Goal: Task Accomplishment & Management: Manage account settings

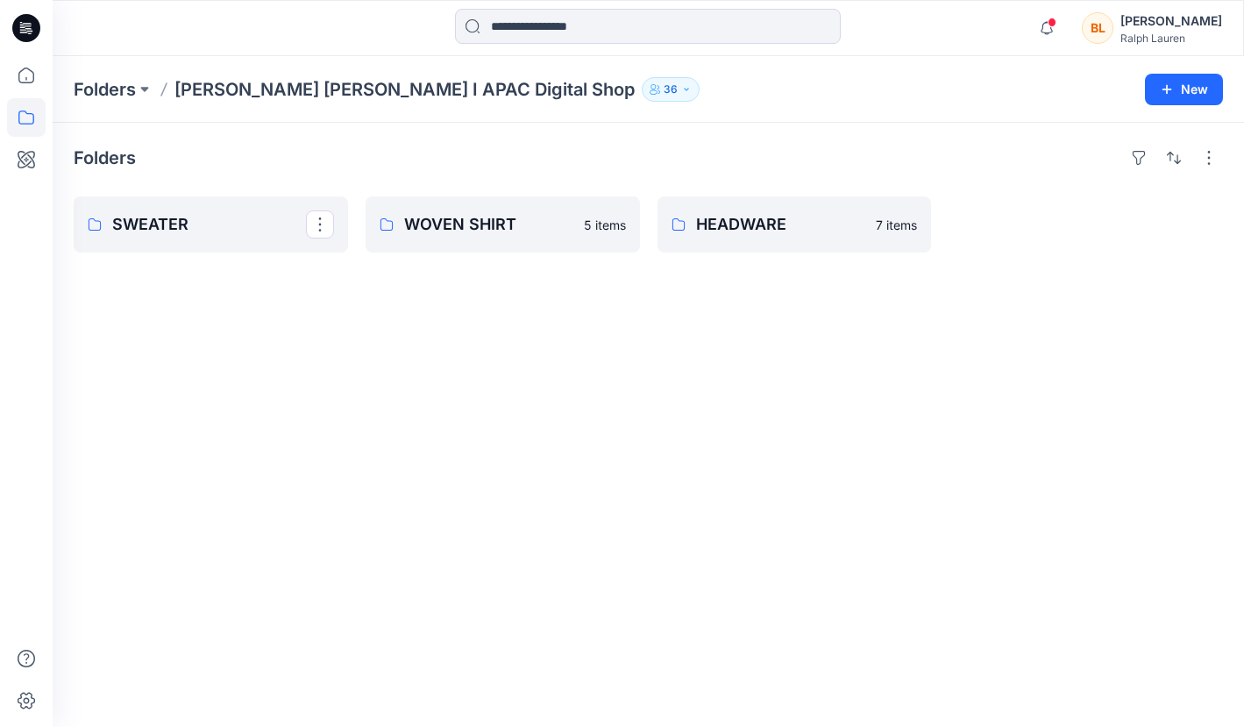
click at [164, 228] on p "SWEATER" at bounding box center [209, 224] width 194 height 25
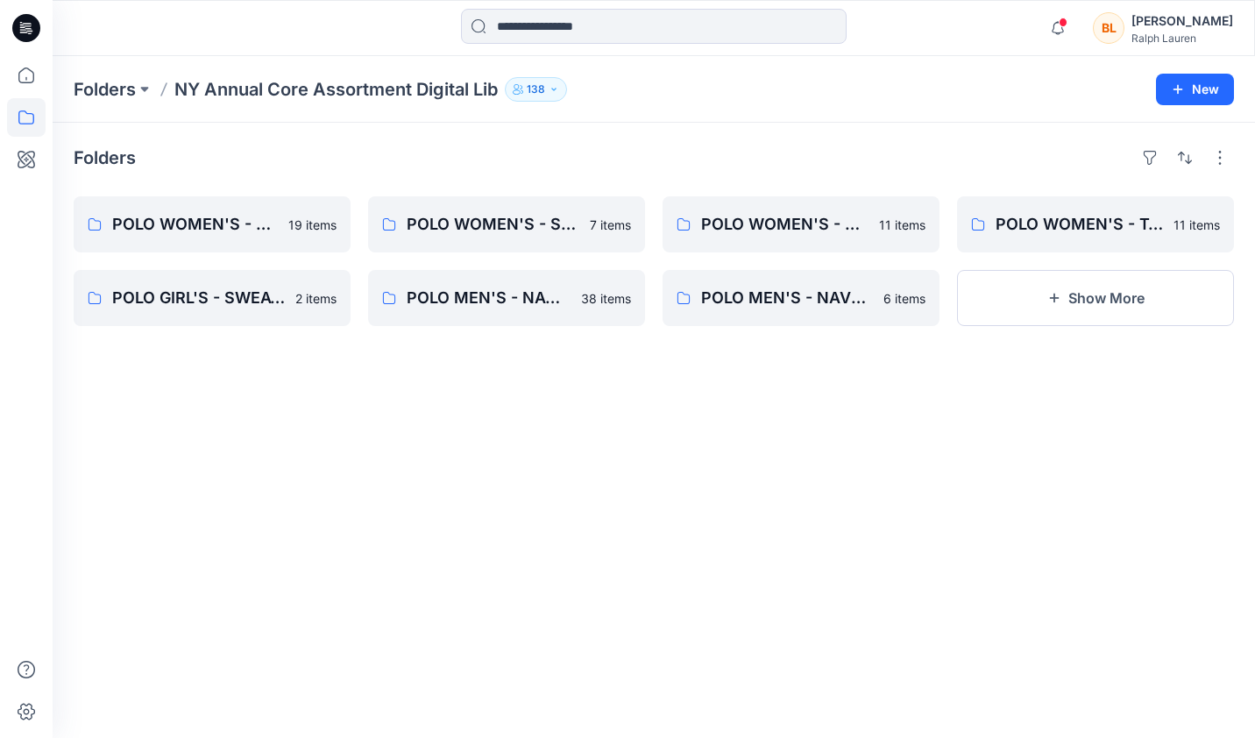
click at [1118, 301] on button "Show More" at bounding box center [1095, 298] width 277 height 56
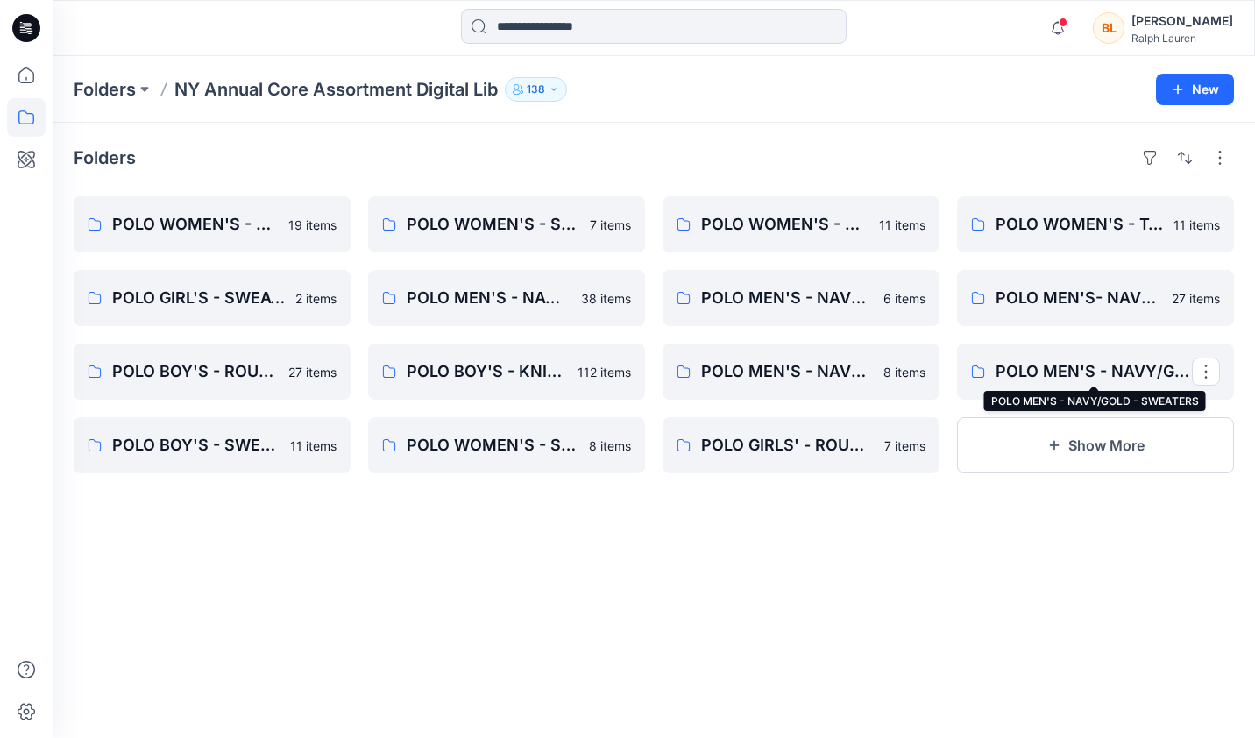
click at [1030, 373] on p "POLO MEN'S - NAVY/GOLD - SWEATERS" at bounding box center [1094, 371] width 196 height 25
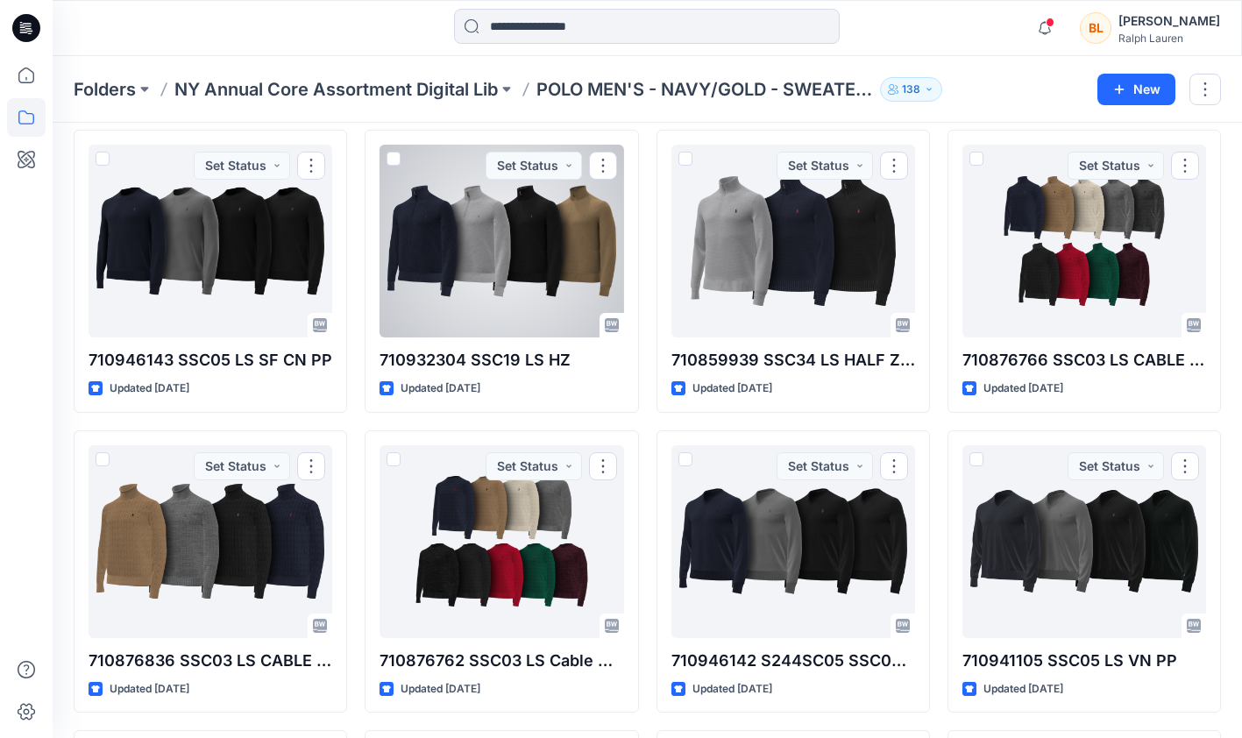
scroll to position [88, 0]
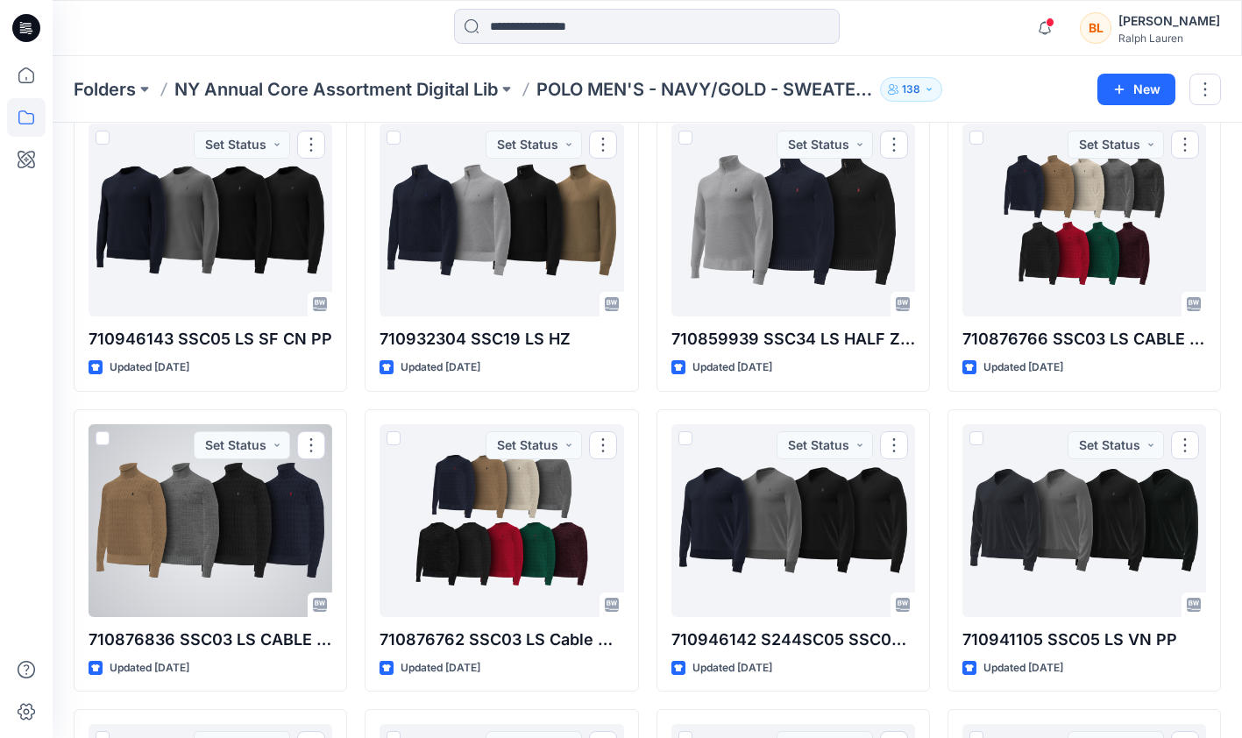
click at [229, 518] on div at bounding box center [211, 520] width 244 height 193
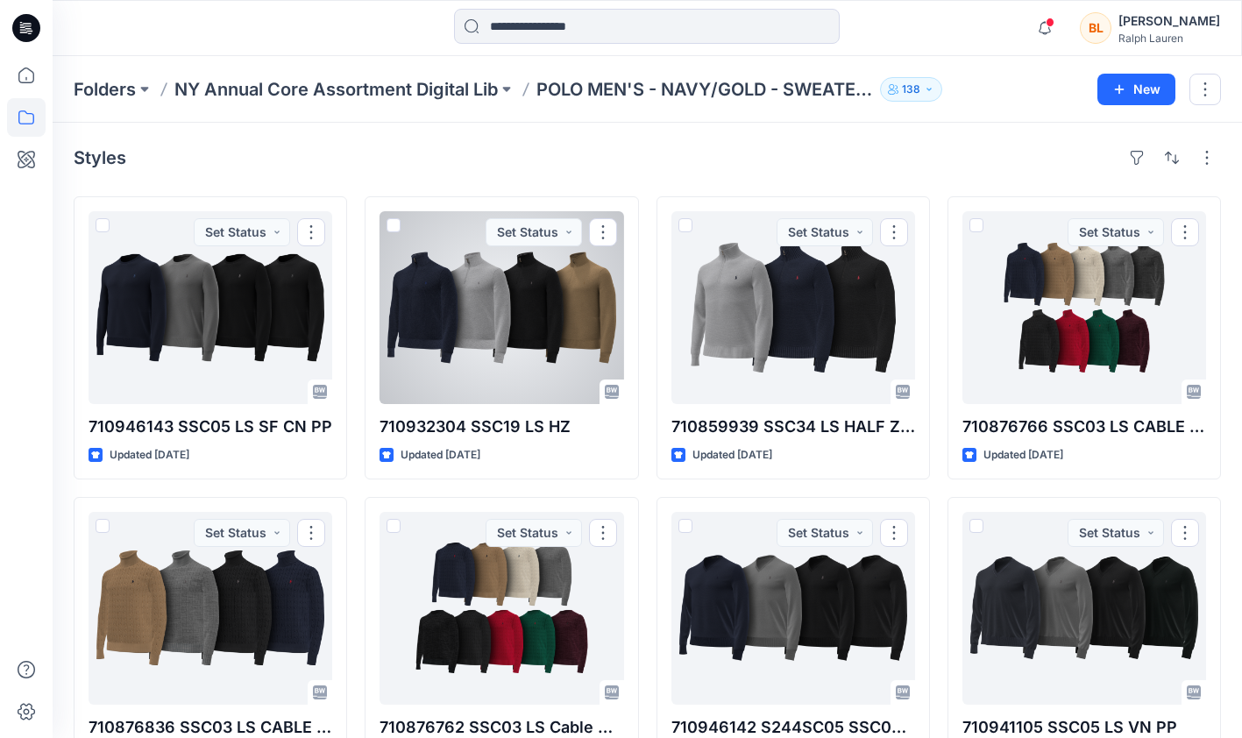
click at [468, 328] on div at bounding box center [502, 307] width 244 height 193
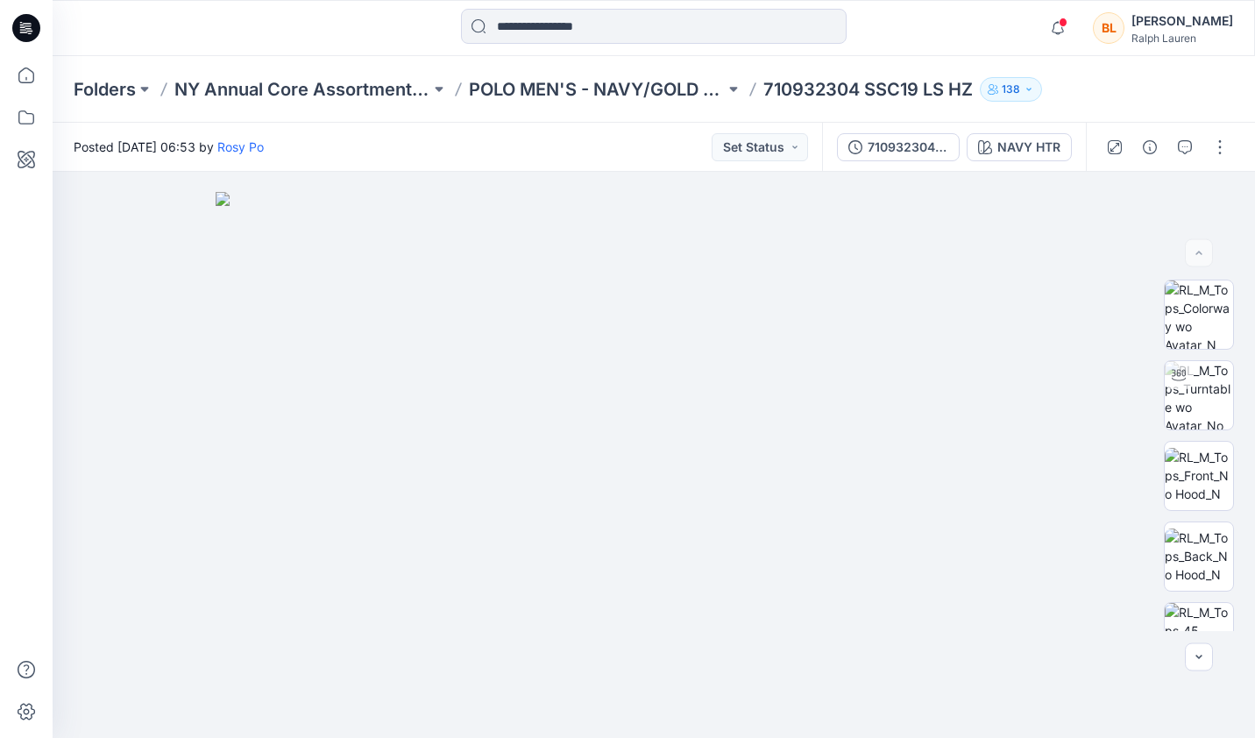
click at [321, 421] on img at bounding box center [654, 465] width 877 height 546
click at [735, 148] on button "Set Status" at bounding box center [760, 147] width 96 height 28
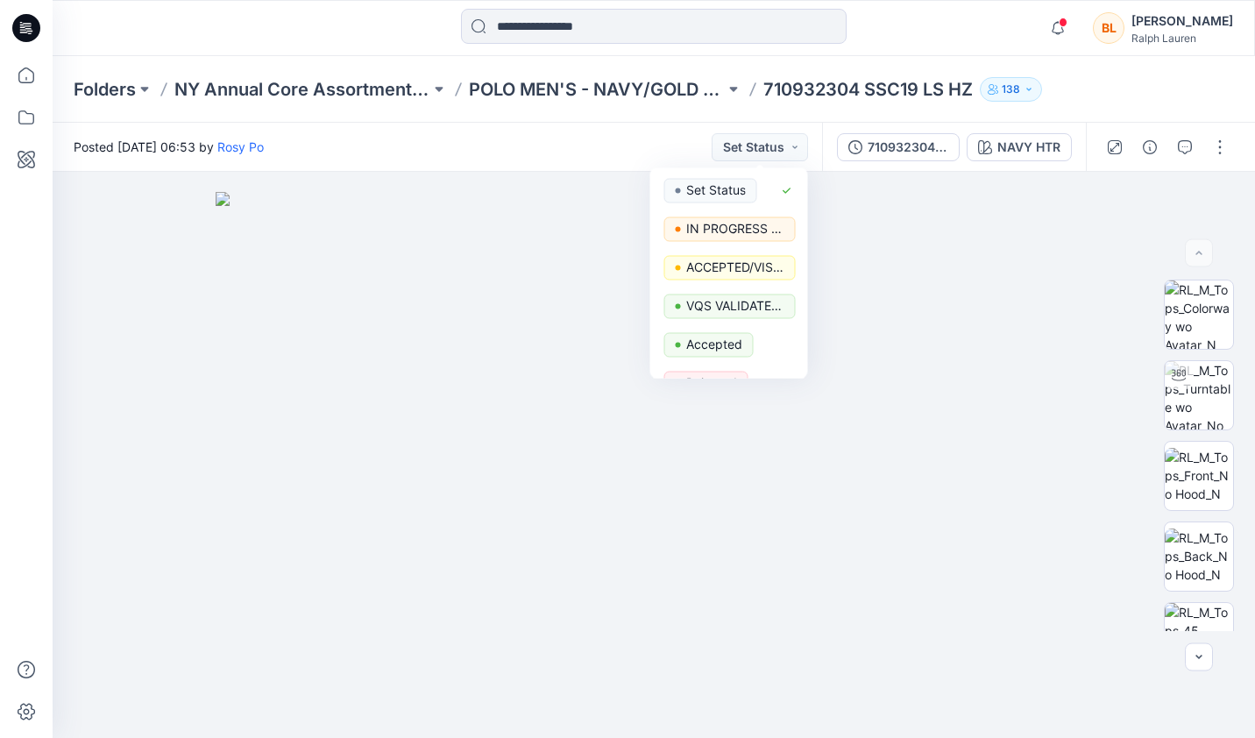
click at [649, 142] on div "Posted [DATE] 06:53 by [PERSON_NAME] Set Status Set Status IN PROGRESS FOR VALI…" at bounding box center [438, 147] width 770 height 48
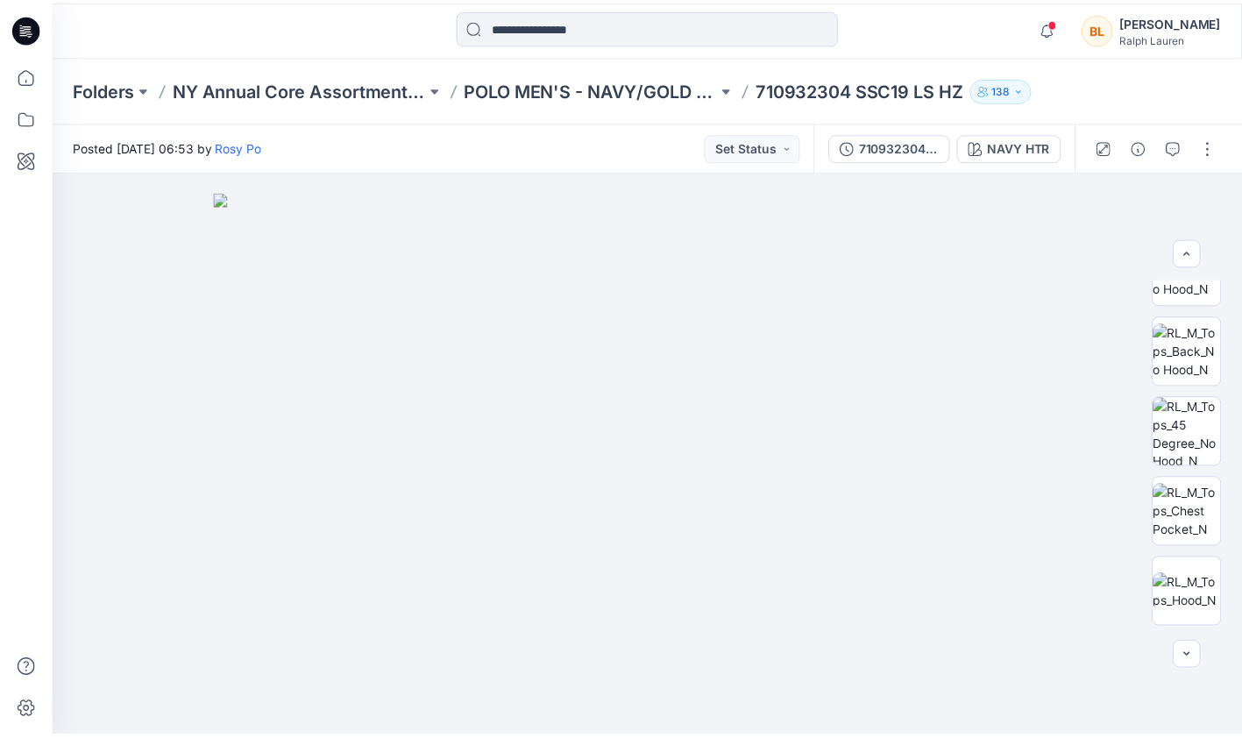
scroll to position [364, 0]
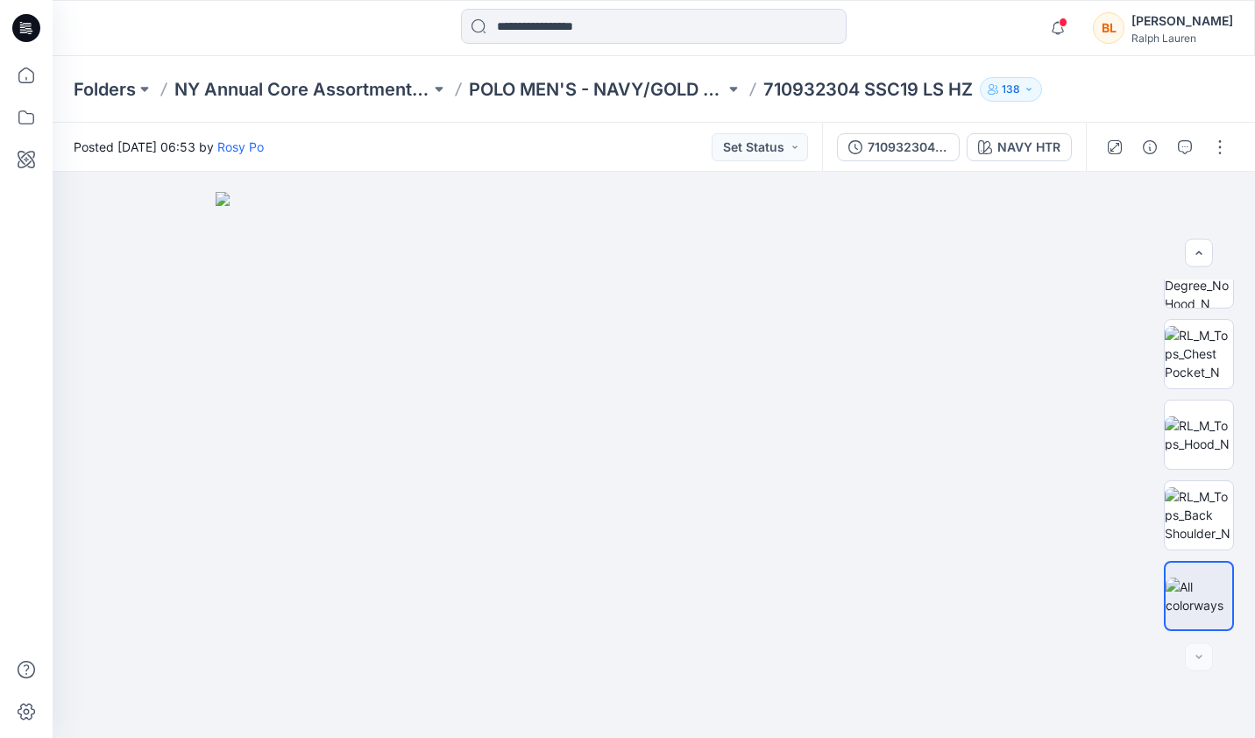
drag, startPoint x: 289, startPoint y: 266, endPoint x: 192, endPoint y: 252, distance: 98.3
click at [192, 252] on div at bounding box center [654, 455] width 1203 height 566
drag, startPoint x: 359, startPoint y: 371, endPoint x: 245, endPoint y: 312, distance: 128.2
click at [245, 312] on img at bounding box center [654, 465] width 877 height 546
click at [24, 67] on icon at bounding box center [26, 75] width 39 height 39
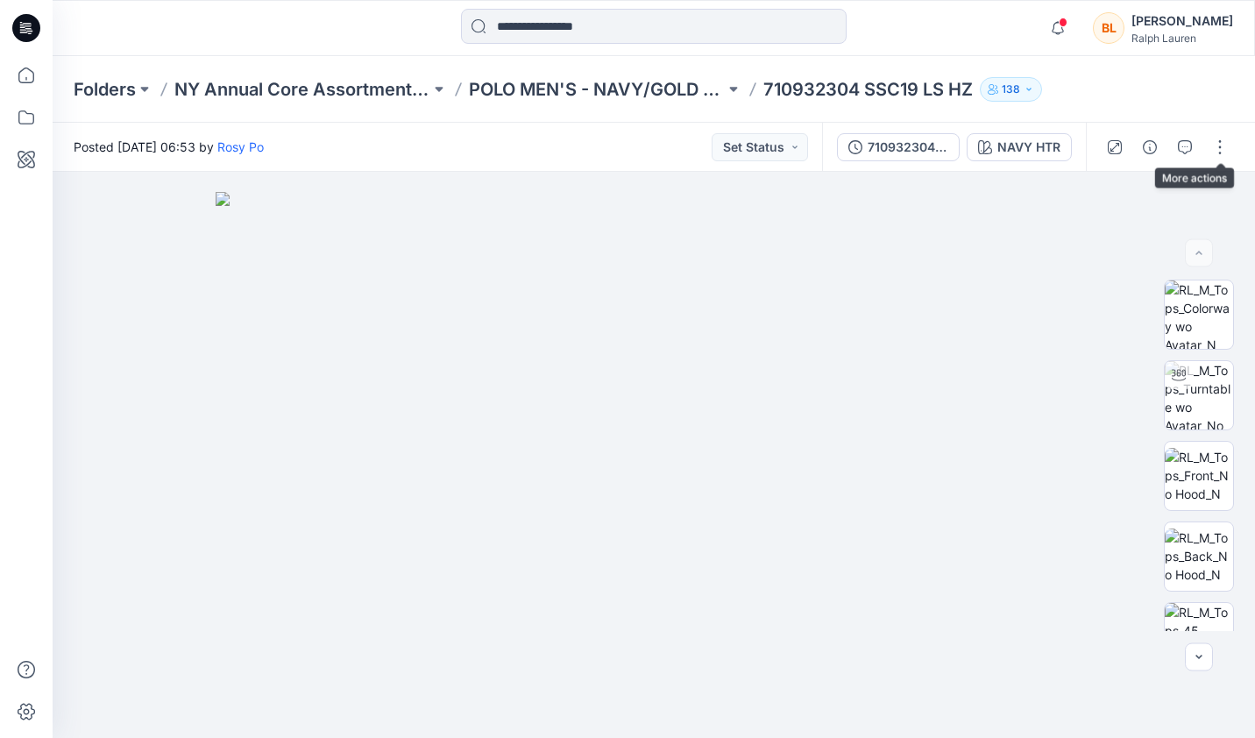
click at [1211, 142] on button "button" at bounding box center [1220, 147] width 28 height 28
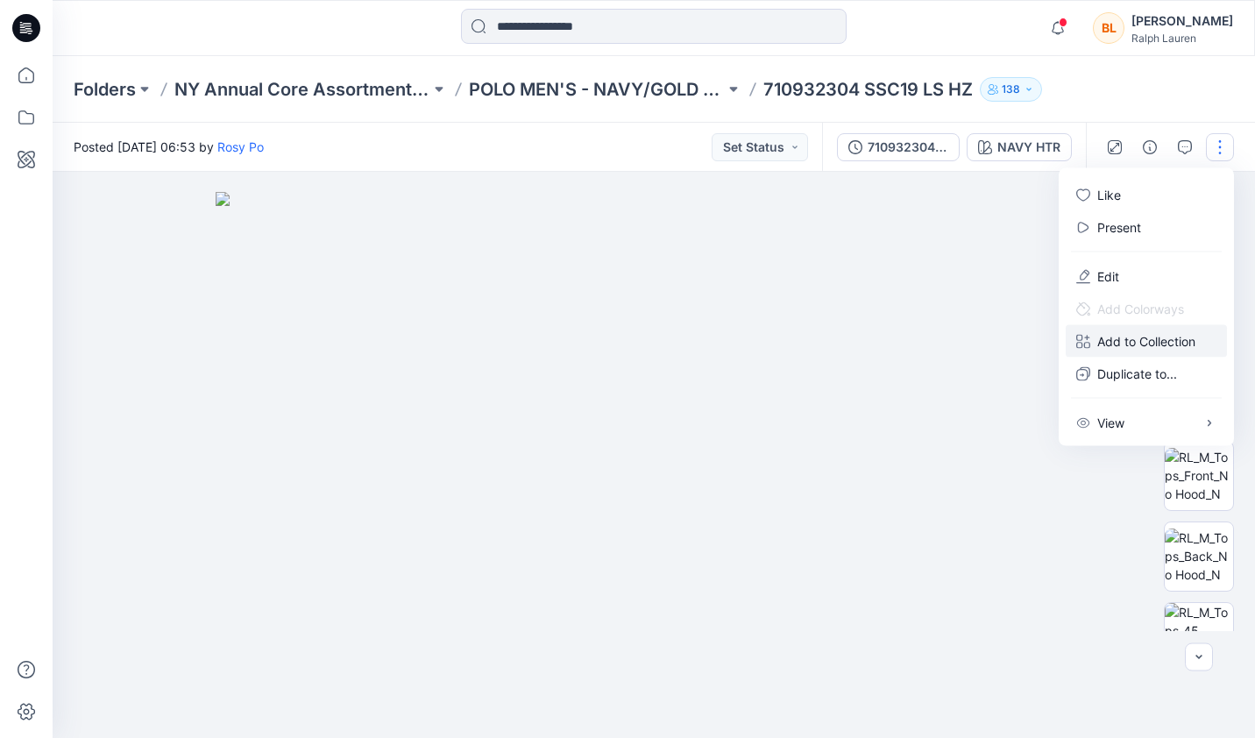
click at [1163, 337] on p "Add to Collection" at bounding box center [1146, 341] width 98 height 18
click at [912, 345] on button "New Collection" at bounding box center [960, 345] width 189 height 32
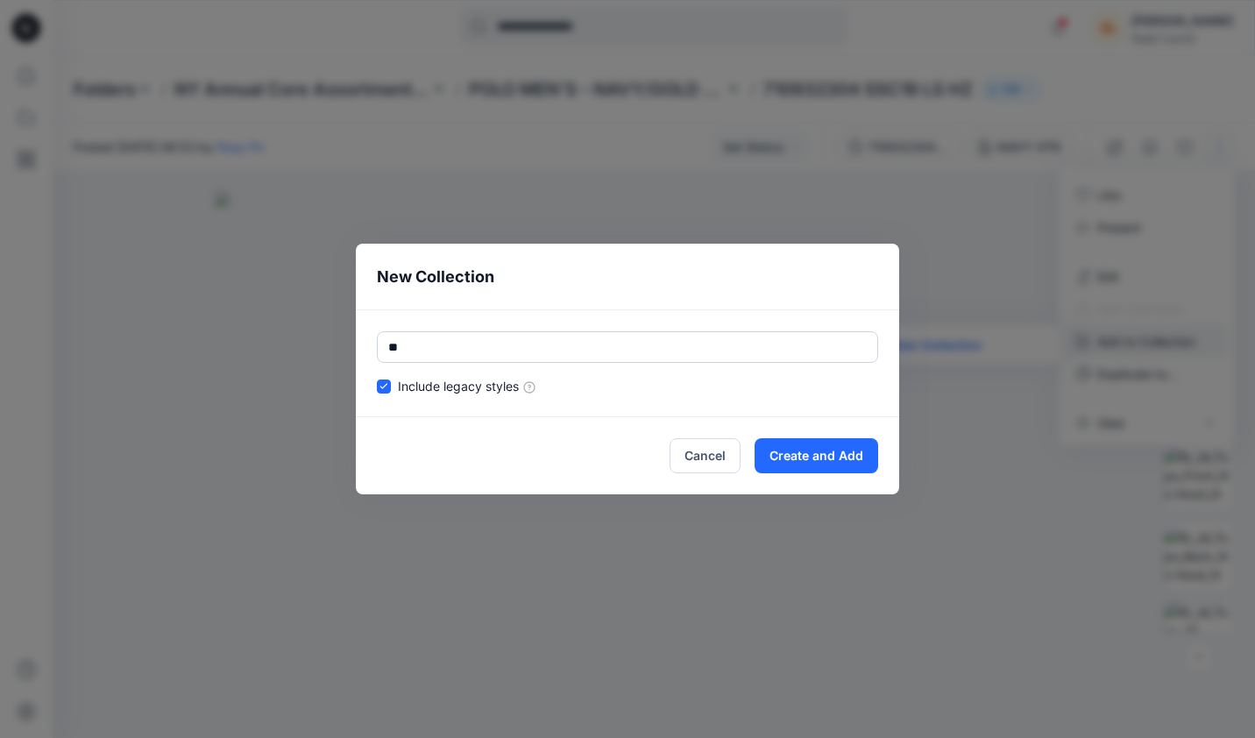
type input "*"
type input "**********"
click at [841, 450] on button "Create and Add" at bounding box center [817, 455] width 124 height 35
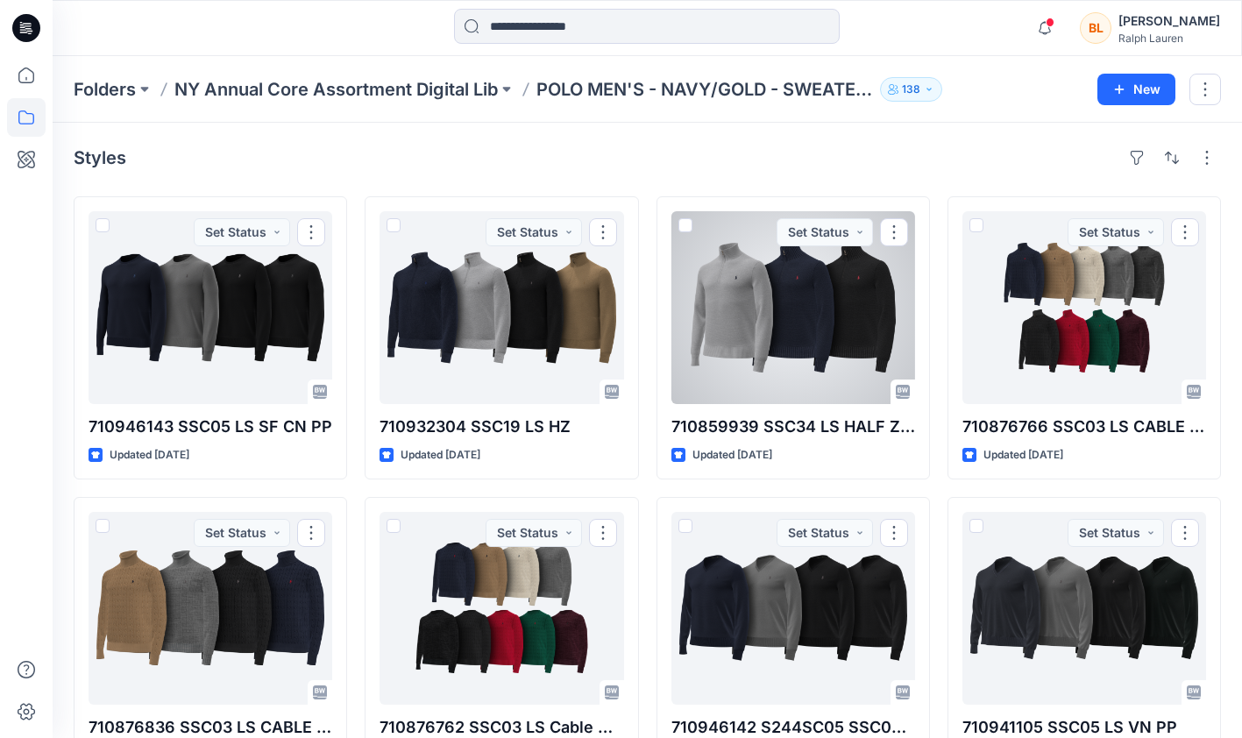
click at [805, 294] on div at bounding box center [793, 307] width 244 height 193
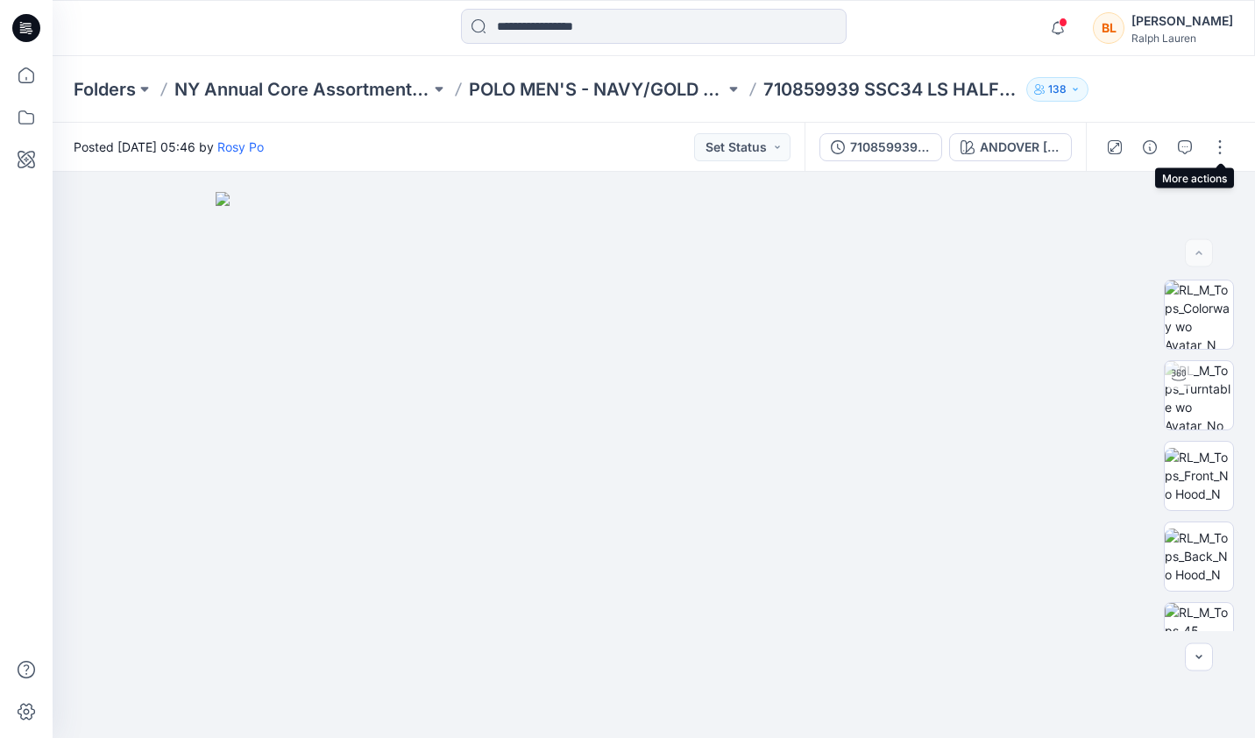
click at [1226, 147] on button "button" at bounding box center [1220, 147] width 28 height 28
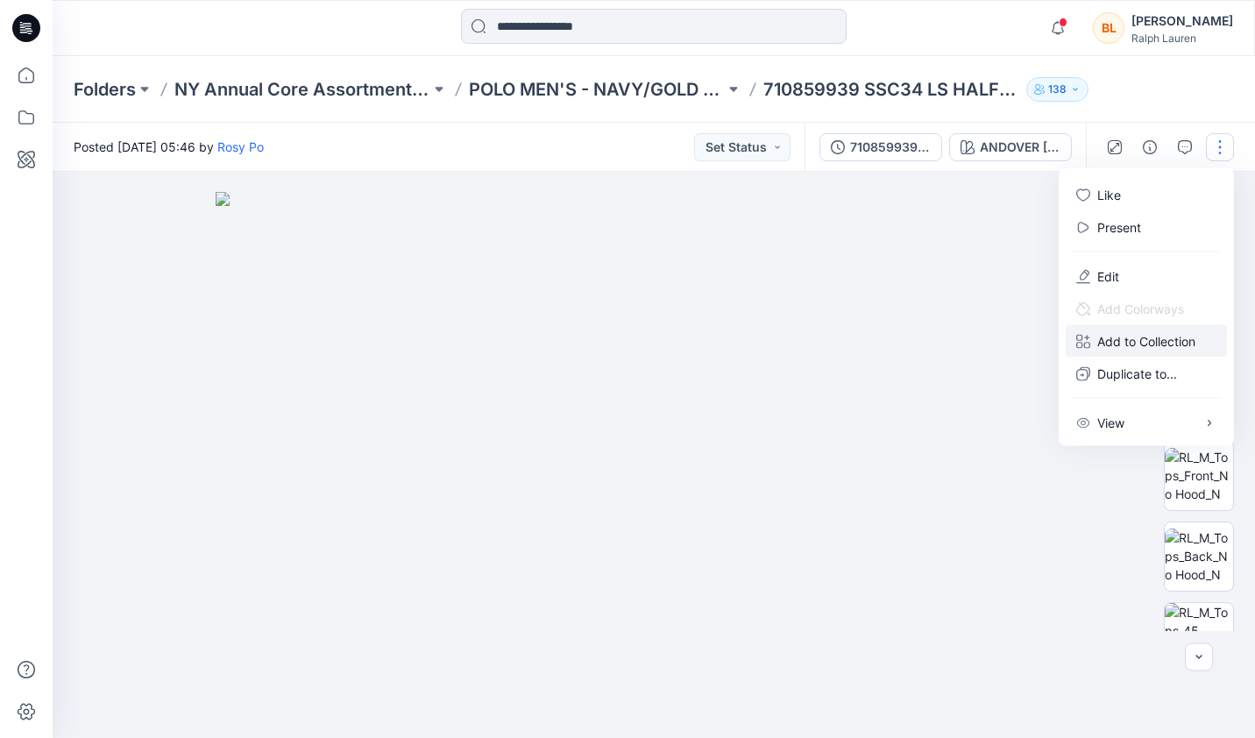
click at [1141, 335] on p "Add to Collection" at bounding box center [1146, 341] width 98 height 18
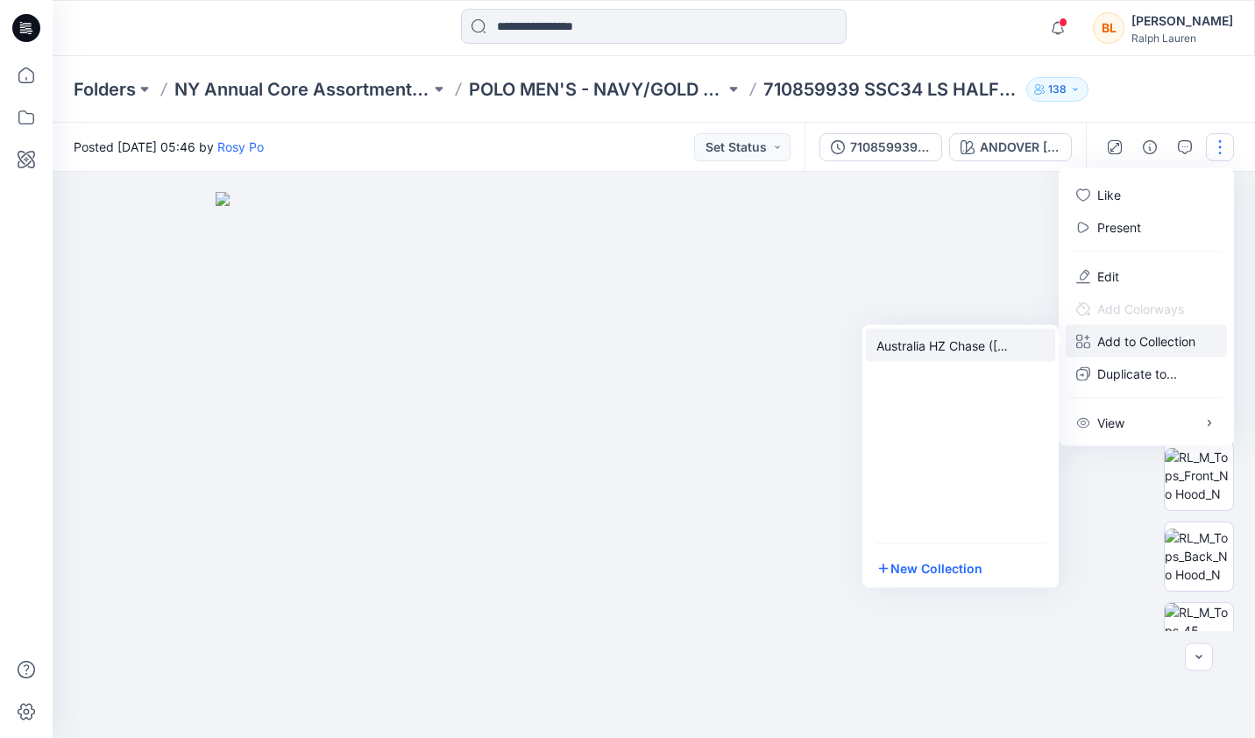
click at [928, 347] on p "Australia HZ Chase ([DATE])" at bounding box center [943, 345] width 133 height 18
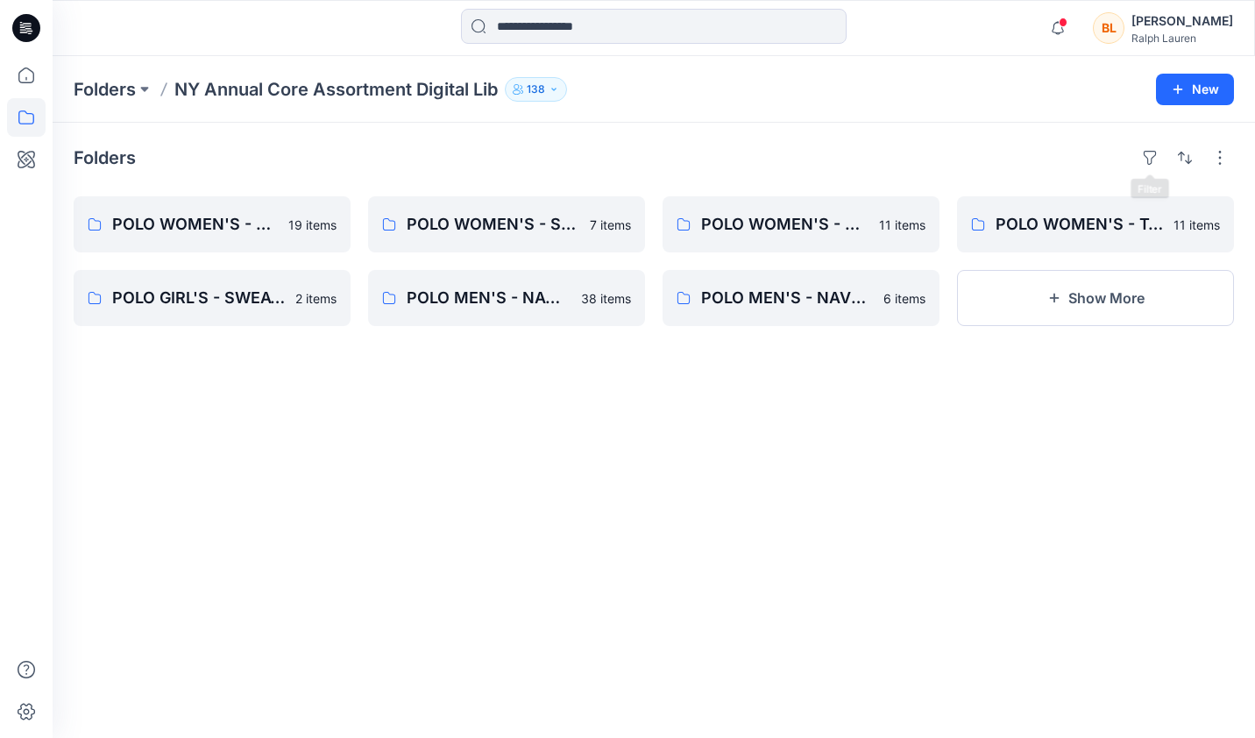
click at [1156, 152] on button "button" at bounding box center [1150, 158] width 28 height 28
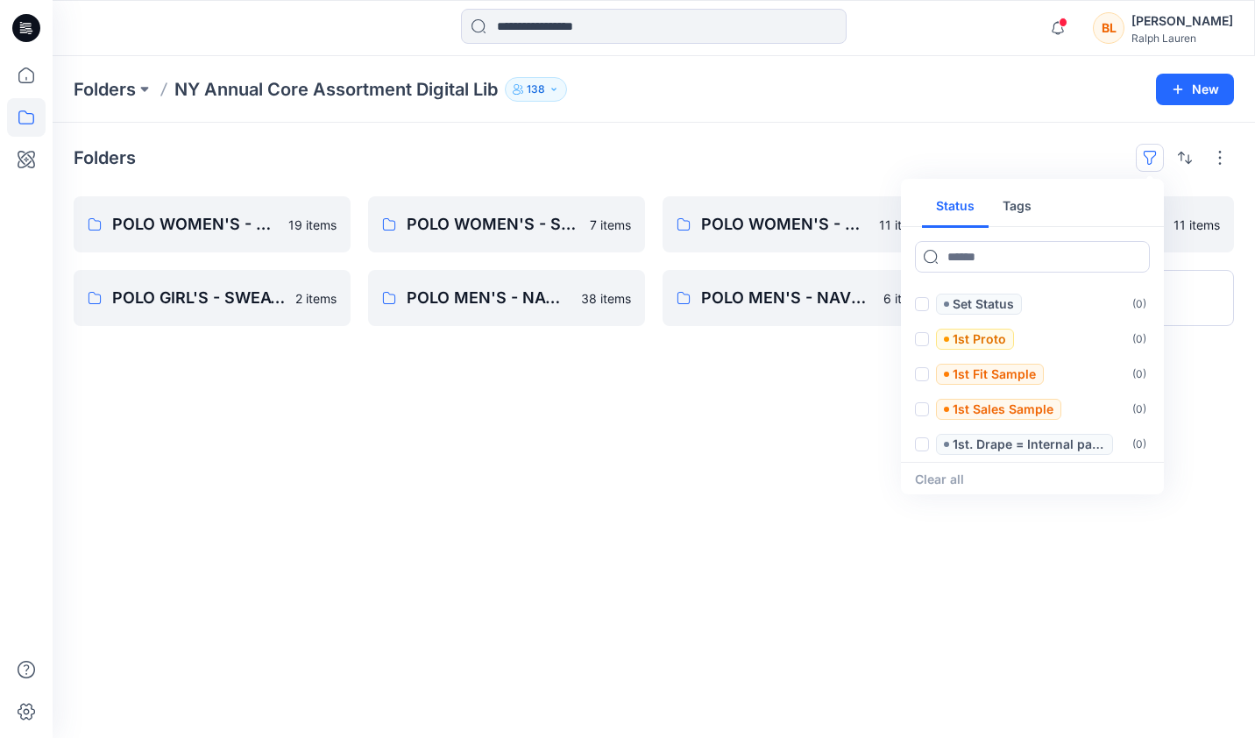
click at [997, 135] on div "Folders Status Tags Set Status ( 0 ) 1st Proto ( 0 ) 1st Fit Sample ( 0 ) 1st S…" at bounding box center [654, 430] width 1203 height 615
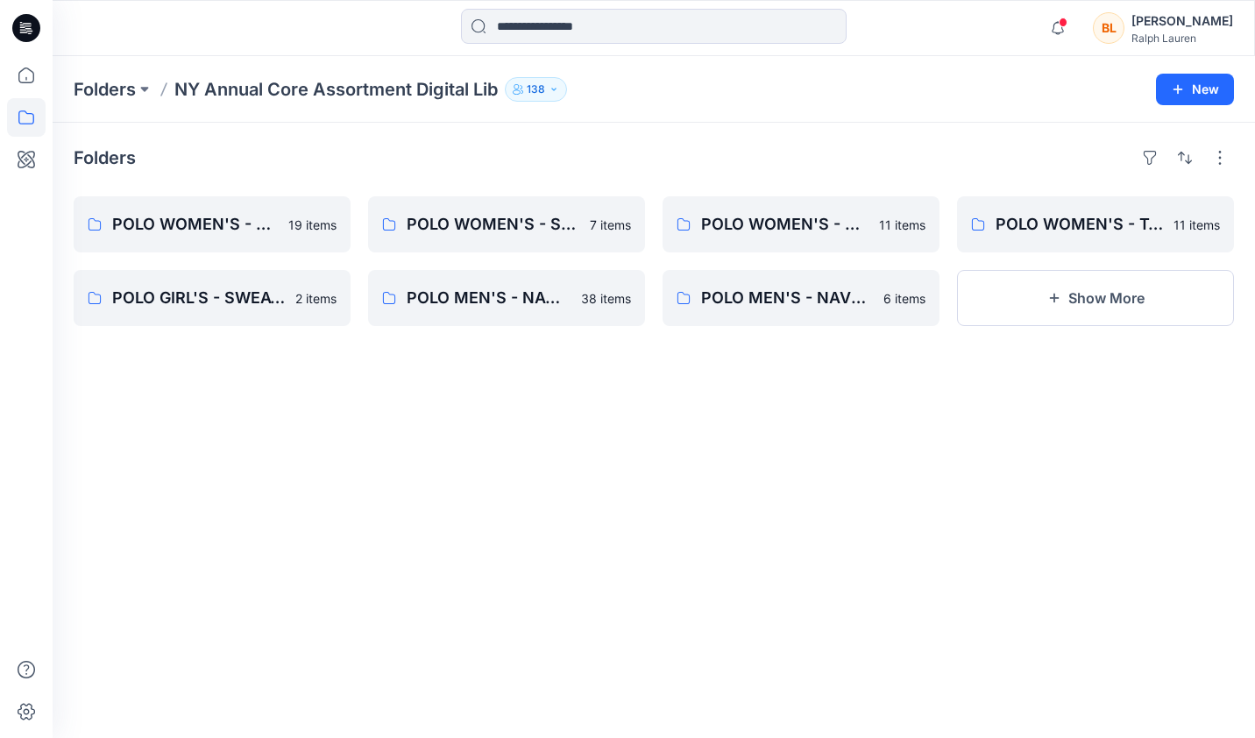
click at [1058, 316] on button "Show More" at bounding box center [1095, 298] width 277 height 56
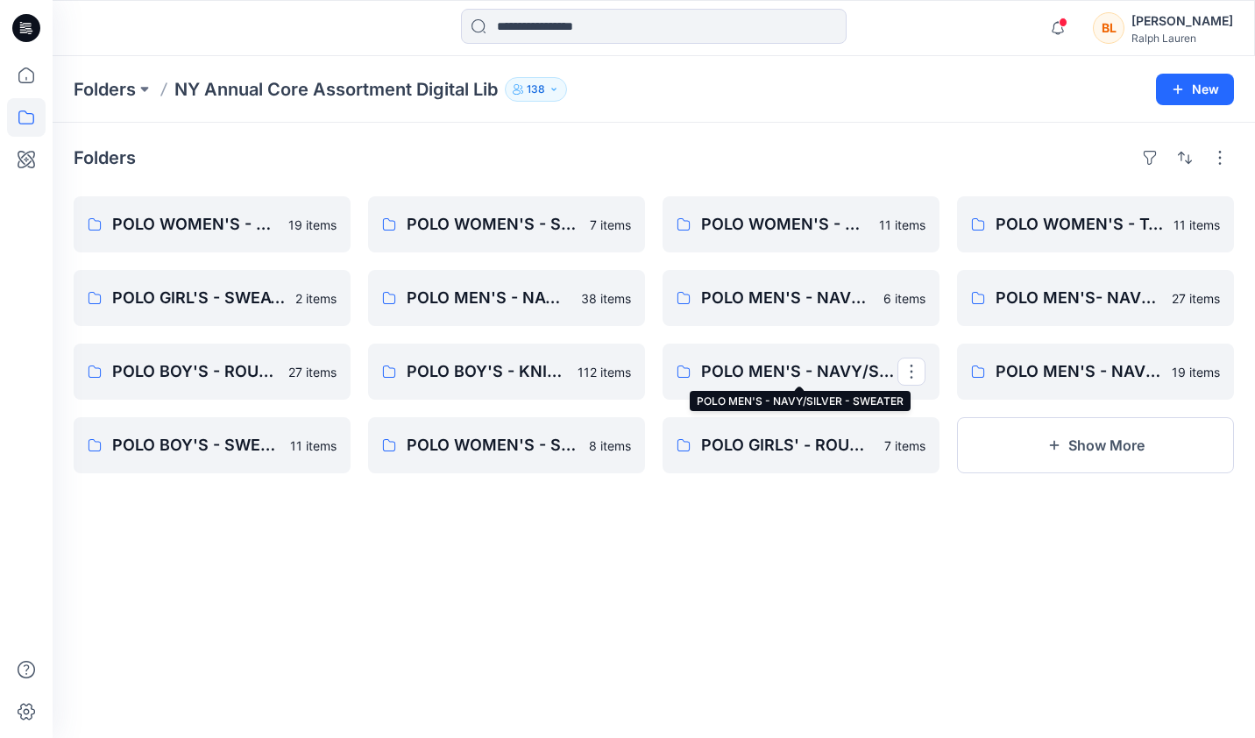
click at [844, 366] on p "POLO MEN'S - NAVY/SILVER - SWEATER" at bounding box center [799, 371] width 196 height 25
click at [1052, 460] on button "Show More" at bounding box center [1095, 445] width 277 height 56
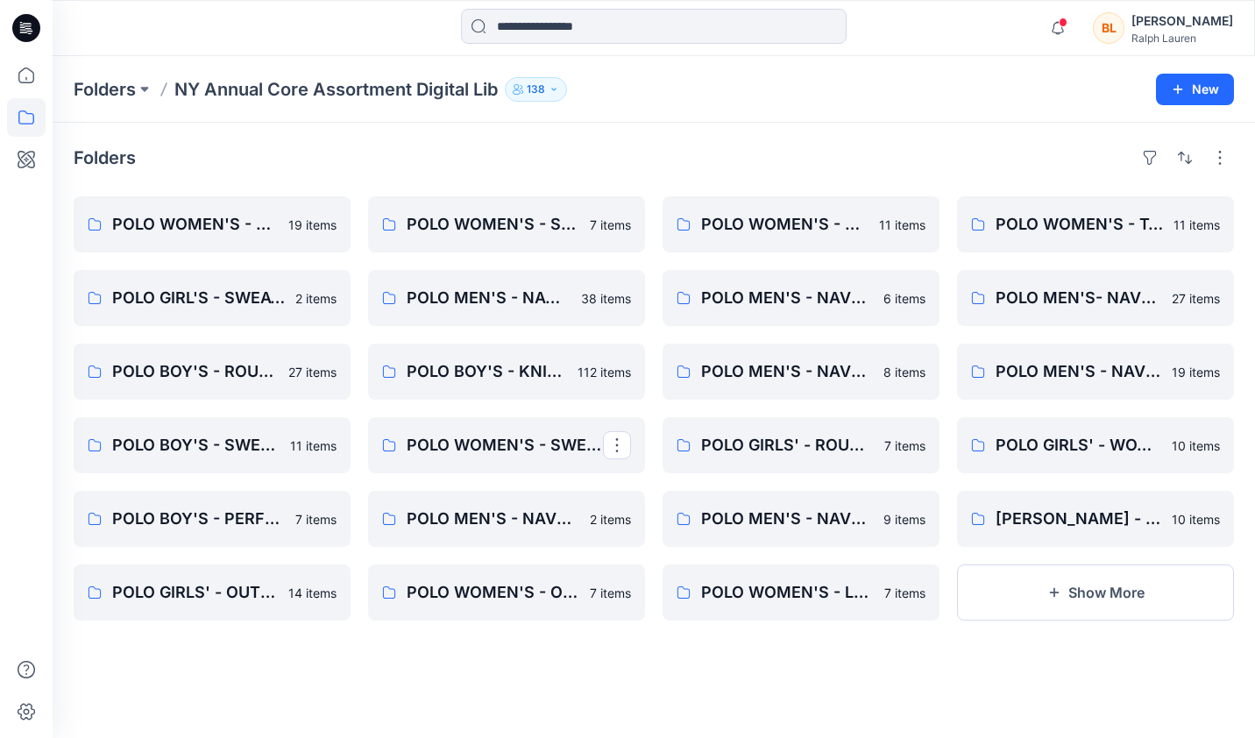
click at [1044, 576] on button "Show More" at bounding box center [1095, 592] width 277 height 56
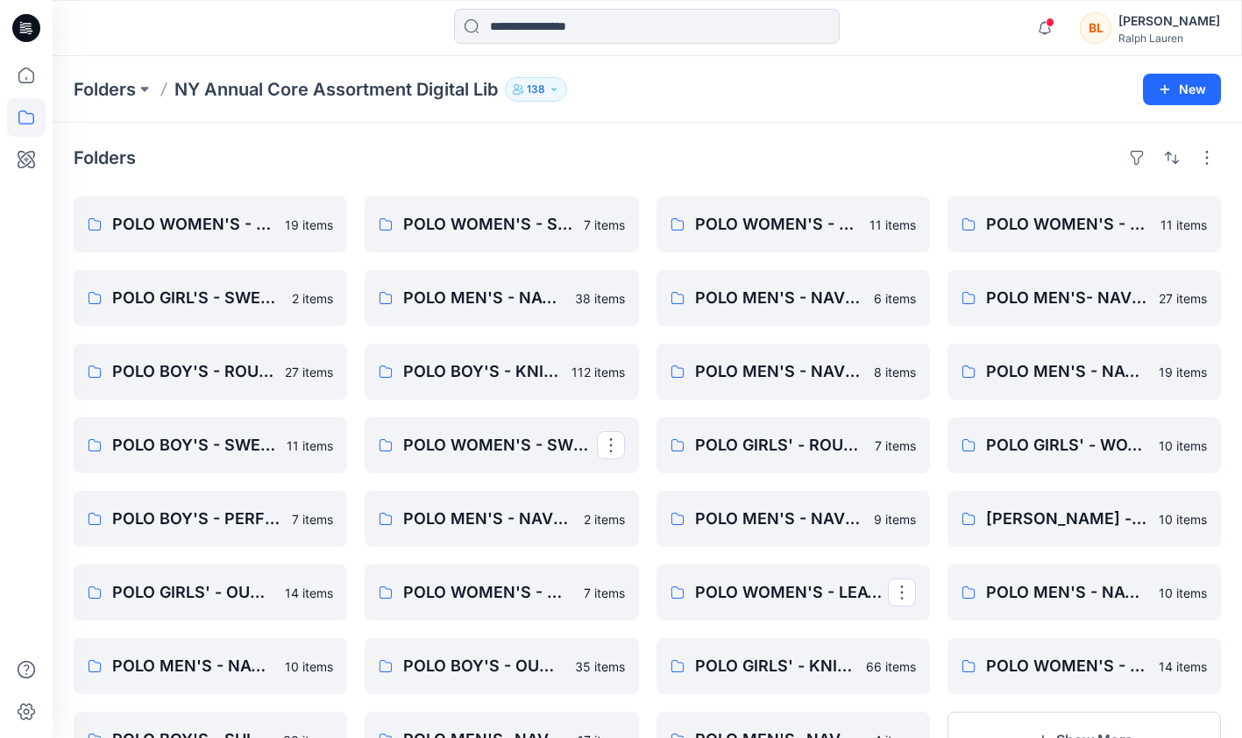
scroll to position [79, 0]
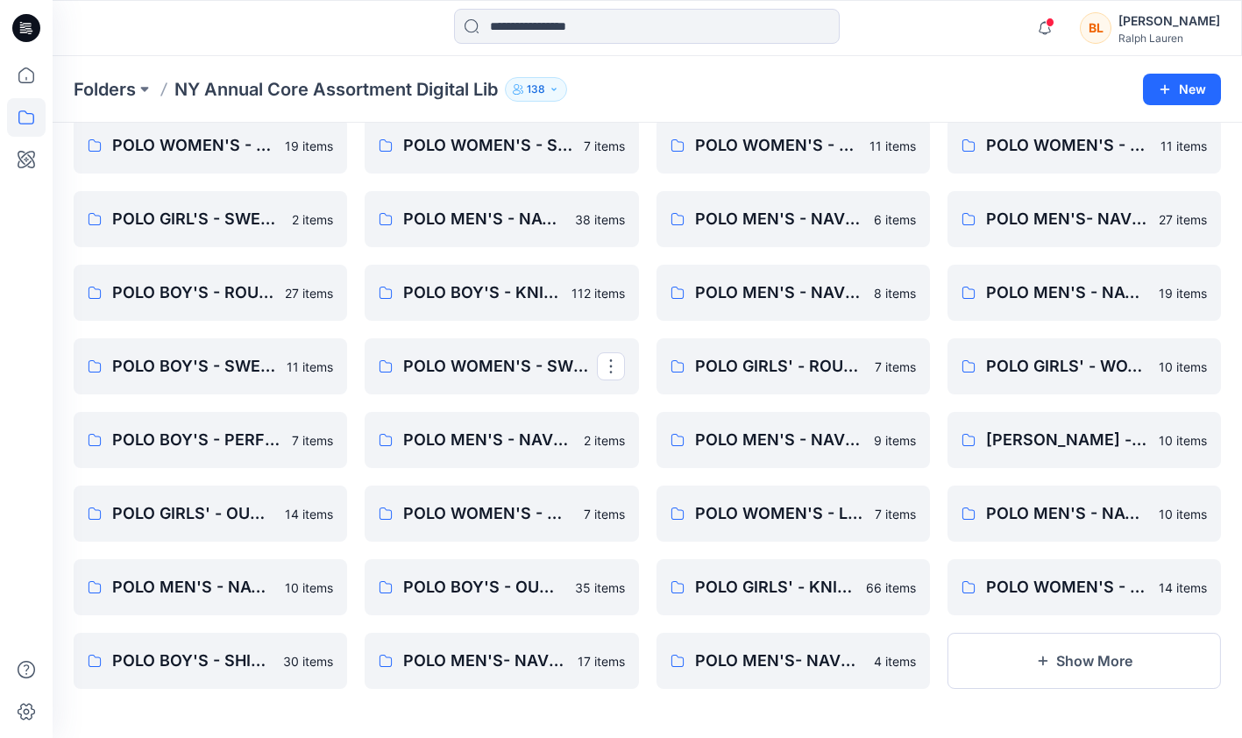
click at [1043, 664] on icon "button" at bounding box center [1042, 661] width 14 height 14
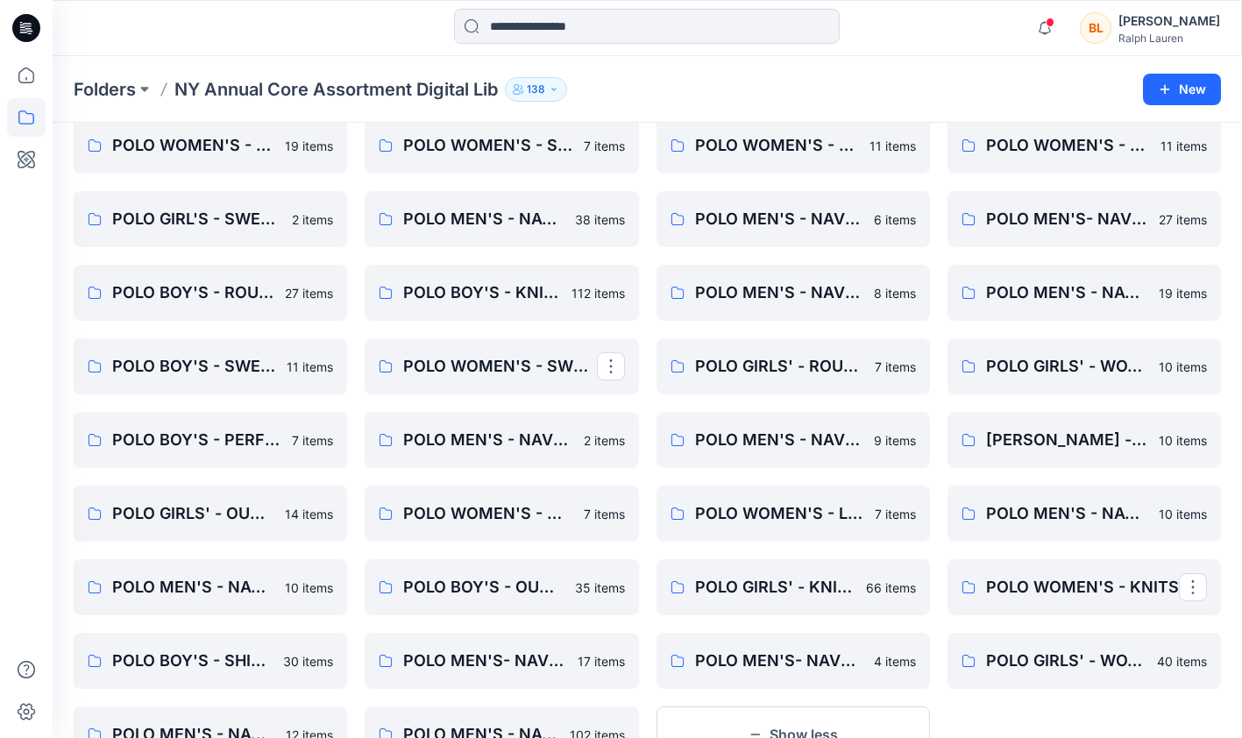
scroll to position [153, 0]
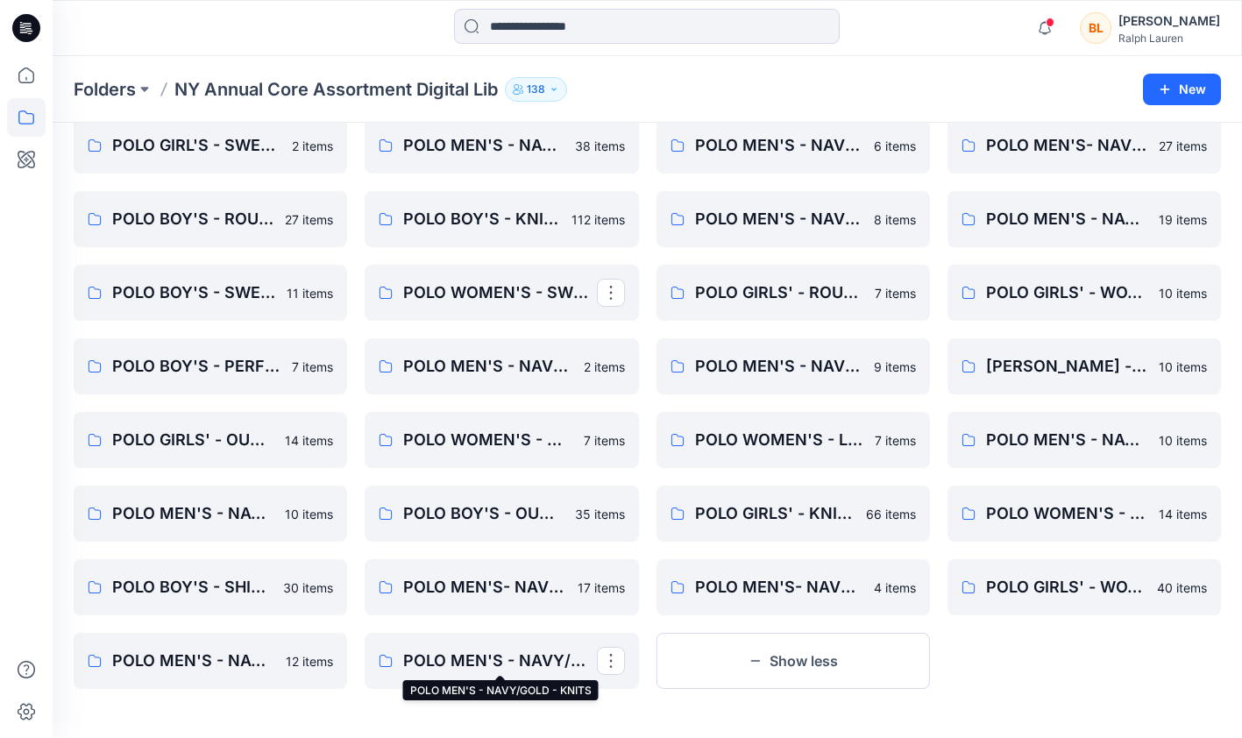
click at [499, 661] on p "POLO MEN'S - NAVY/GOLD - KNITS" at bounding box center [499, 661] width 193 height 25
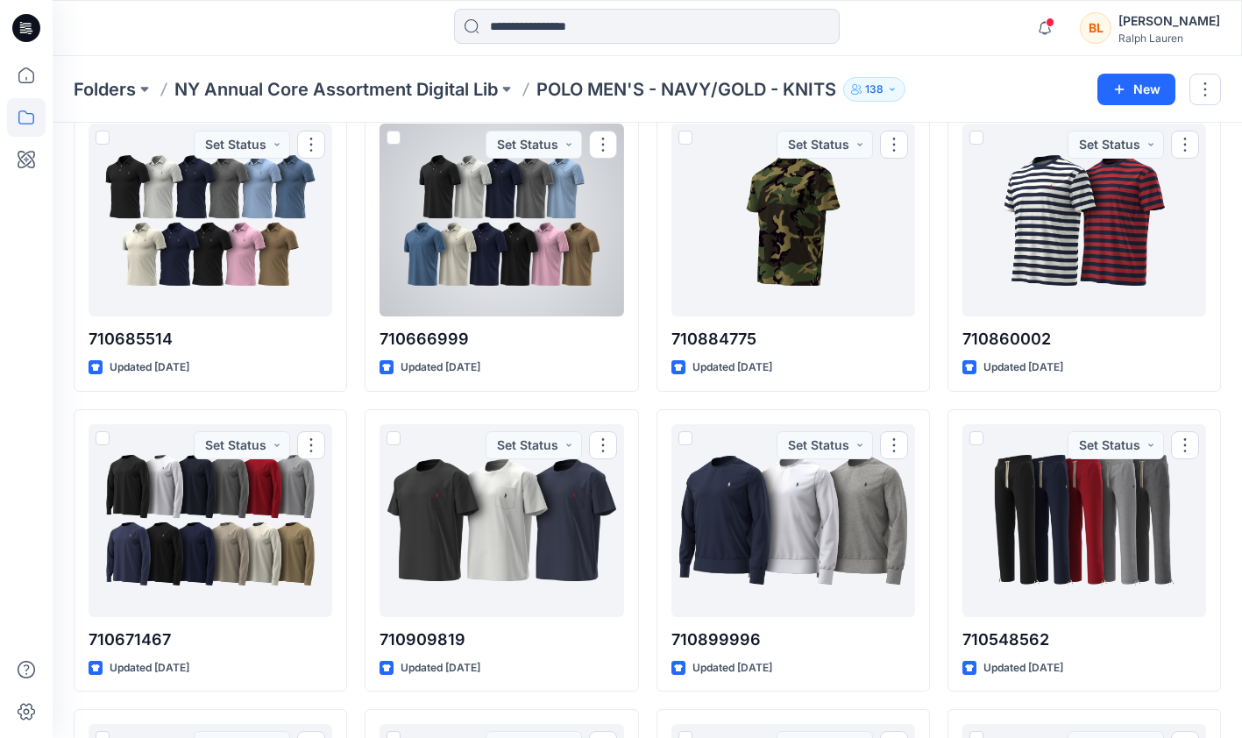
scroll to position [1039, 0]
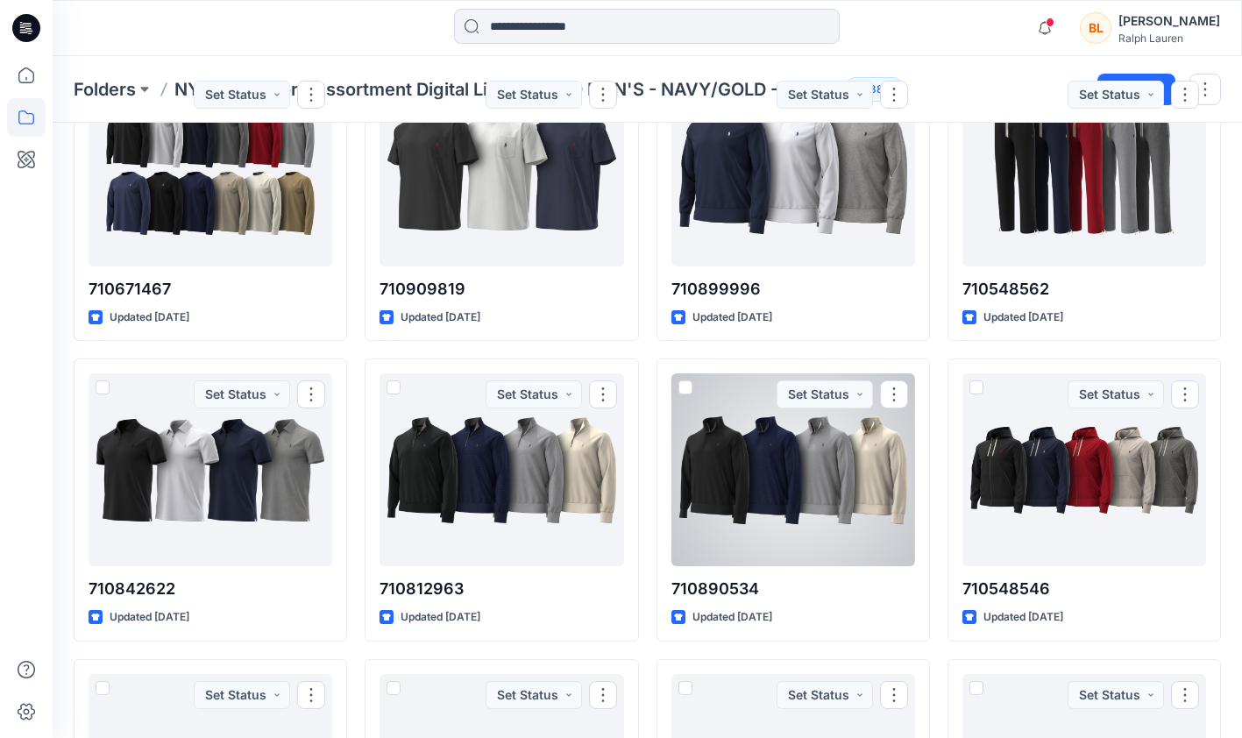
click at [707, 446] on div at bounding box center [793, 469] width 244 height 193
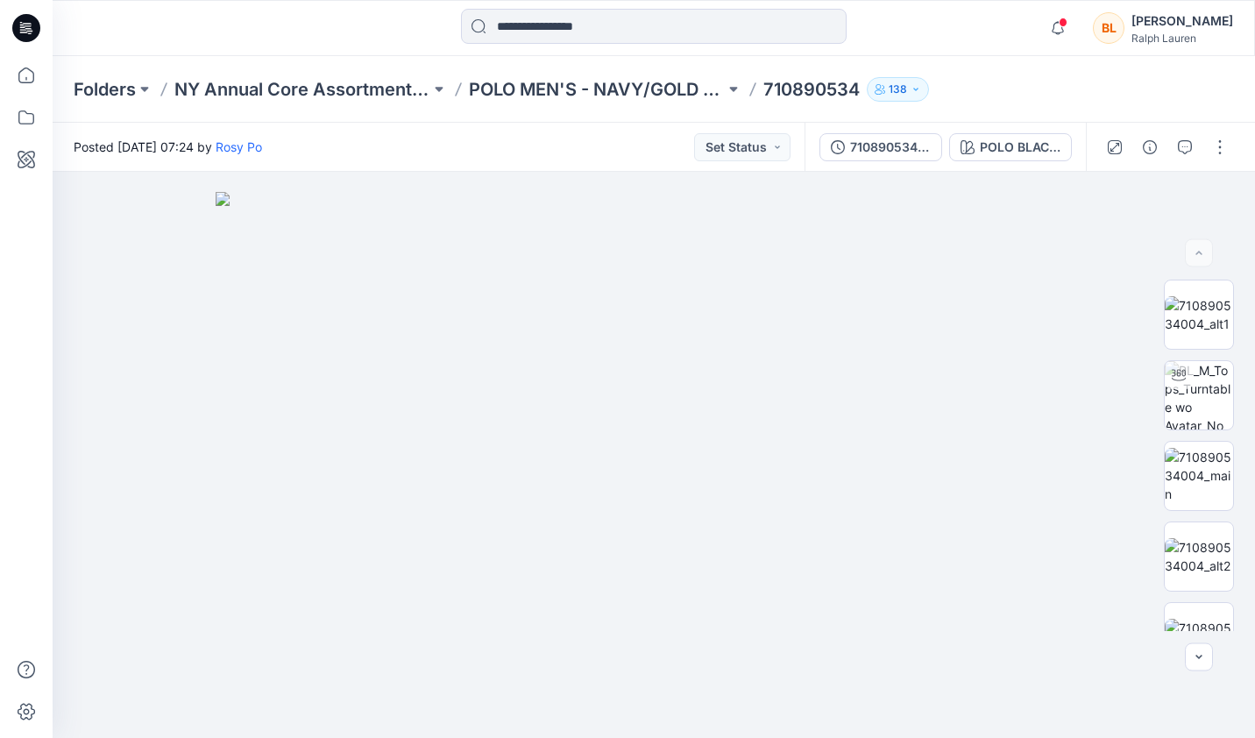
click at [731, 89] on button at bounding box center [734, 89] width 18 height 25
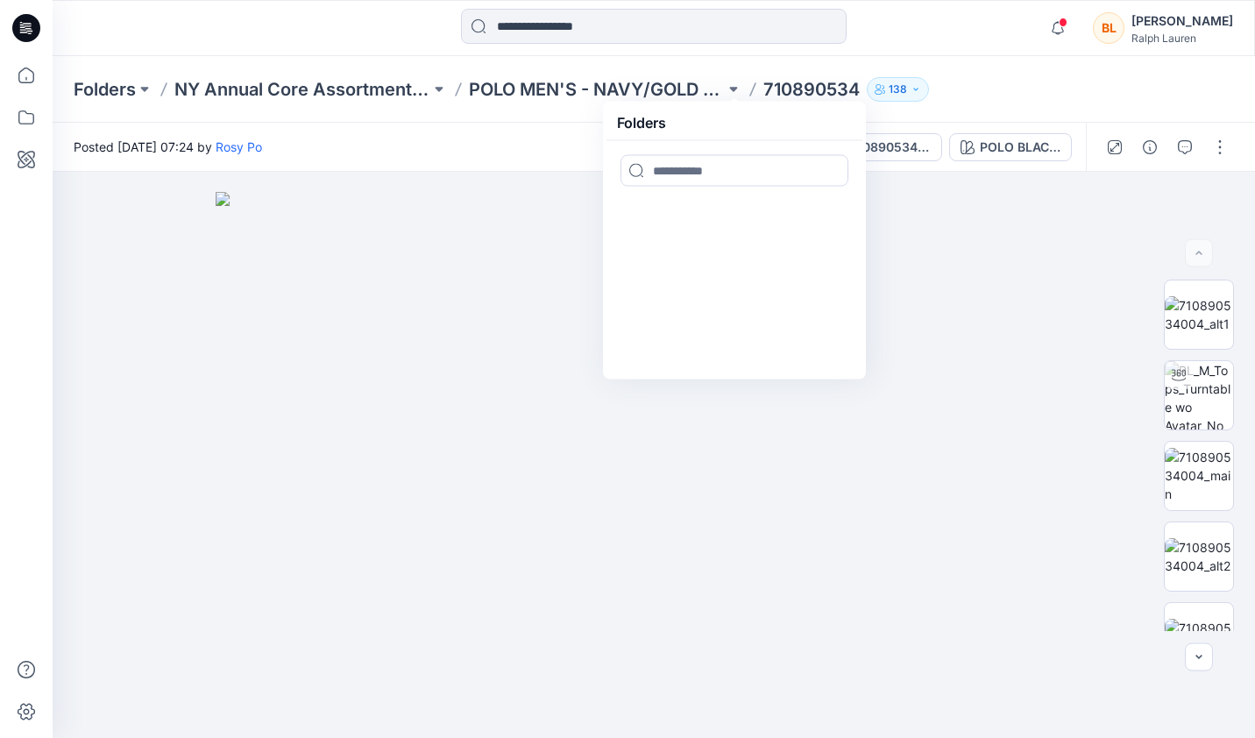
click at [1022, 80] on div "Folders NY Annual Core Assortment Digital Lib POLO MEN'S - NAVY/GOLD - KNITS Fo…" at bounding box center [586, 89] width 1024 height 25
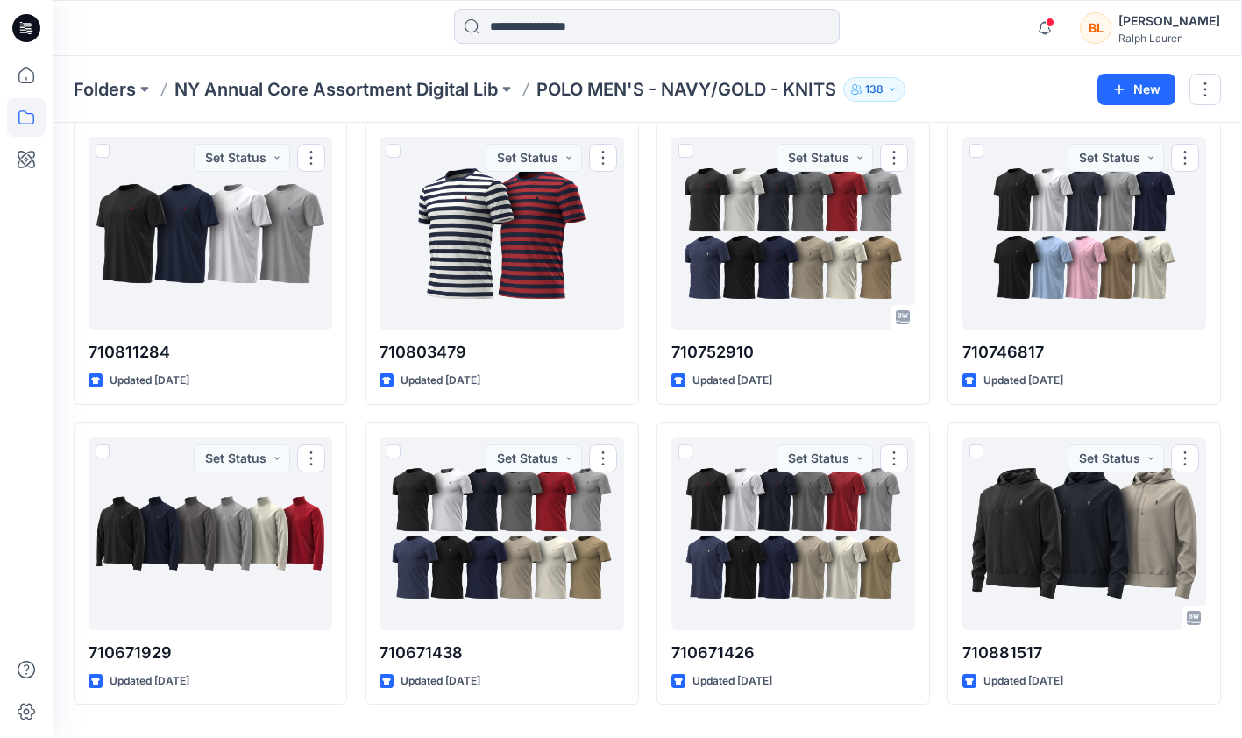
scroll to position [4029, 0]
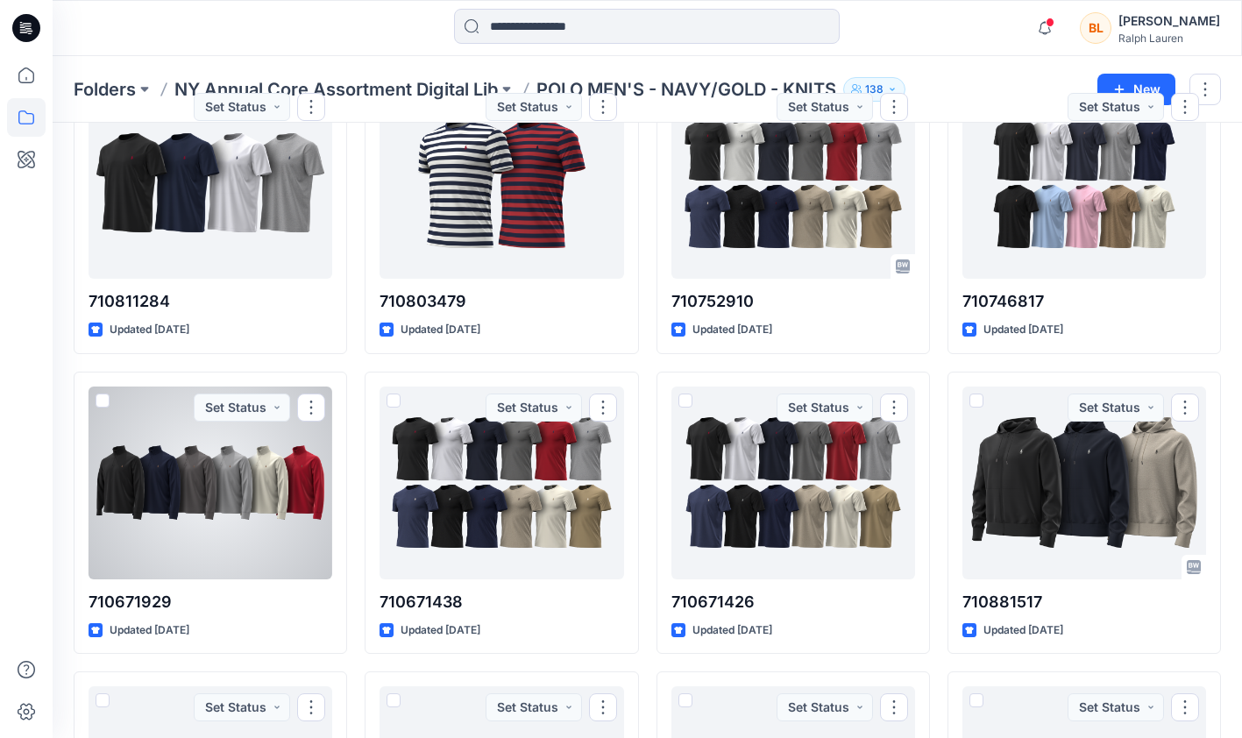
click at [189, 472] on div at bounding box center [211, 483] width 244 height 193
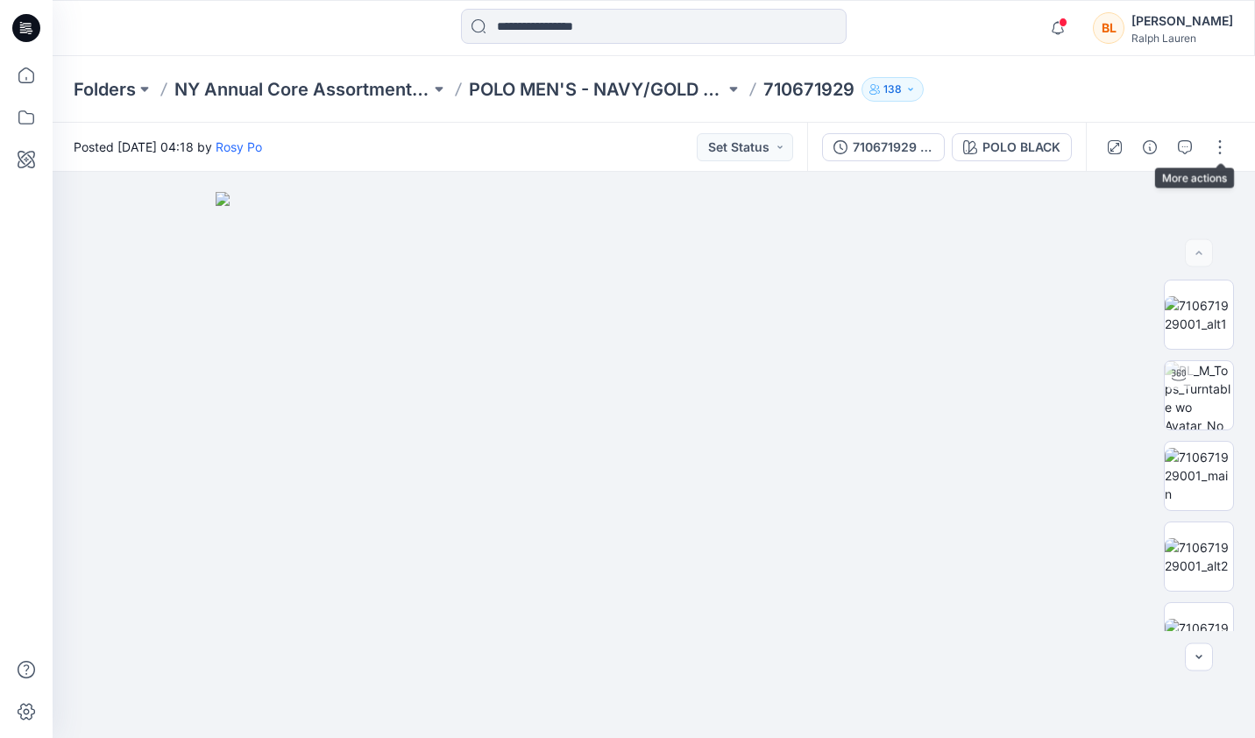
click at [1224, 135] on button "button" at bounding box center [1220, 147] width 28 height 28
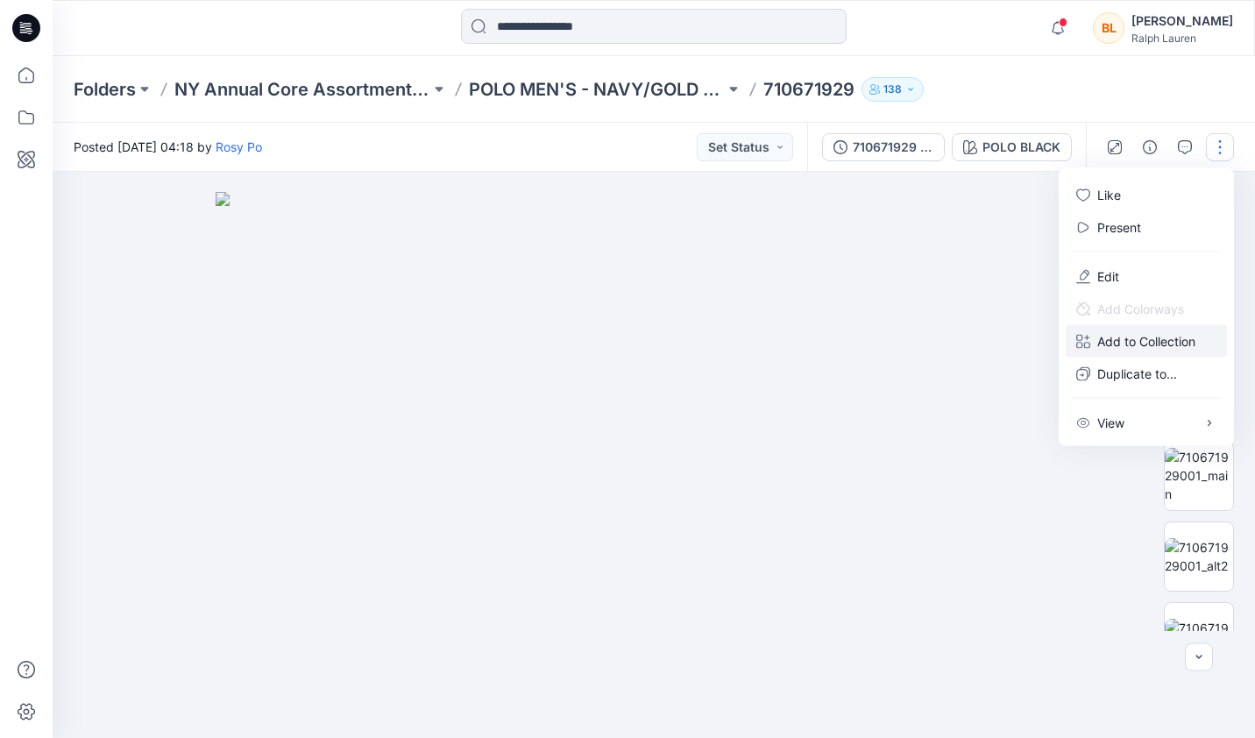
click at [1149, 344] on p "Add to Collection" at bounding box center [1146, 341] width 98 height 18
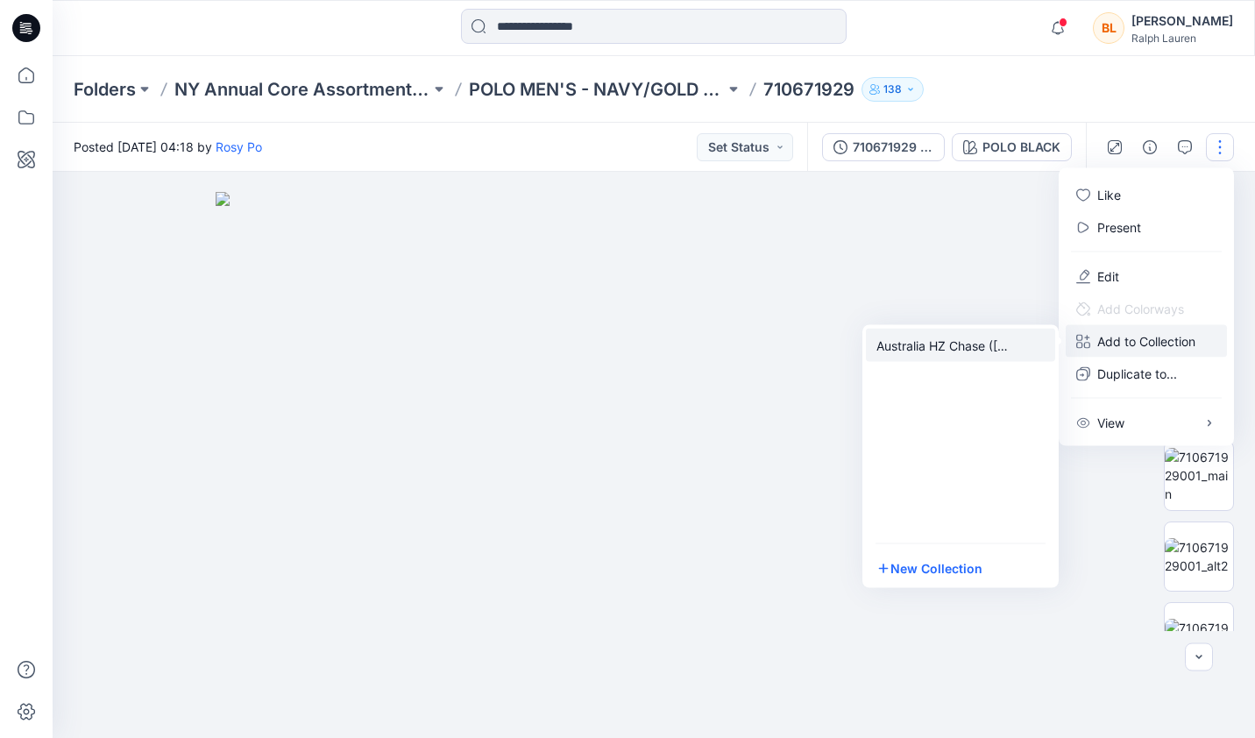
click at [961, 337] on p "Australia HZ Chase ([DATE])" at bounding box center [943, 345] width 133 height 18
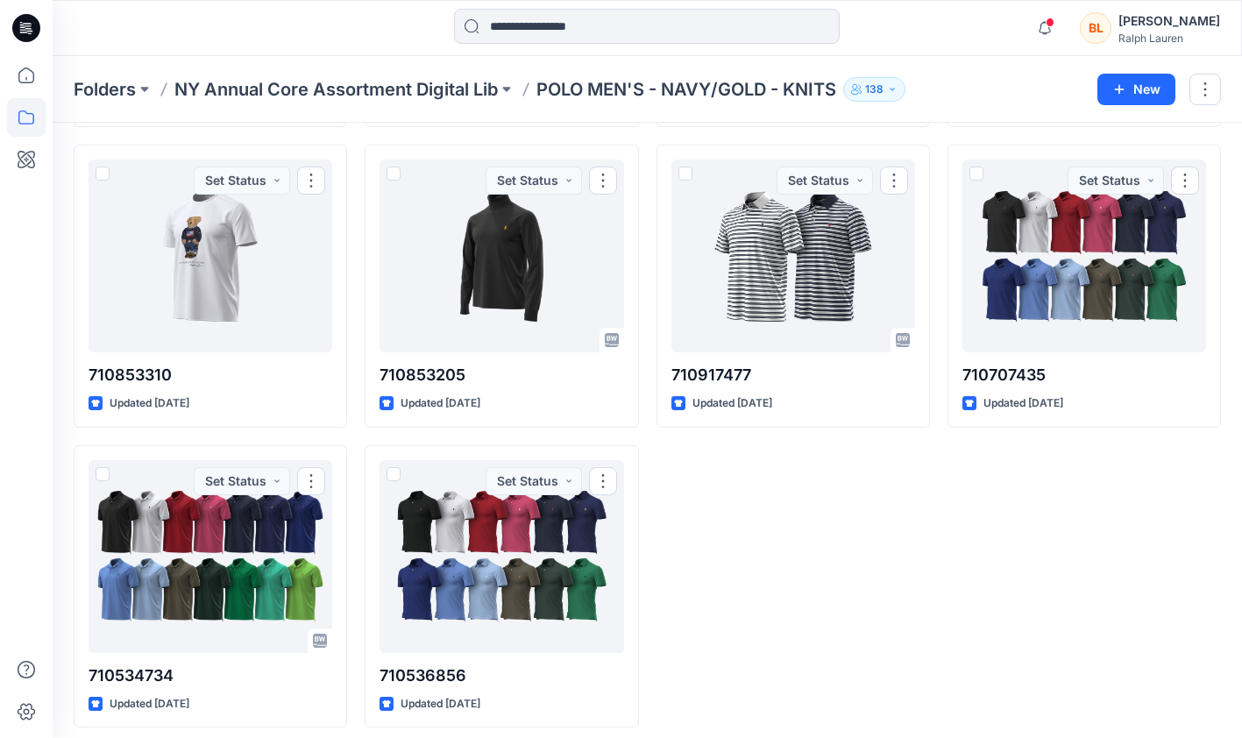
scroll to position [7268, 0]
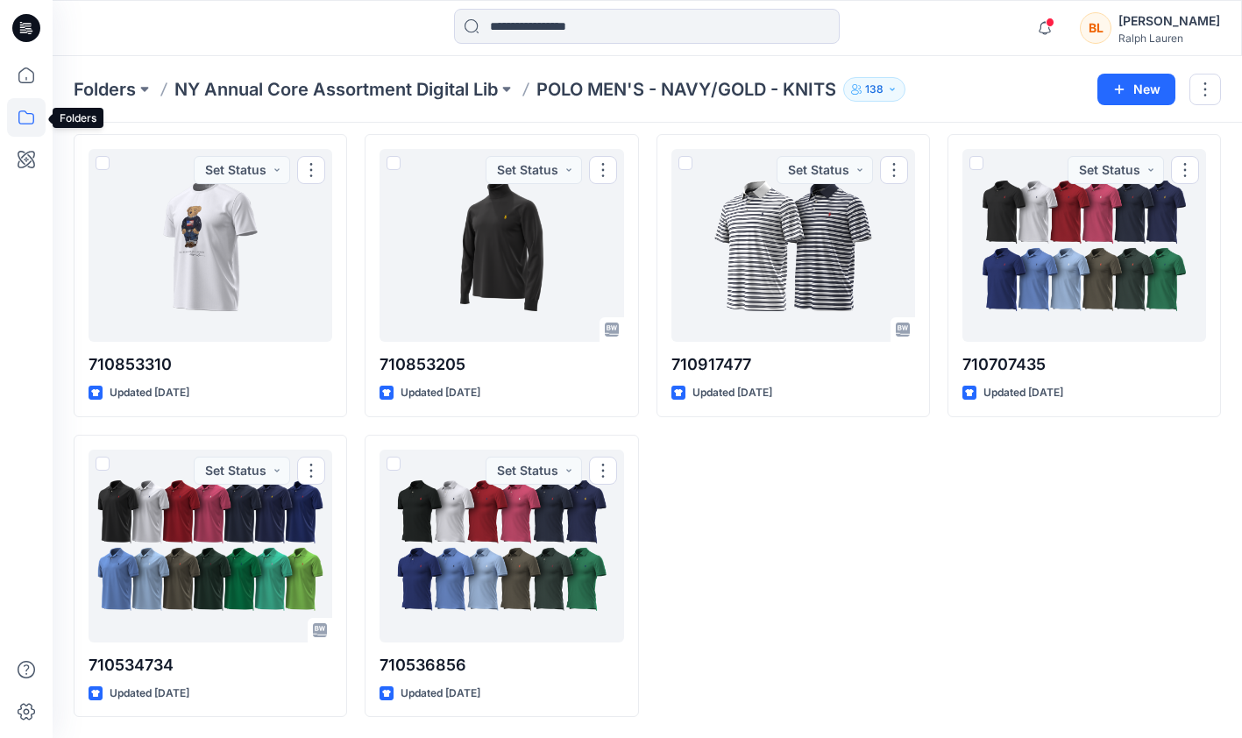
click at [23, 112] on icon at bounding box center [26, 117] width 39 height 39
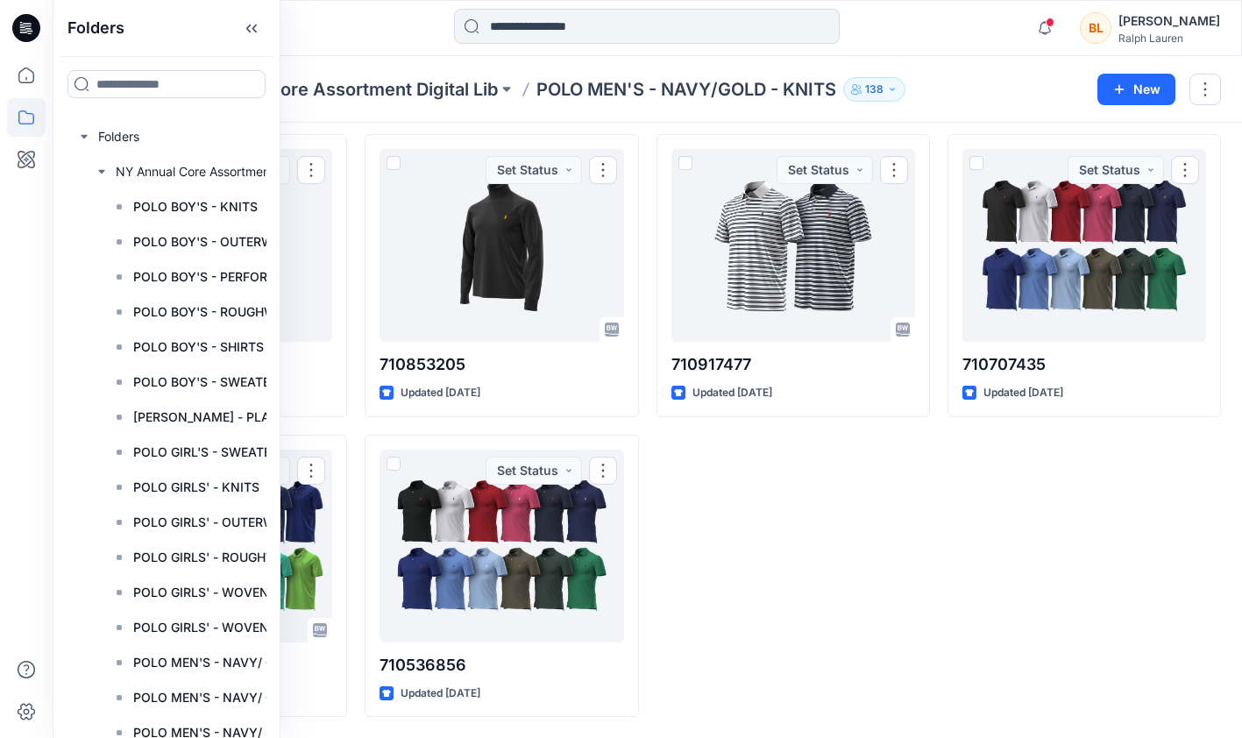
click at [1205, 83] on button "button" at bounding box center [1205, 90] width 32 height 32
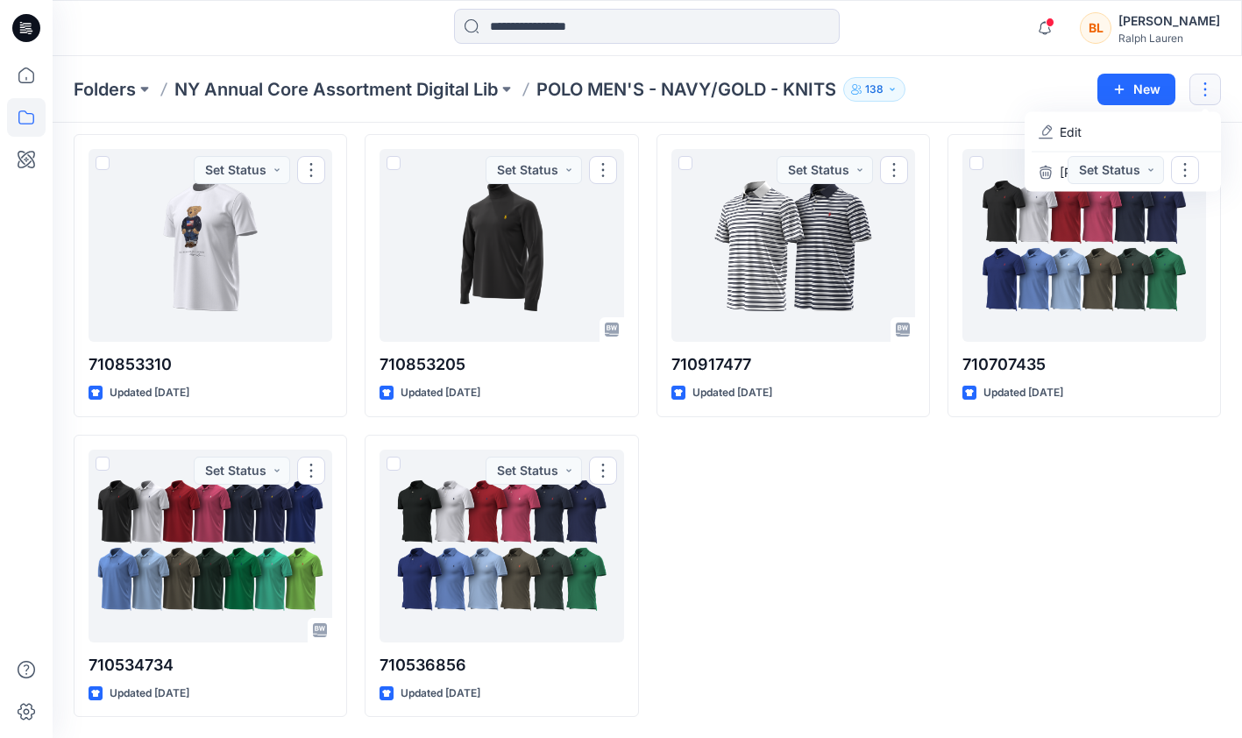
click at [980, 82] on div "Folders NY Annual Core Assortment Digital Lib POLO MEN'S - NAVY/GOLD - KNITS 138" at bounding box center [579, 89] width 1011 height 25
click at [28, 26] on icon at bounding box center [28, 25] width 8 height 1
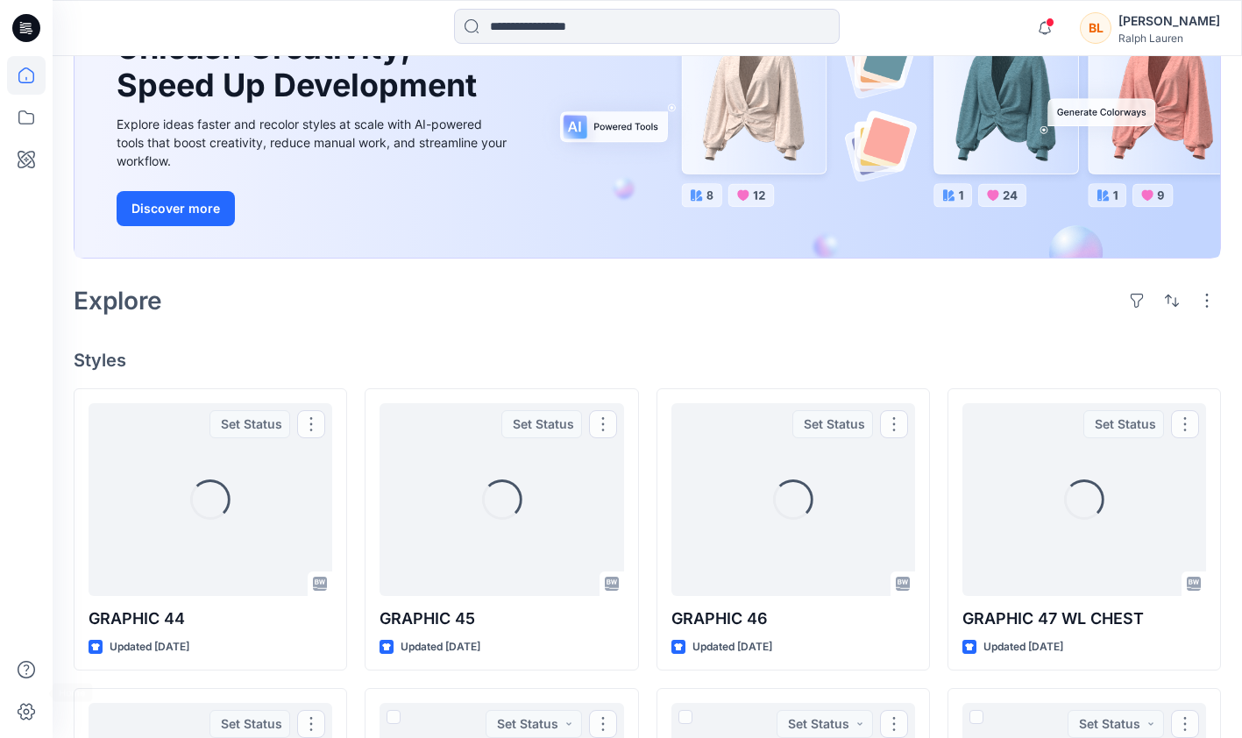
scroll to position [810, 0]
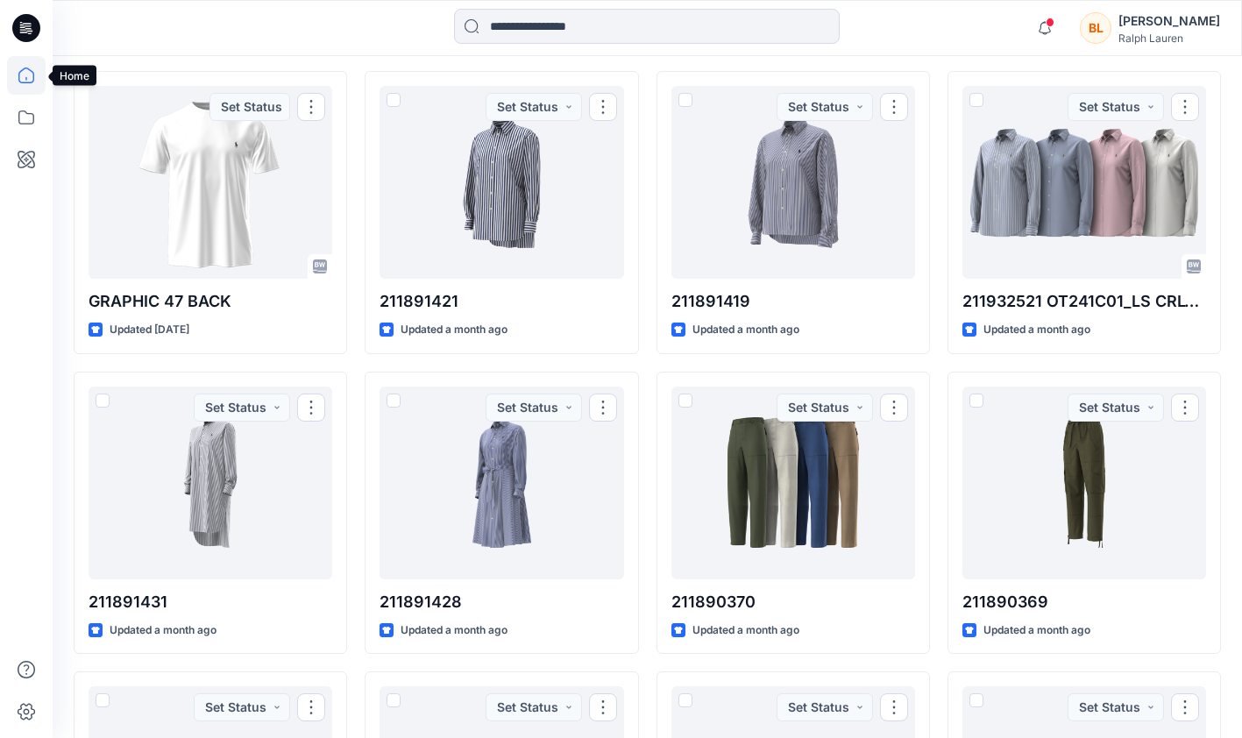
click at [19, 75] on icon at bounding box center [26, 75] width 16 height 16
click at [1185, 19] on div "[PERSON_NAME]" at bounding box center [1169, 21] width 102 height 21
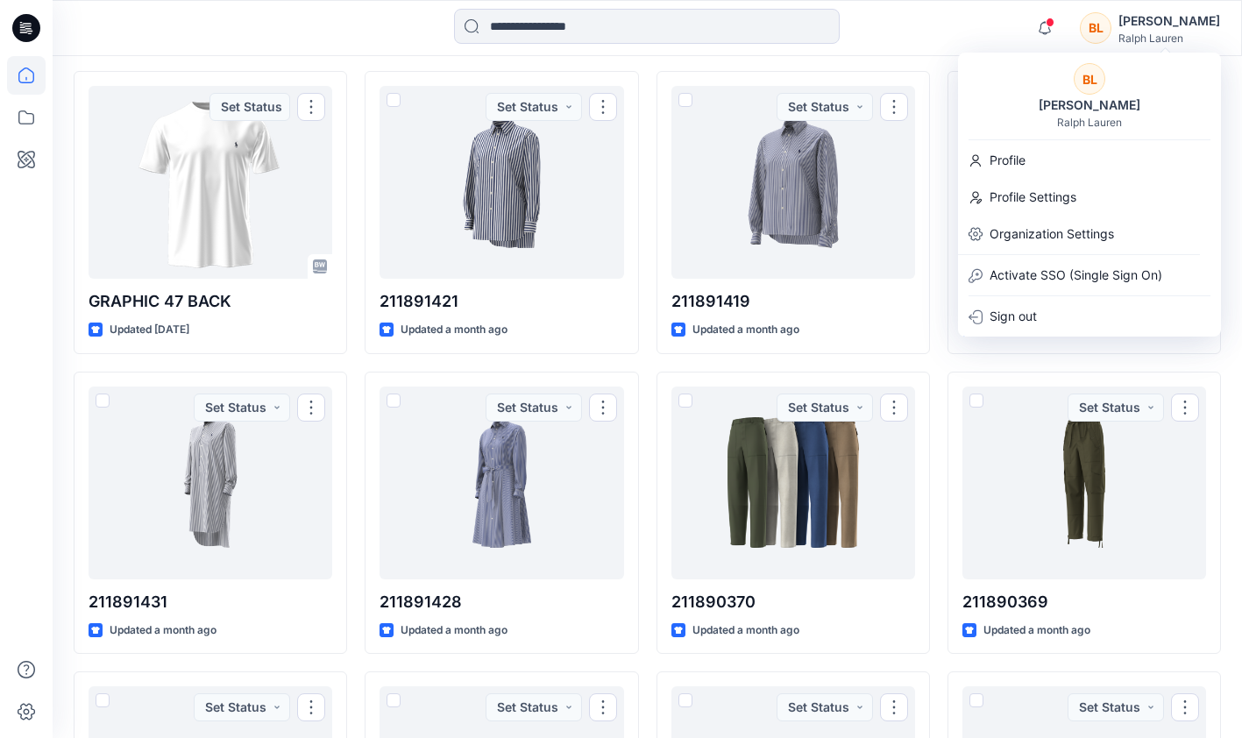
click at [950, 24] on div "Notifications [PERSON_NAME] has invited you to the Folder NY Annual Core Assort…" at bounding box center [647, 28] width 1189 height 39
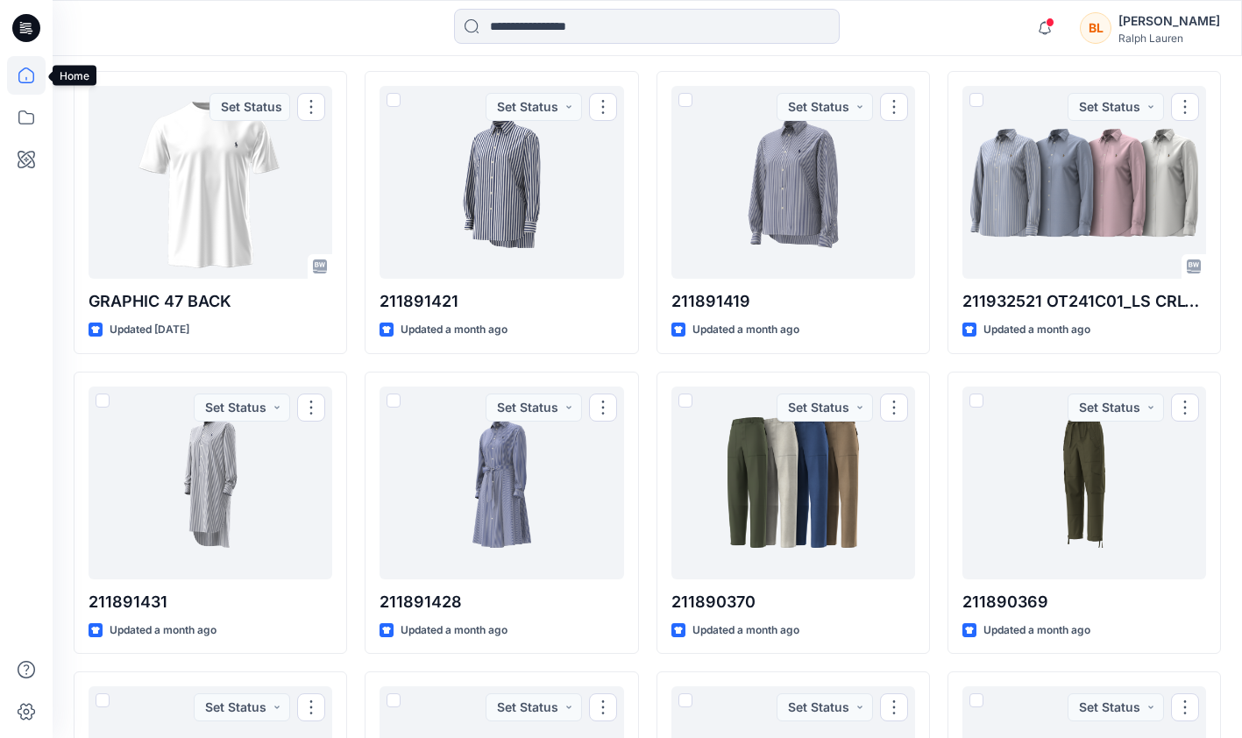
click at [25, 74] on icon at bounding box center [26, 75] width 39 height 39
click at [27, 115] on icon at bounding box center [26, 117] width 39 height 39
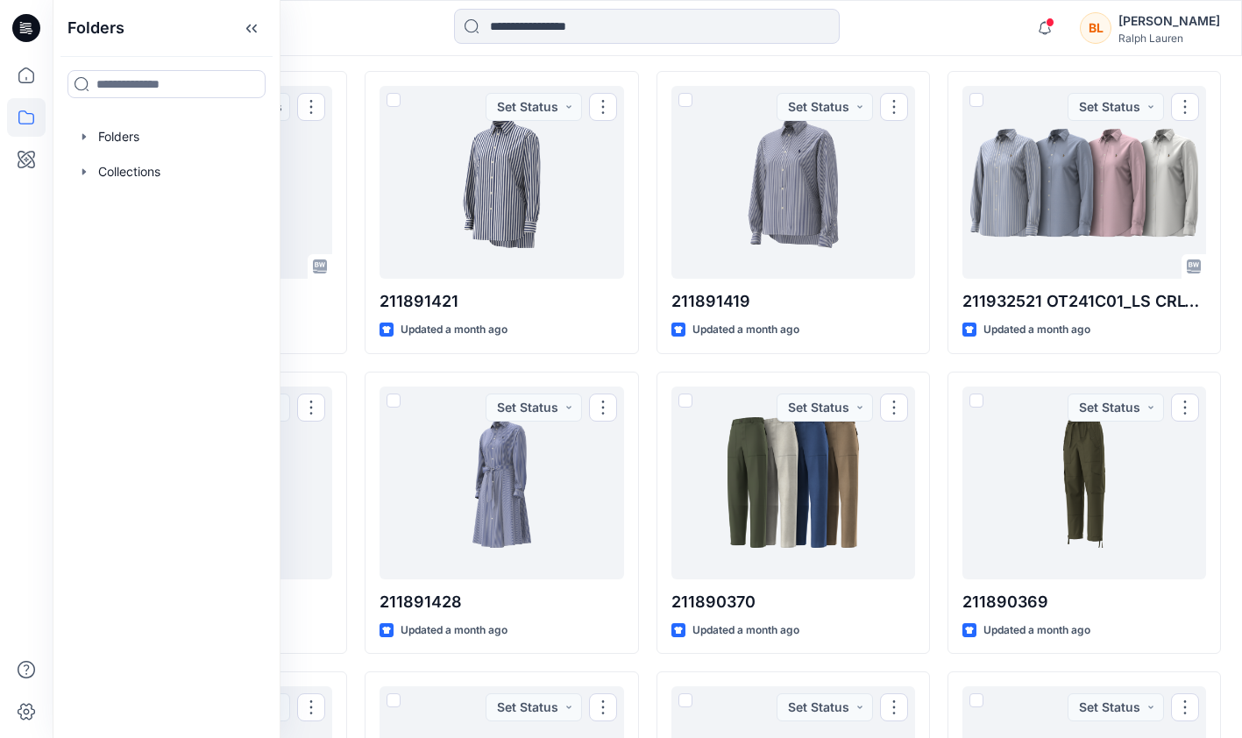
click at [81, 170] on icon "button" at bounding box center [84, 172] width 14 height 14
click at [181, 206] on p "Australia HZ Chase ([DATE])" at bounding box center [198, 206] width 165 height 21
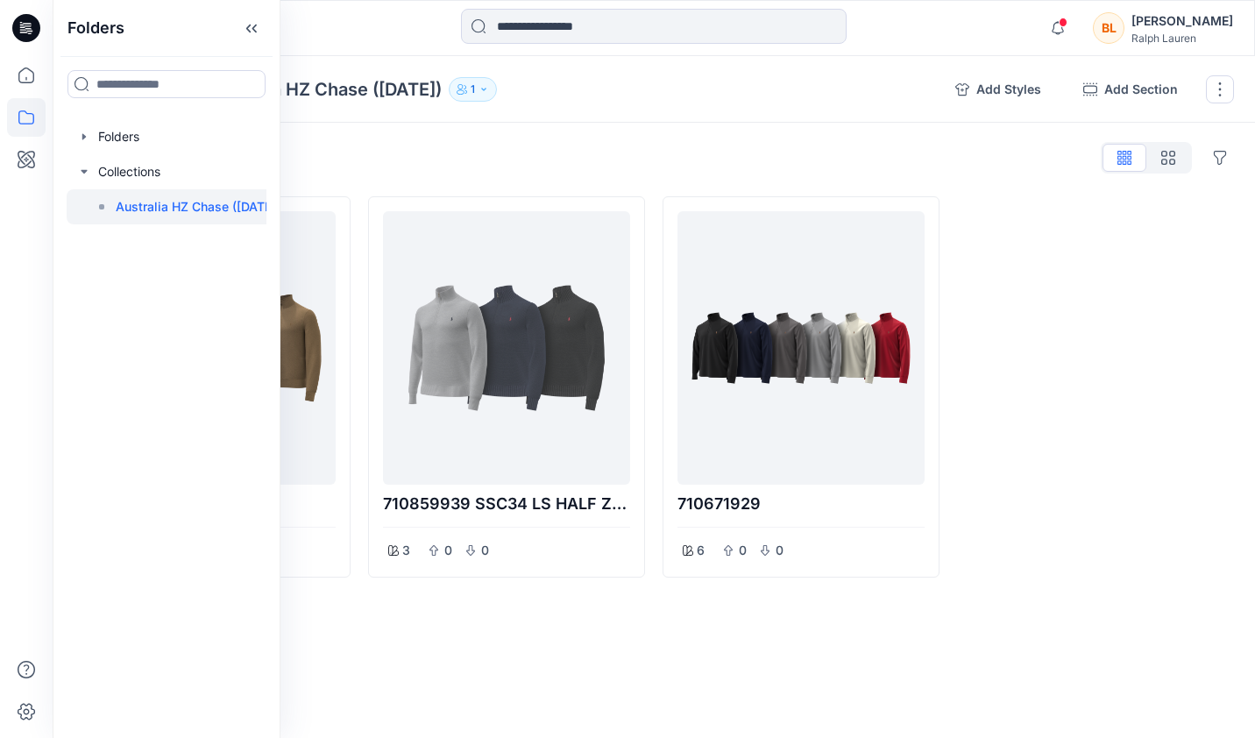
click at [1009, 296] on div at bounding box center [1095, 386] width 277 height 381
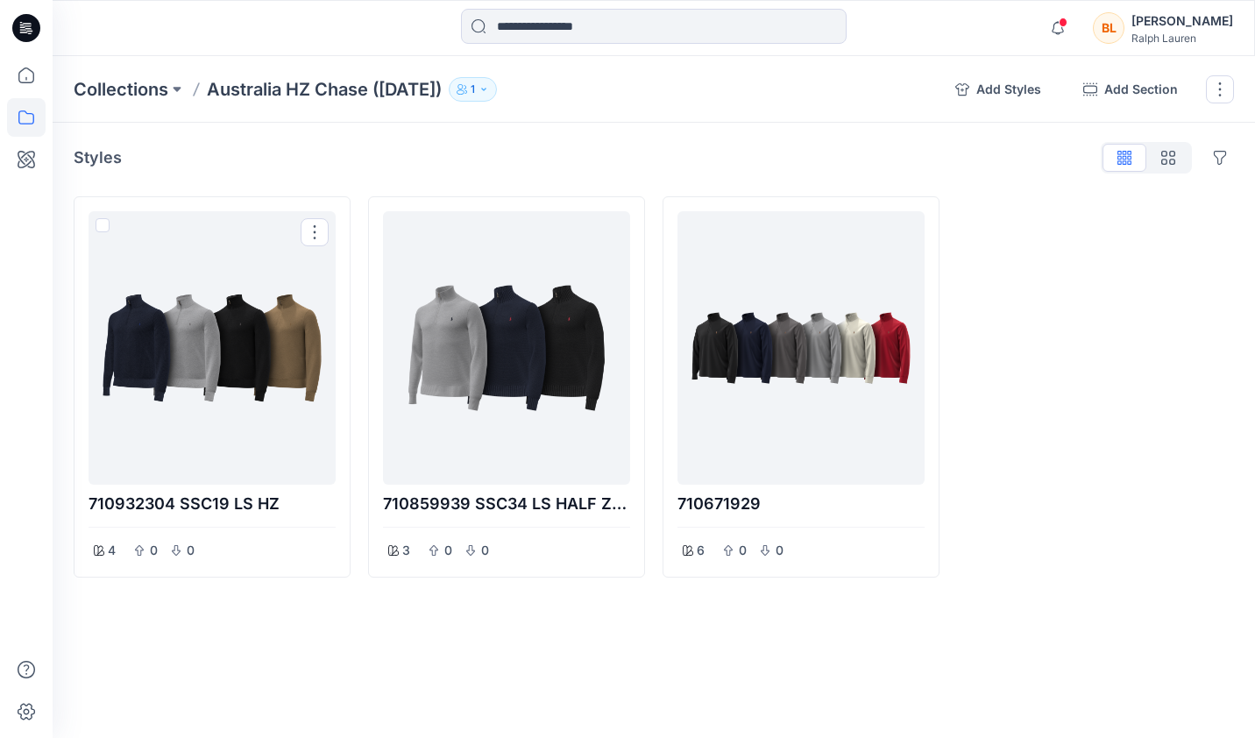
click at [326, 224] on button "Options" at bounding box center [315, 232] width 28 height 28
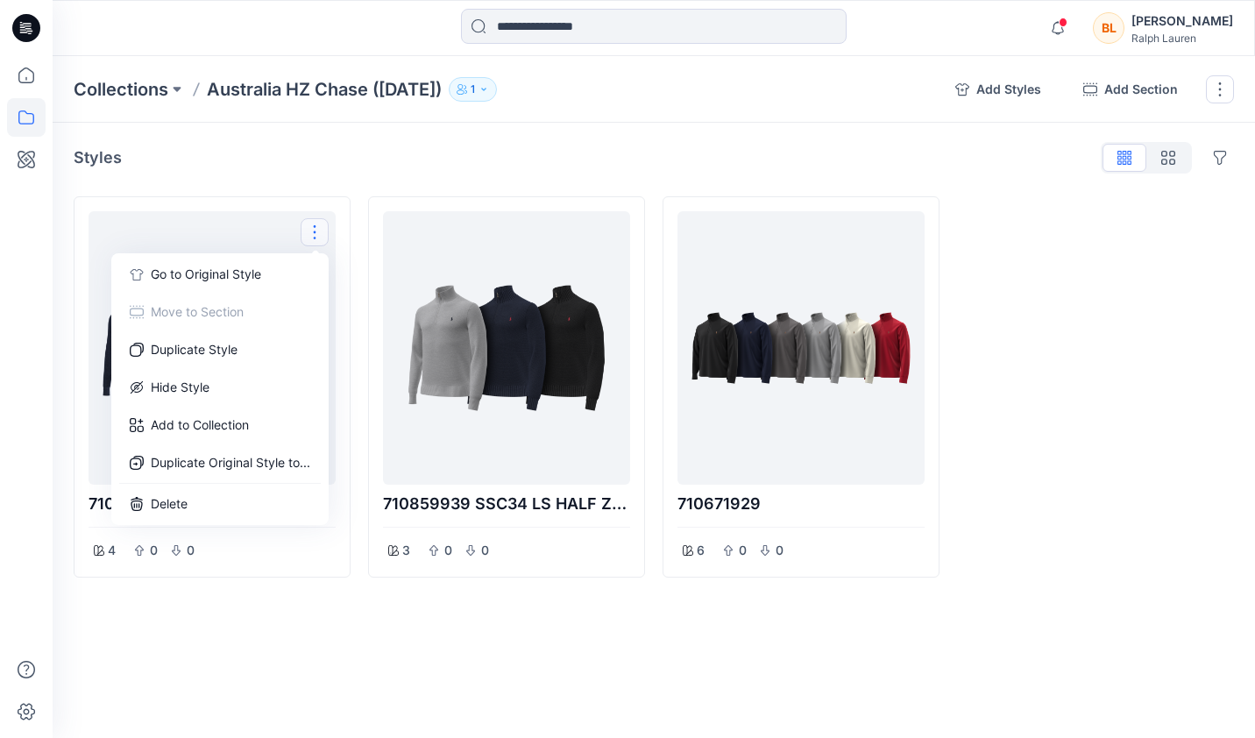
click at [395, 158] on div "Styles Hide Legacy Styles" at bounding box center [654, 158] width 1161 height 28
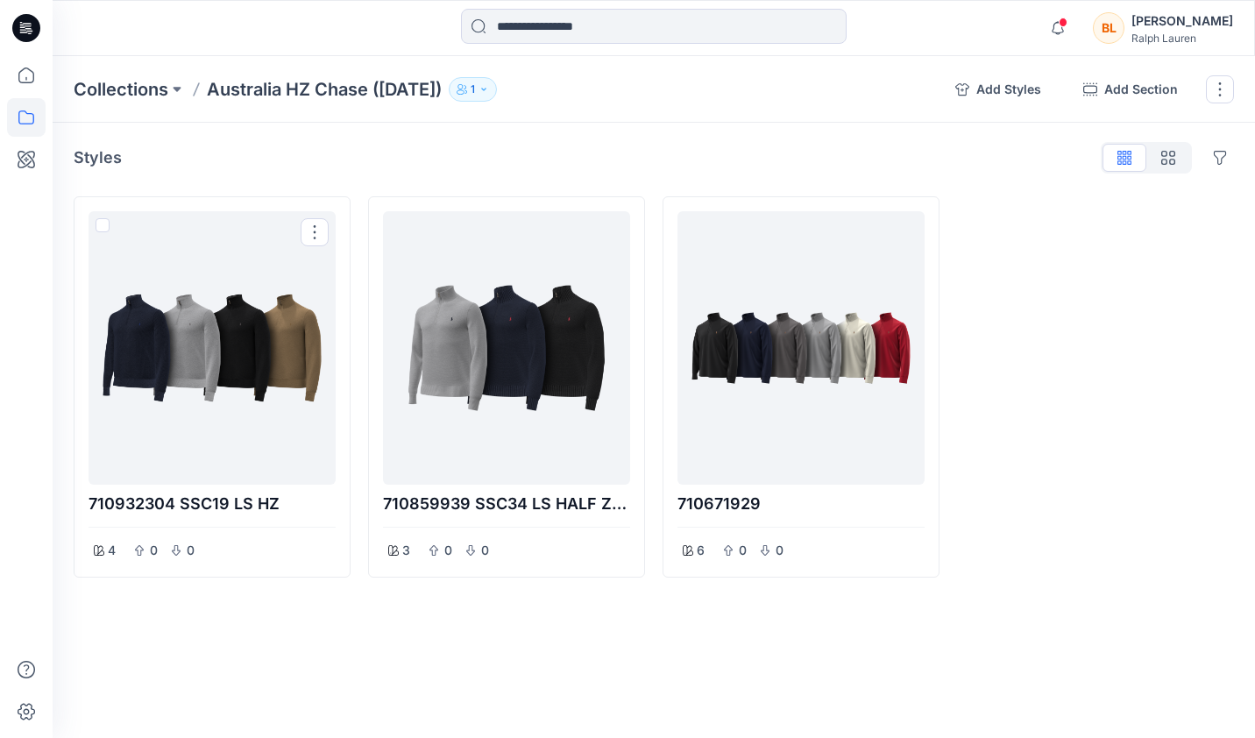
click at [192, 348] on div at bounding box center [212, 347] width 233 height 259
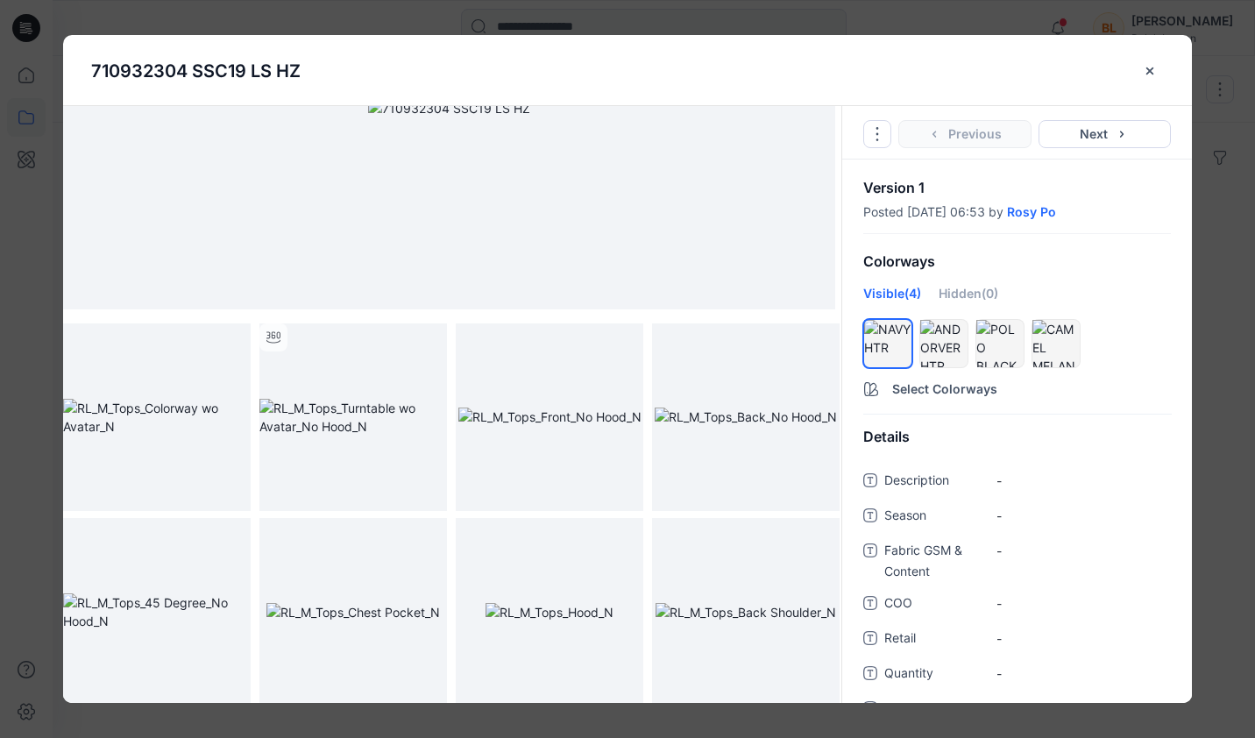
scroll to position [202, 0]
click at [903, 390] on button "Select Colorways" at bounding box center [1017, 386] width 350 height 28
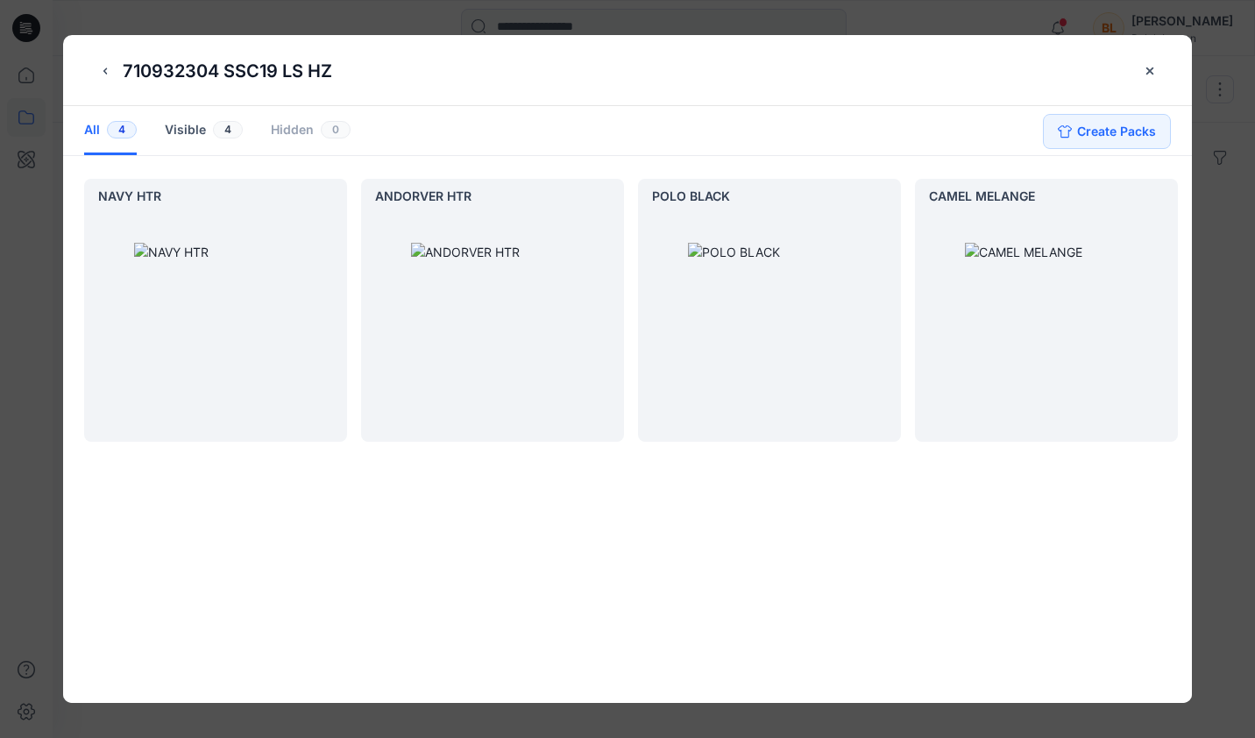
click at [298, 357] on div at bounding box center [215, 324] width 263 height 235
click at [185, 219] on div at bounding box center [215, 324] width 263 height 235
click at [140, 195] on div "NAVY HTR" at bounding box center [129, 196] width 63 height 14
drag, startPoint x: 217, startPoint y: 68, endPoint x: 137, endPoint y: 75, distance: 80.9
click at [137, 75] on p "710932304 SSC19 LS HZ" at bounding box center [227, 71] width 209 height 26
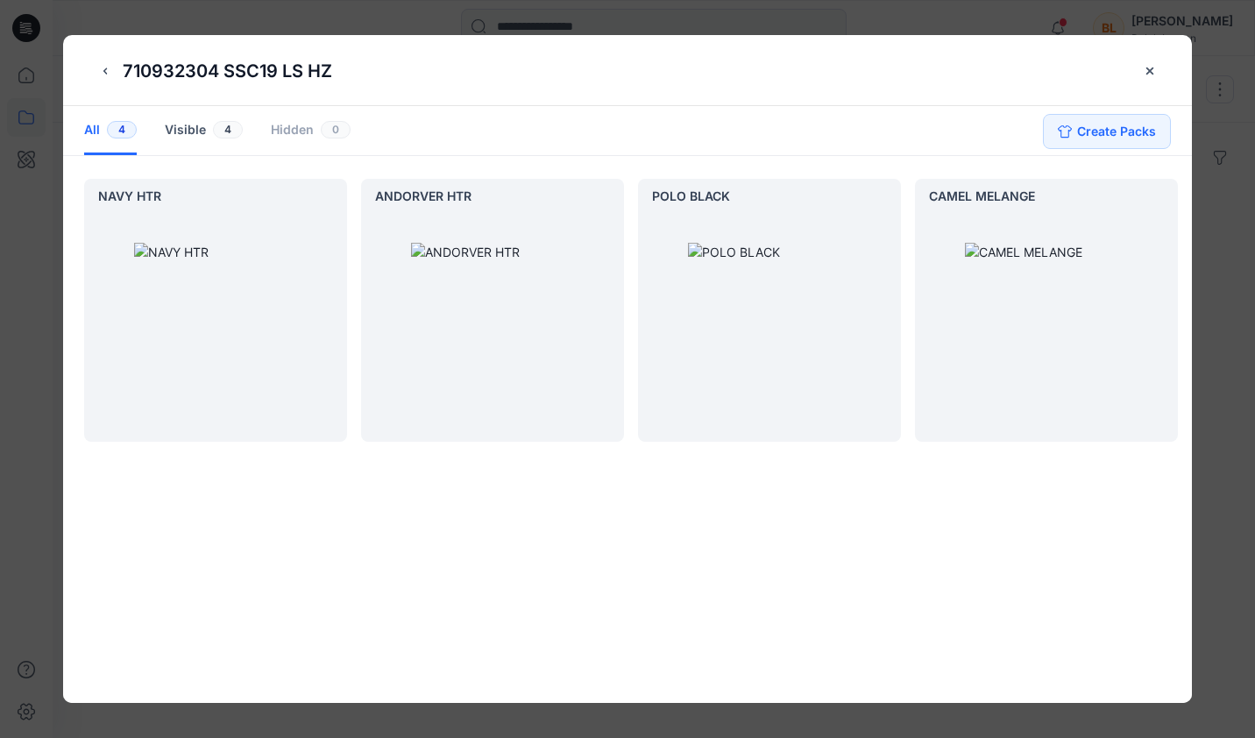
drag, startPoint x: 132, startPoint y: 67, endPoint x: 163, endPoint y: 70, distance: 30.9
click at [163, 68] on p "710932304 SSC19 LS HZ" at bounding box center [227, 71] width 209 height 26
click at [1150, 65] on icon "close-btn" at bounding box center [1150, 71] width 14 height 14
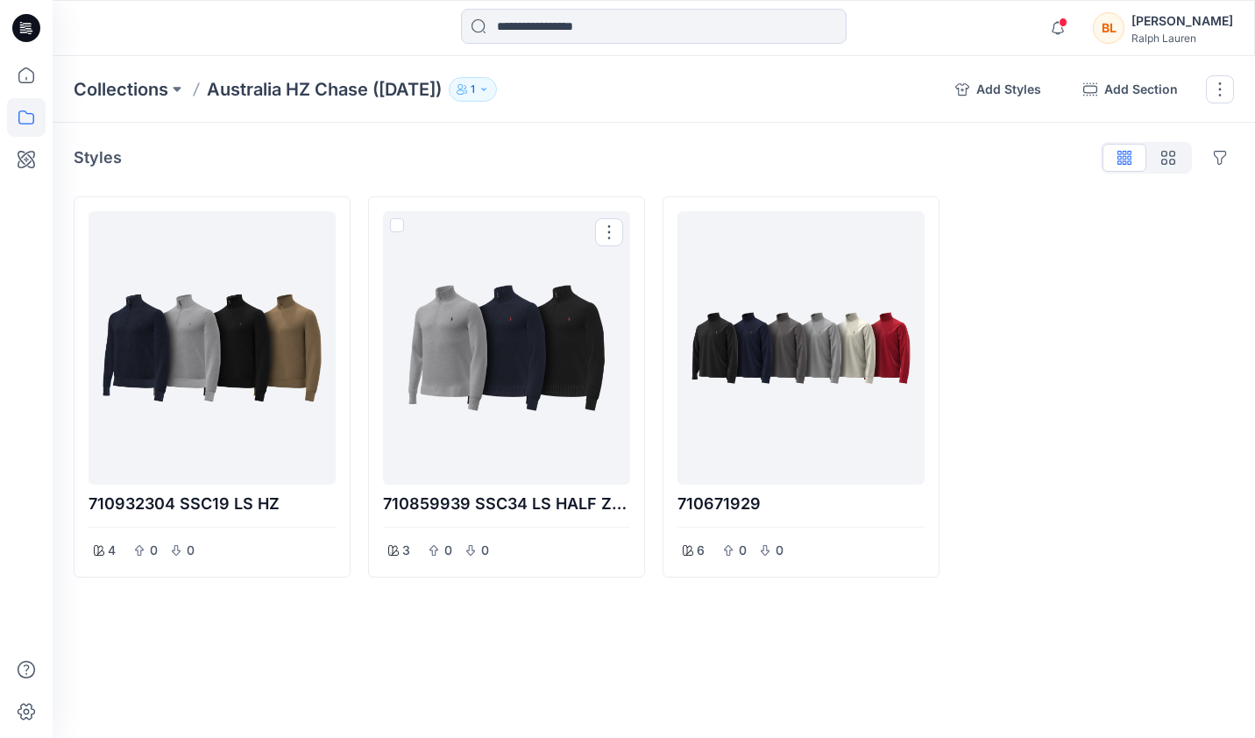
click at [479, 351] on div at bounding box center [506, 347] width 233 height 259
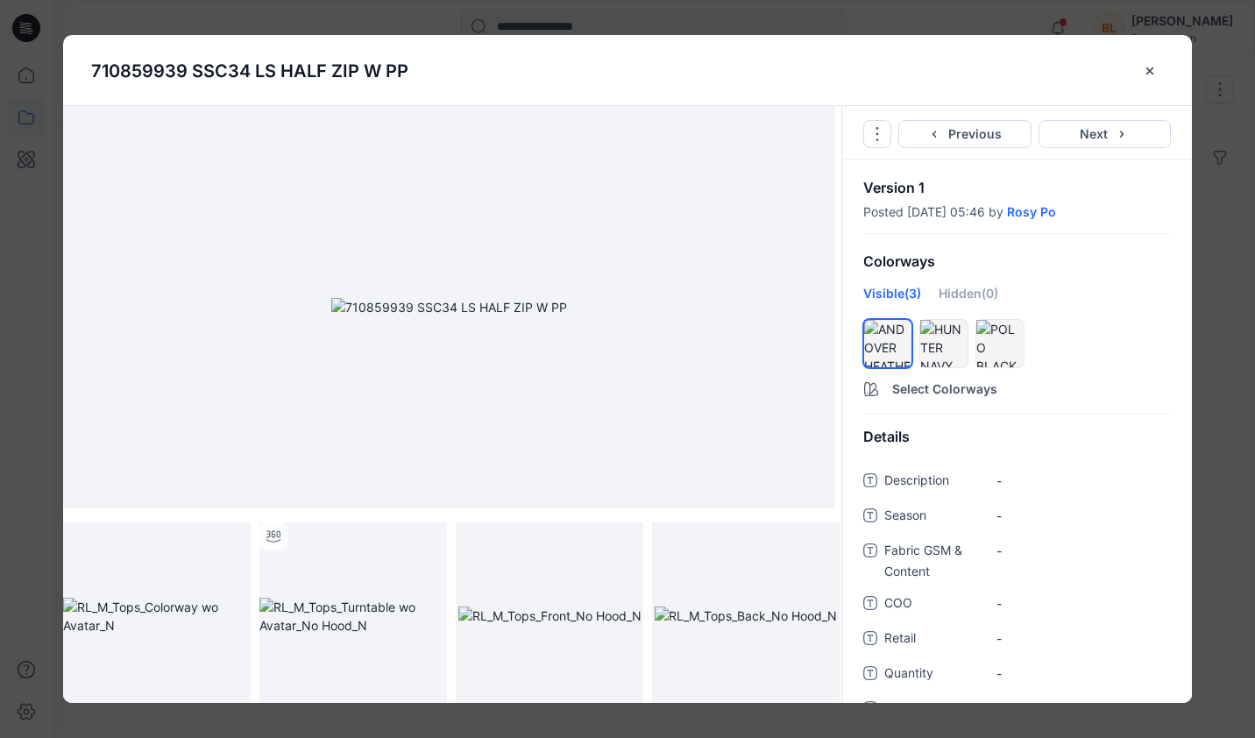
click at [1152, 69] on icon "close-btn" at bounding box center [1150, 70] width 7 height 7
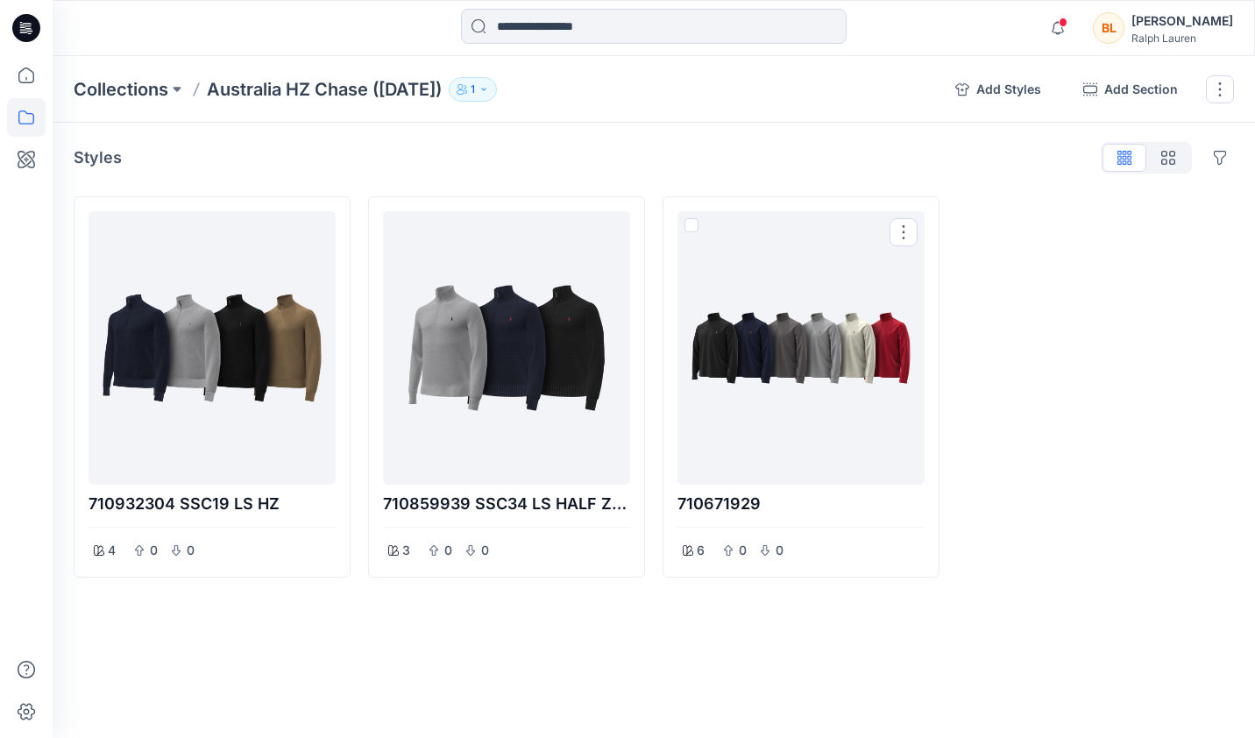
click at [792, 384] on div at bounding box center [801, 347] width 233 height 259
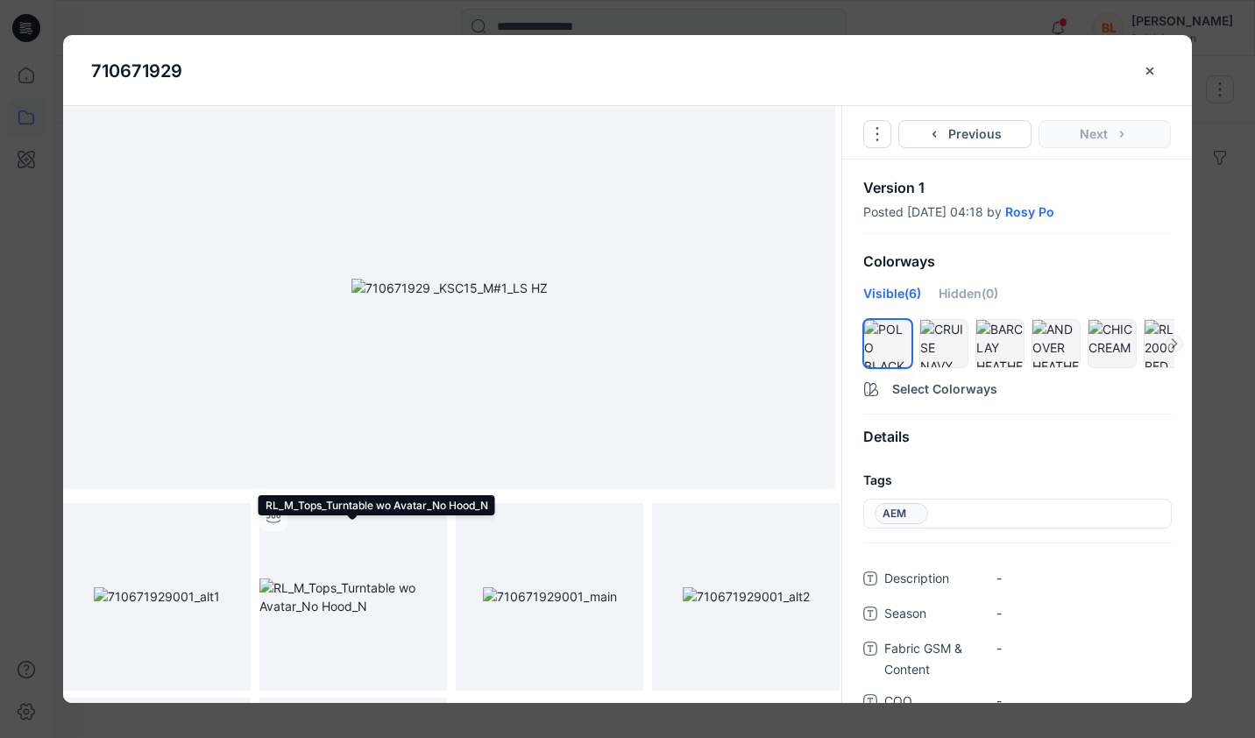
scroll to position [0, 0]
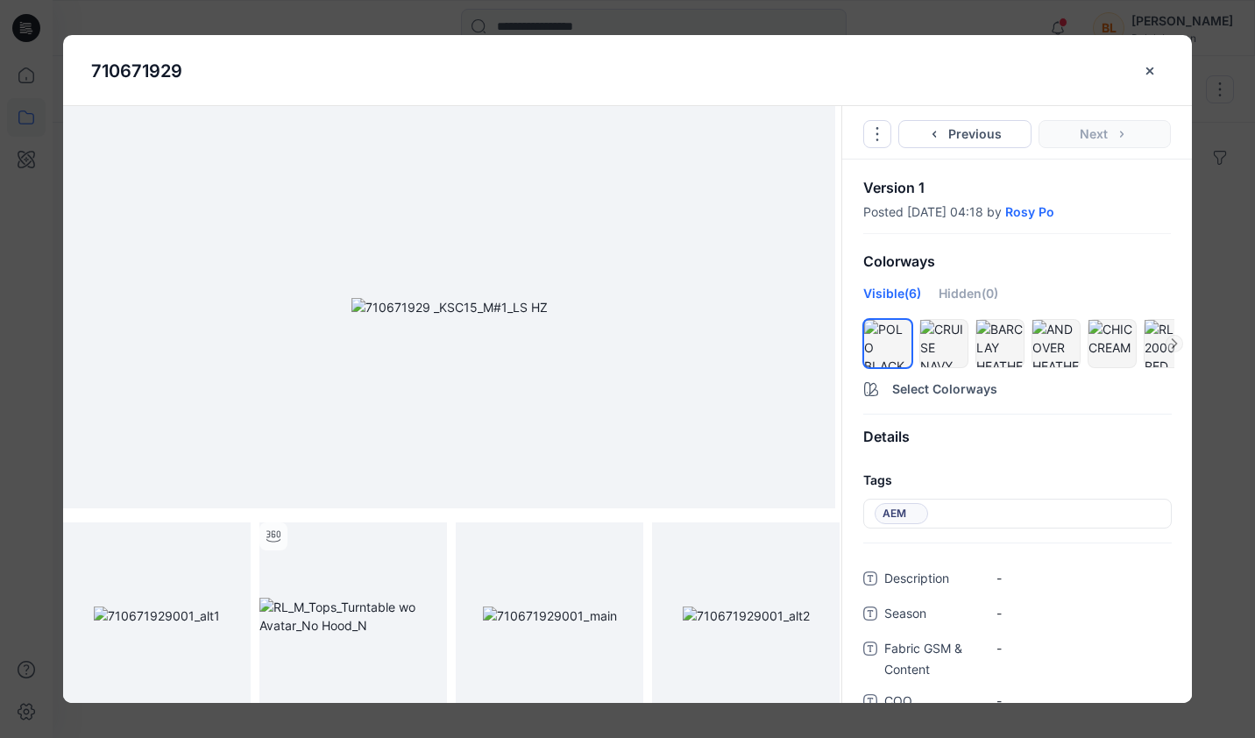
click at [929, 390] on button "Select Colorways" at bounding box center [1017, 386] width 350 height 28
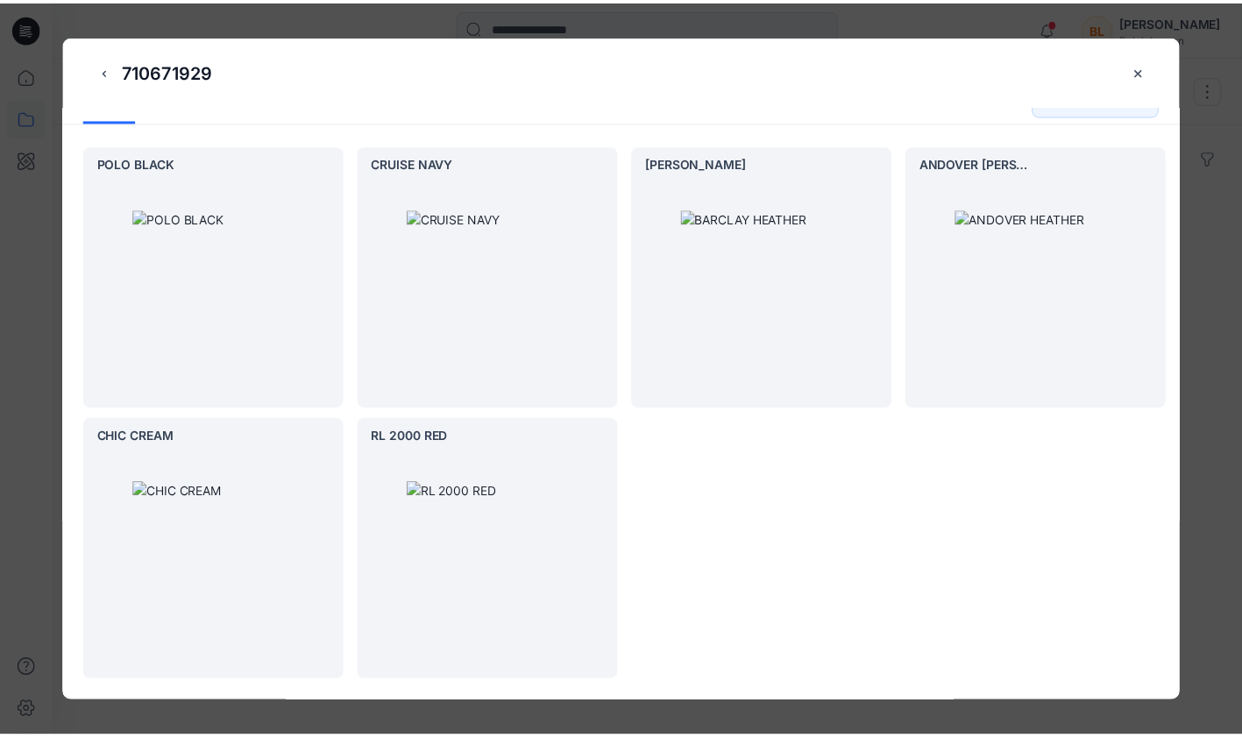
scroll to position [51, 0]
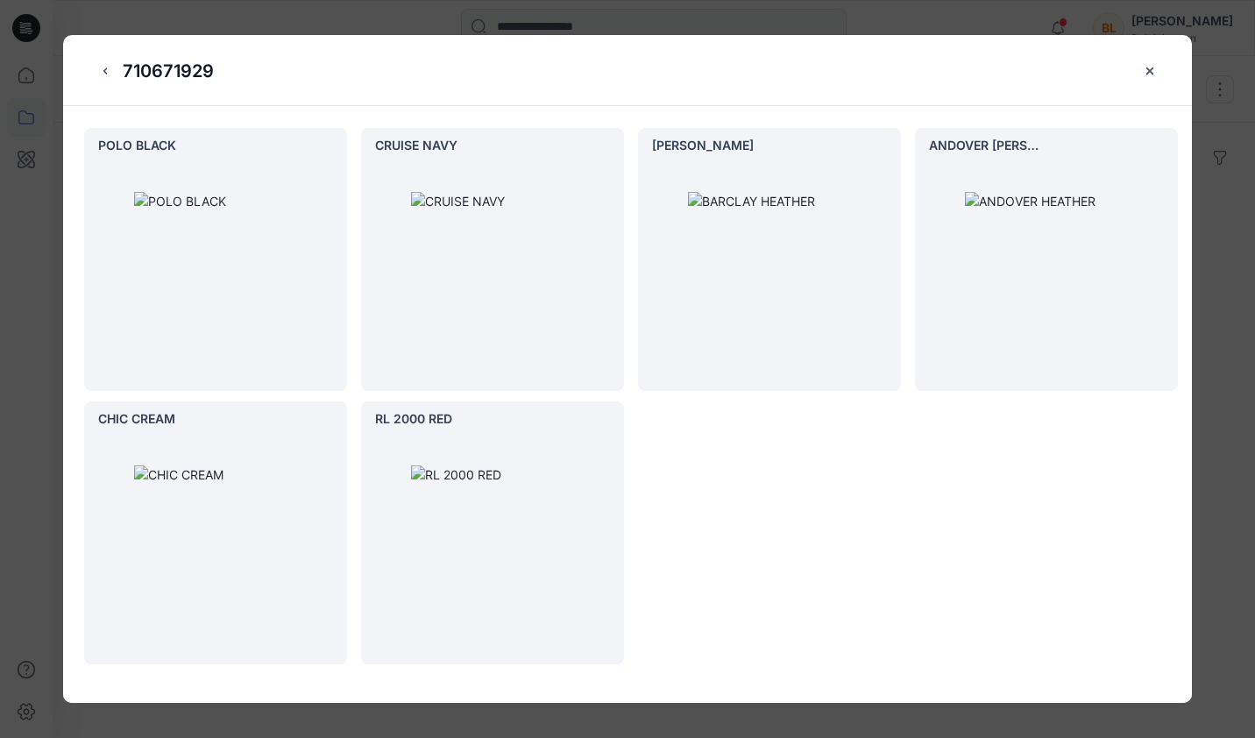
click at [157, 539] on div at bounding box center [215, 547] width 263 height 235
click at [196, 548] on div at bounding box center [215, 547] width 263 height 235
click at [0, 0] on icon "preview" at bounding box center [0, 0] width 0 height 0
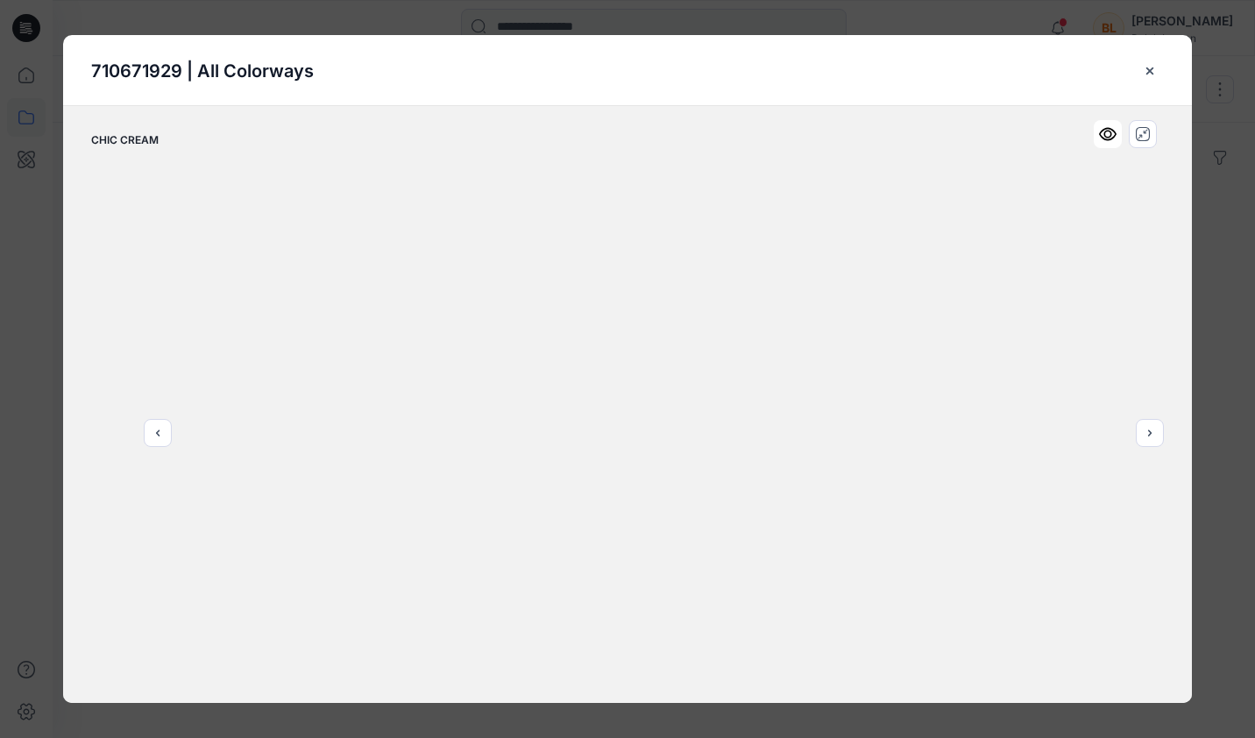
click at [1147, 71] on icon "close-btn" at bounding box center [1150, 71] width 14 height 14
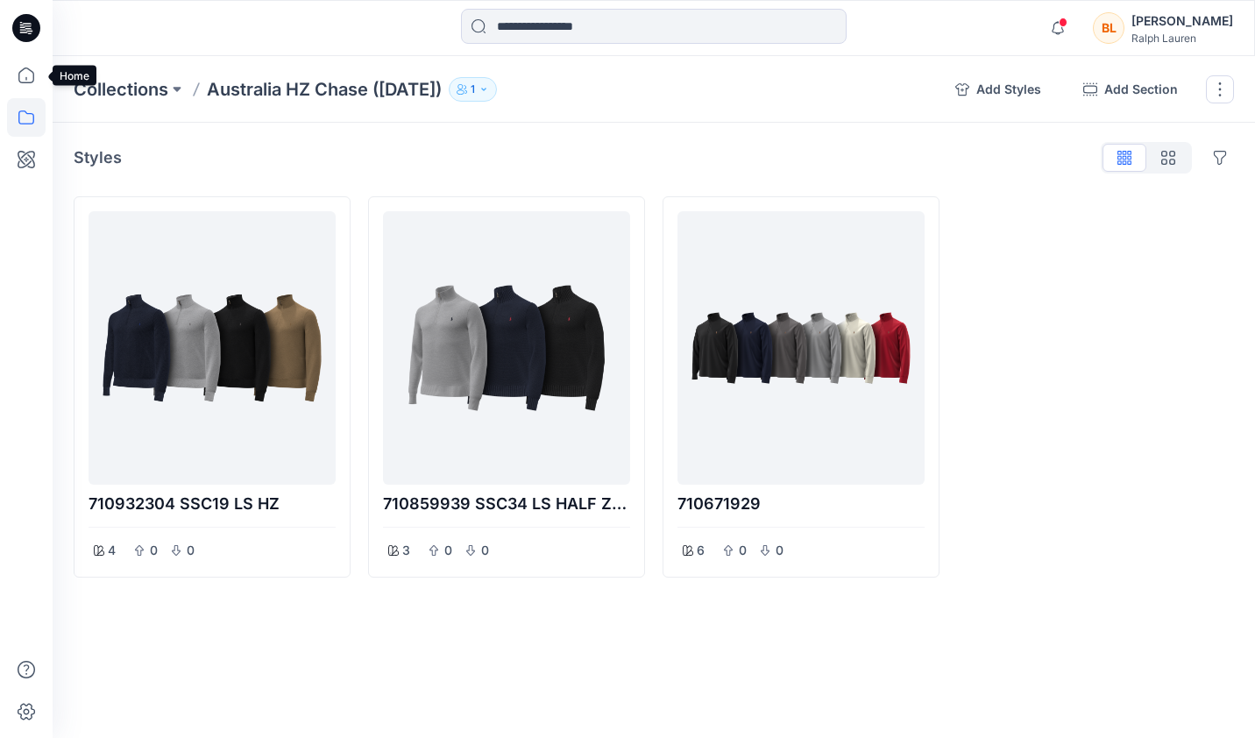
click at [17, 81] on icon at bounding box center [26, 75] width 39 height 39
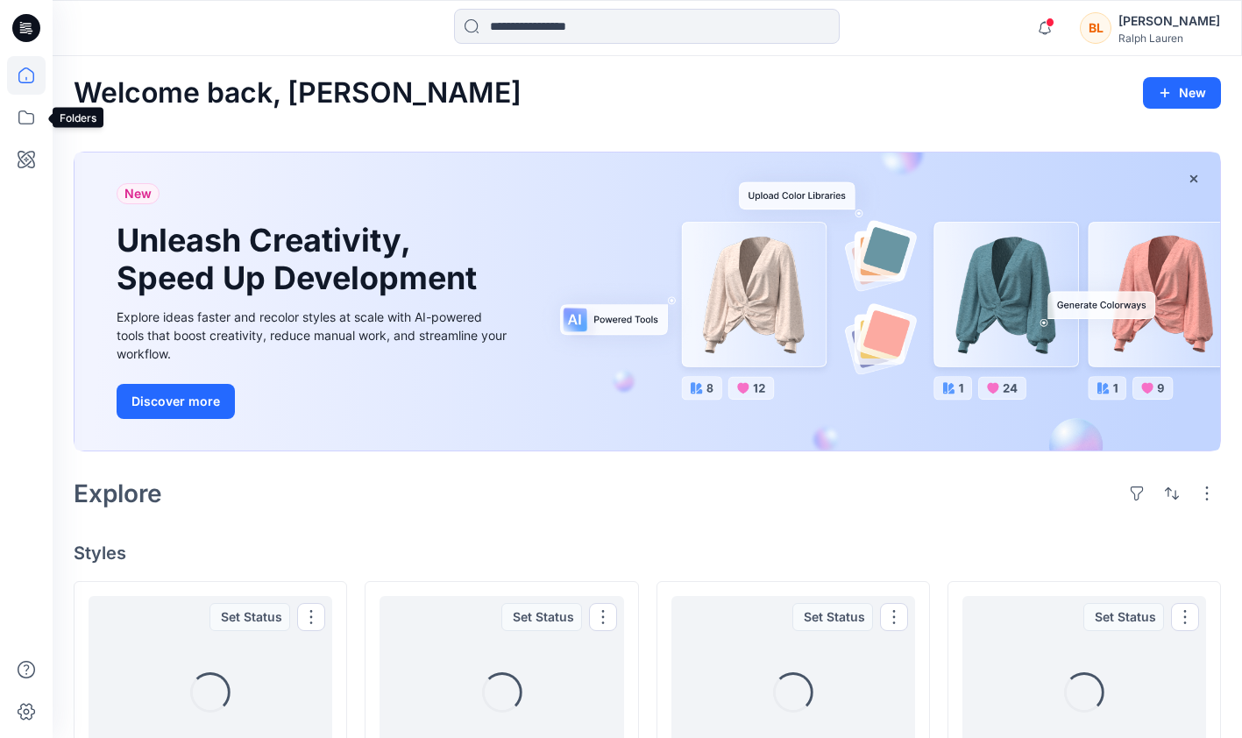
click at [17, 119] on icon at bounding box center [26, 117] width 39 height 39
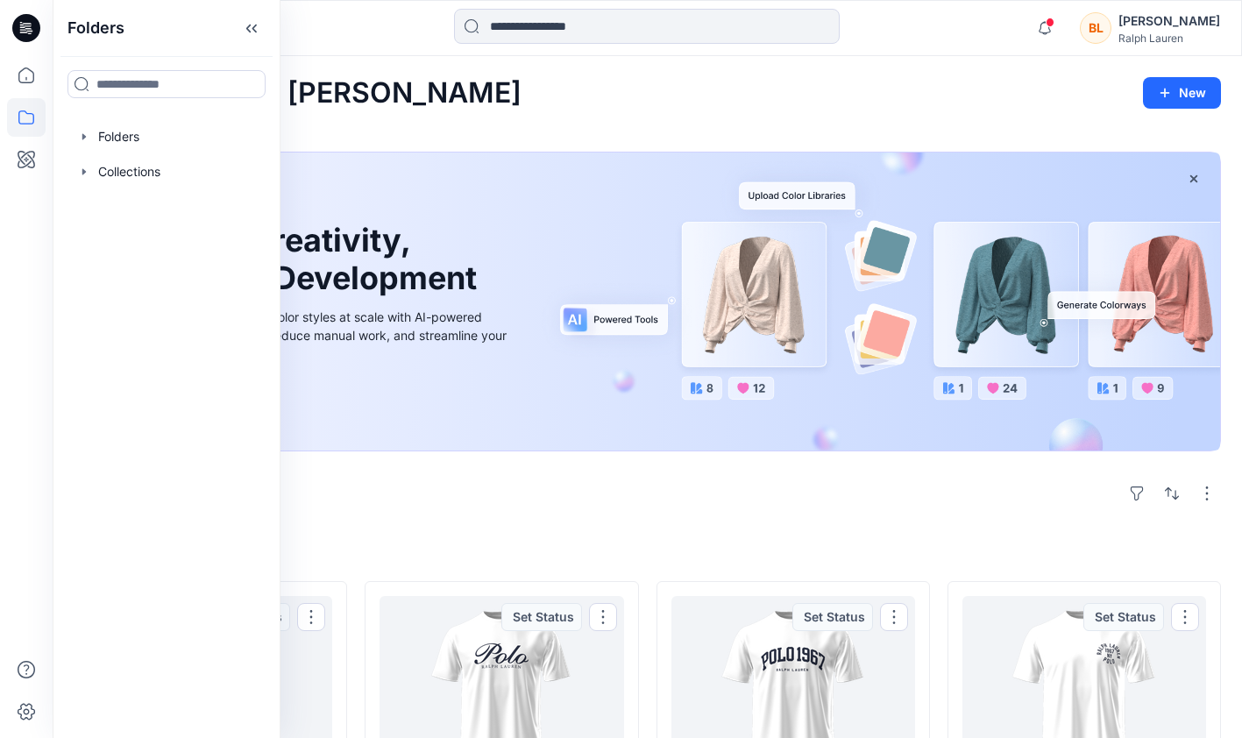
click at [111, 133] on div at bounding box center [167, 136] width 200 height 35
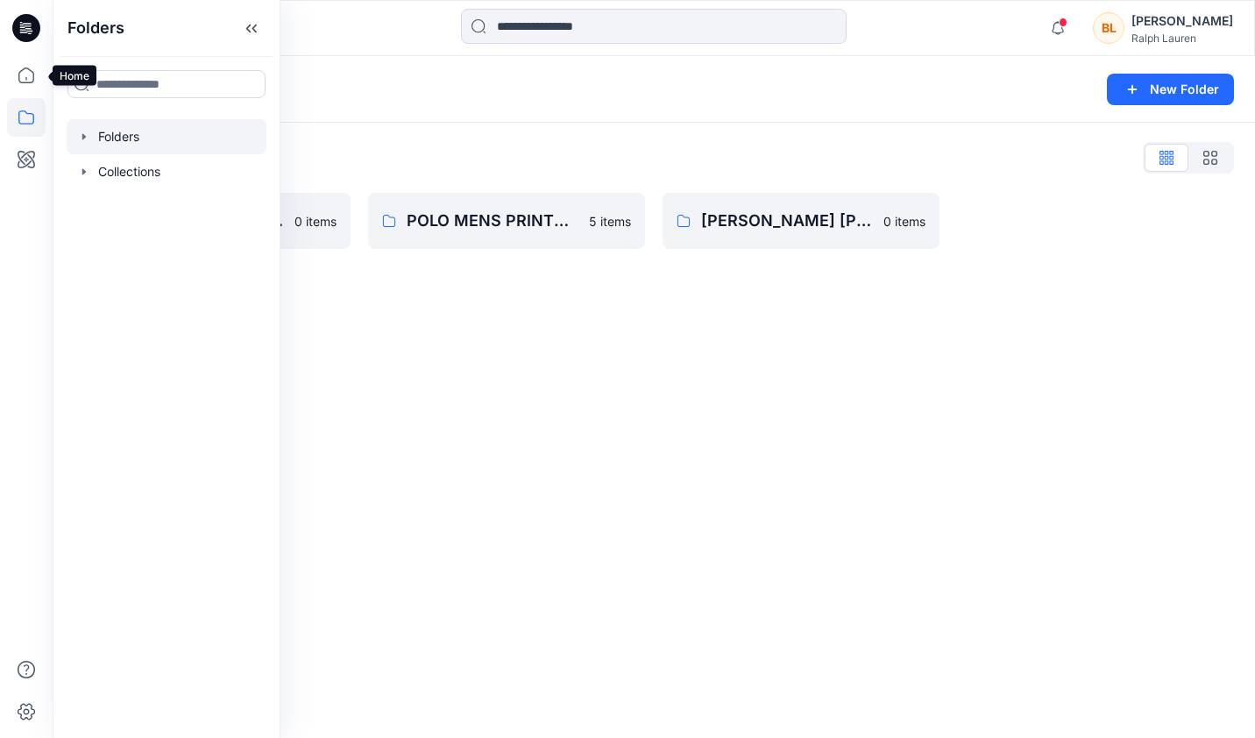
click at [23, 75] on icon at bounding box center [26, 75] width 39 height 39
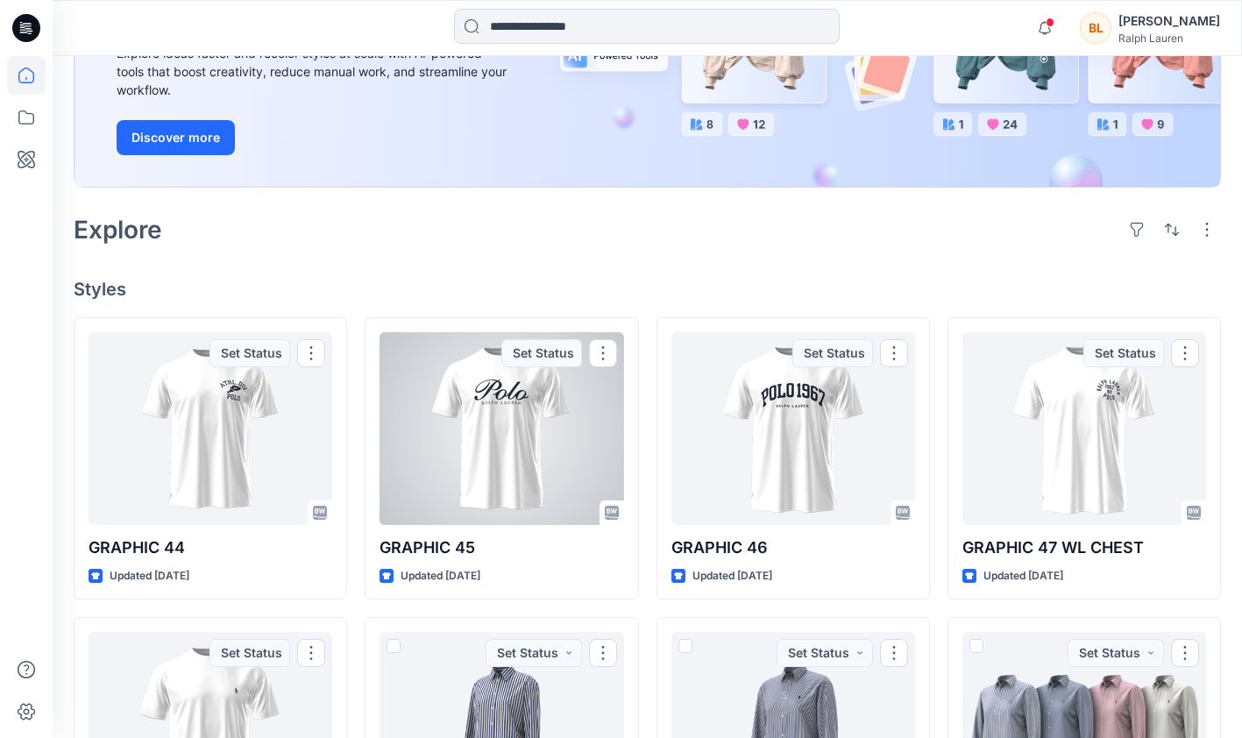
scroll to position [175, 0]
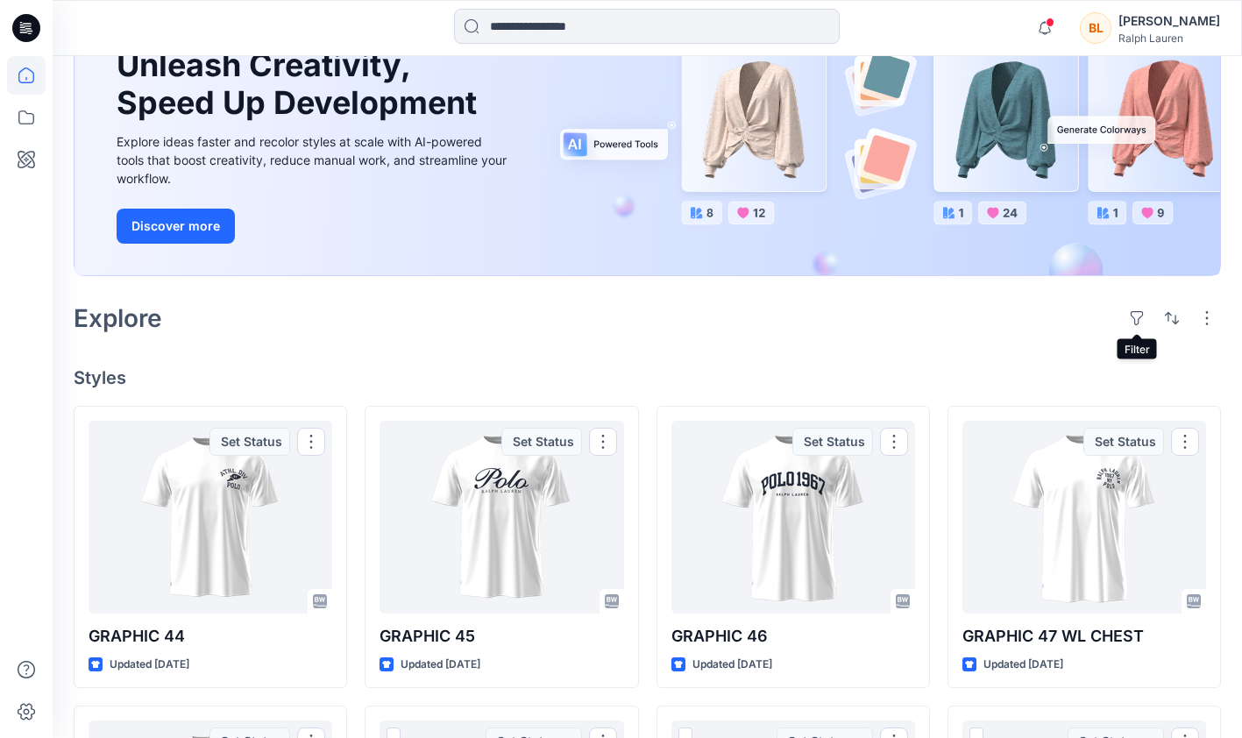
click at [1131, 322] on button "button" at bounding box center [1137, 318] width 28 height 28
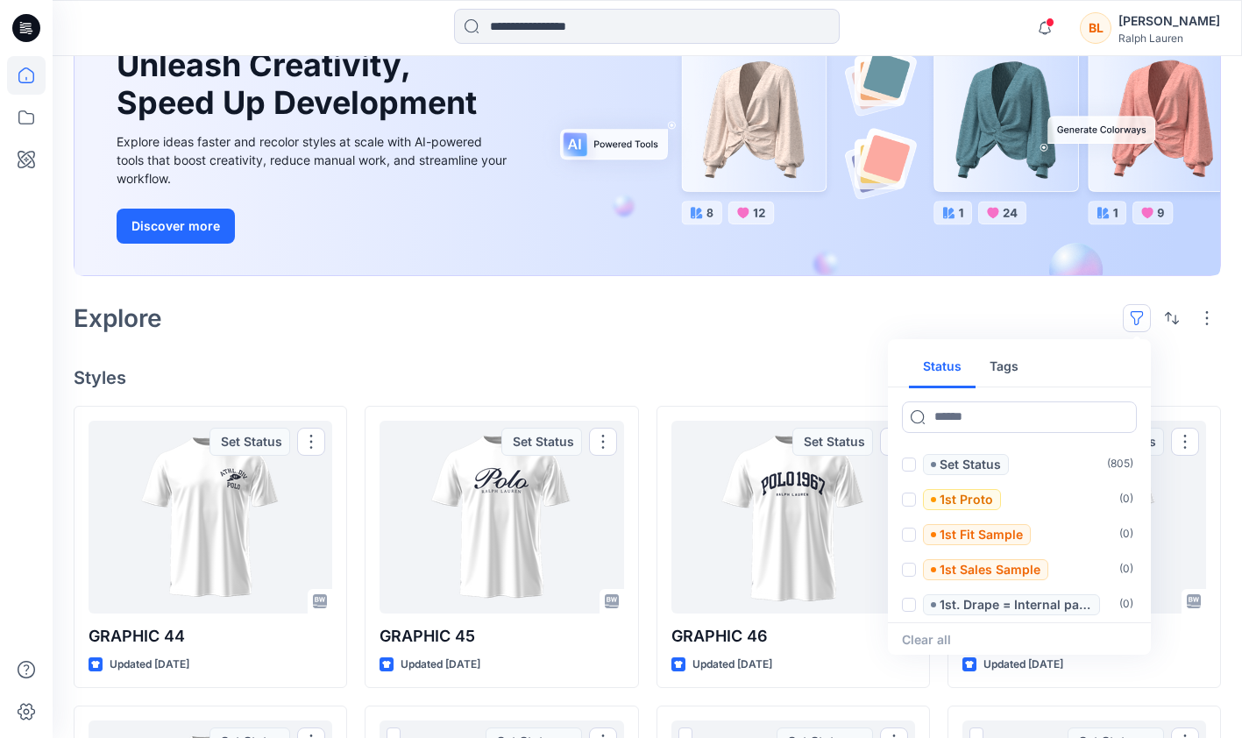
click at [1044, 415] on input at bounding box center [1019, 417] width 235 height 32
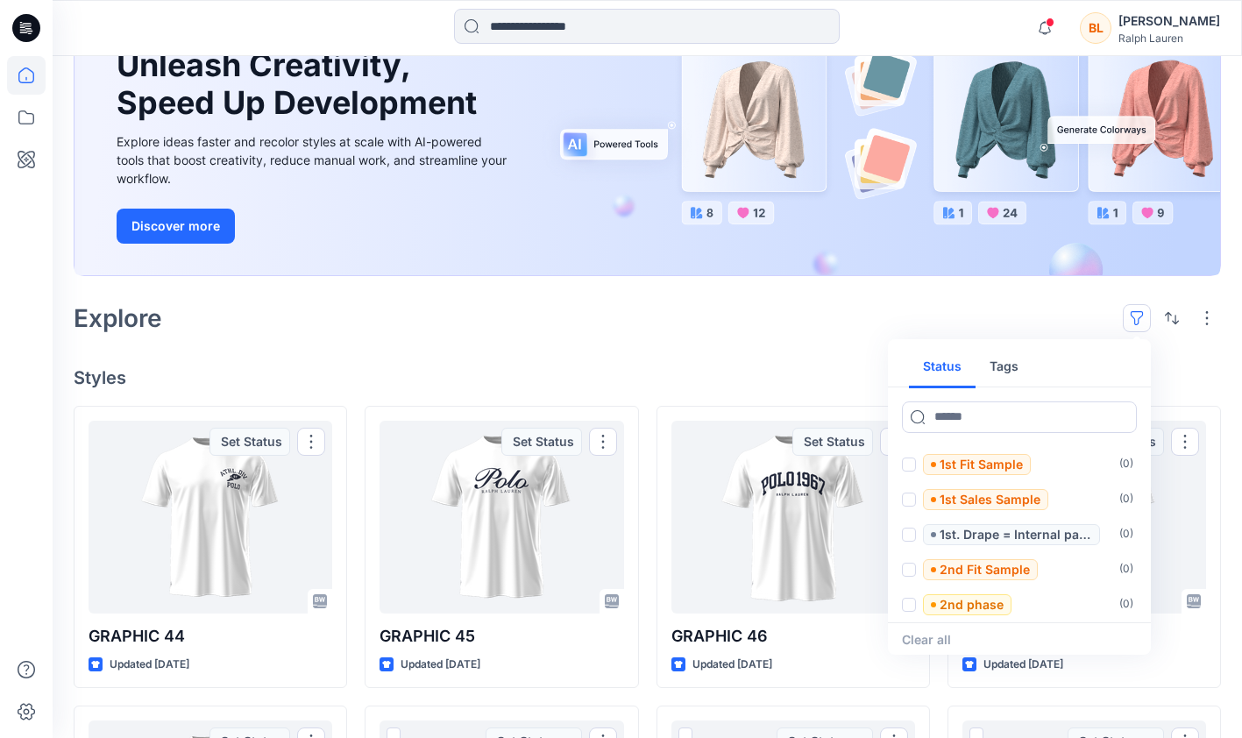
scroll to position [0, 0]
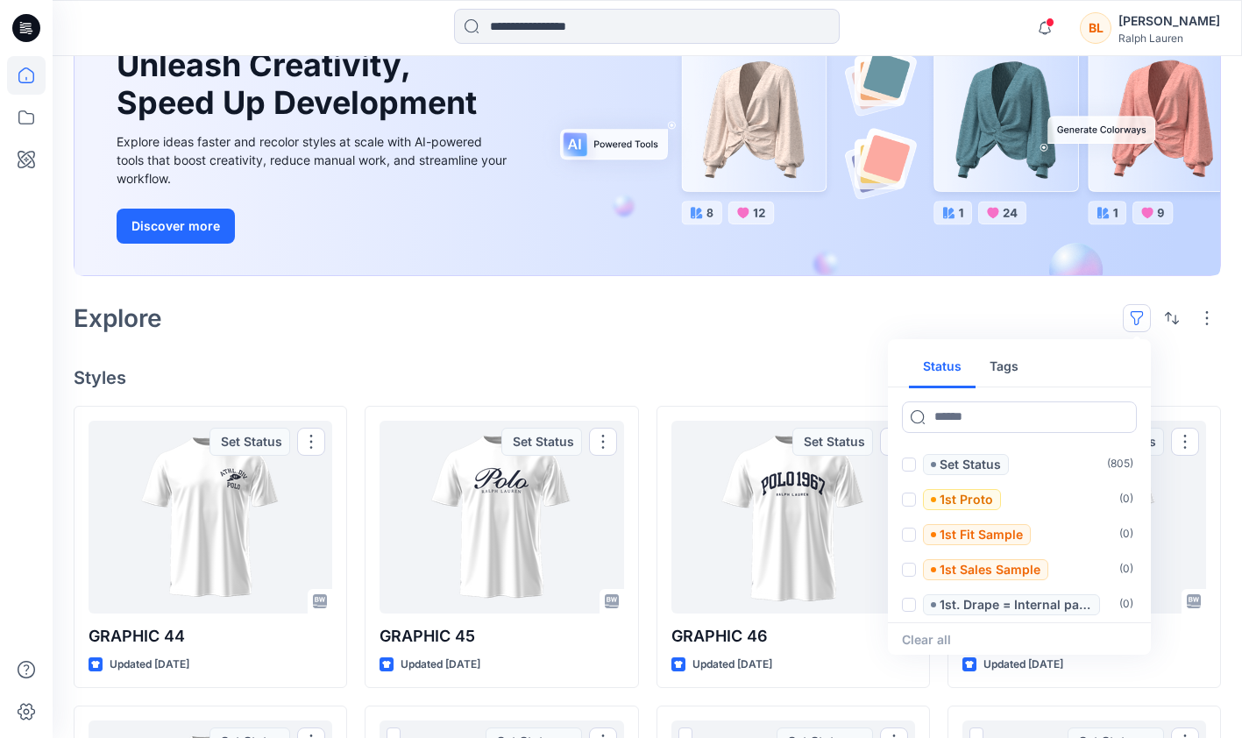
click at [1046, 421] on input at bounding box center [1019, 417] width 235 height 32
click at [1011, 371] on button "Tags" at bounding box center [1004, 367] width 57 height 42
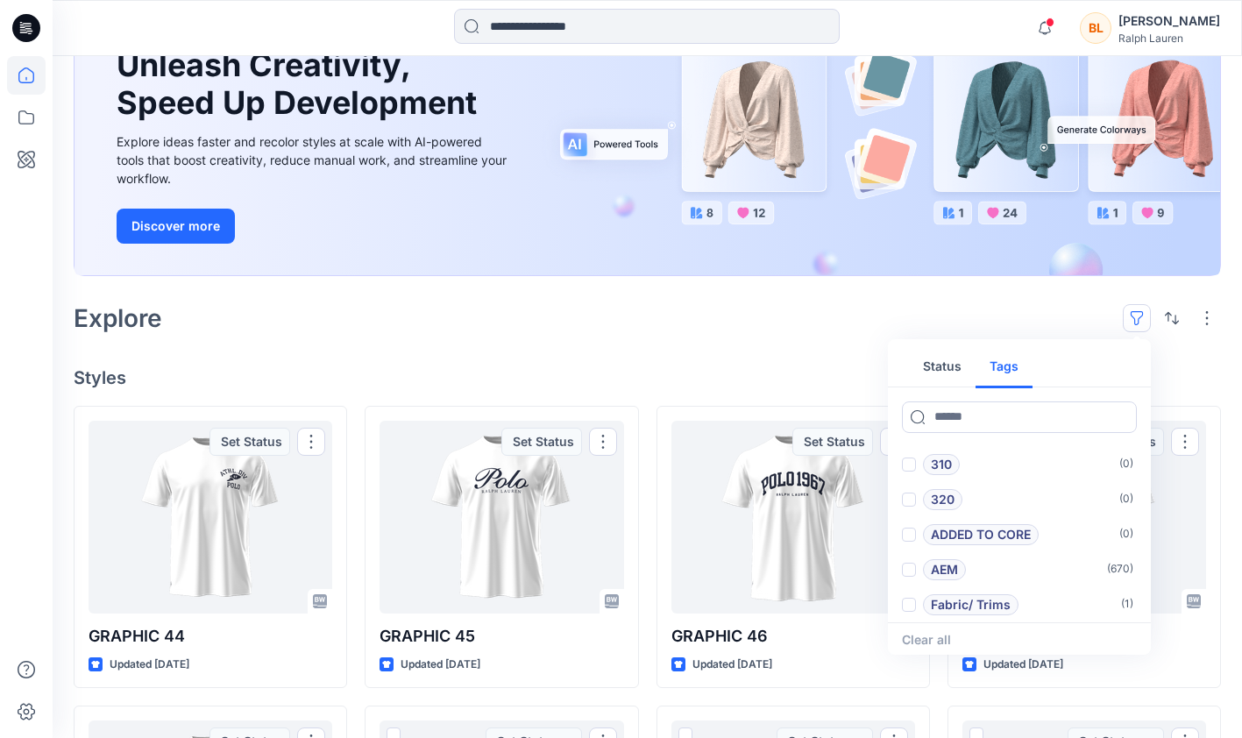
click at [1002, 419] on input at bounding box center [1019, 417] width 235 height 32
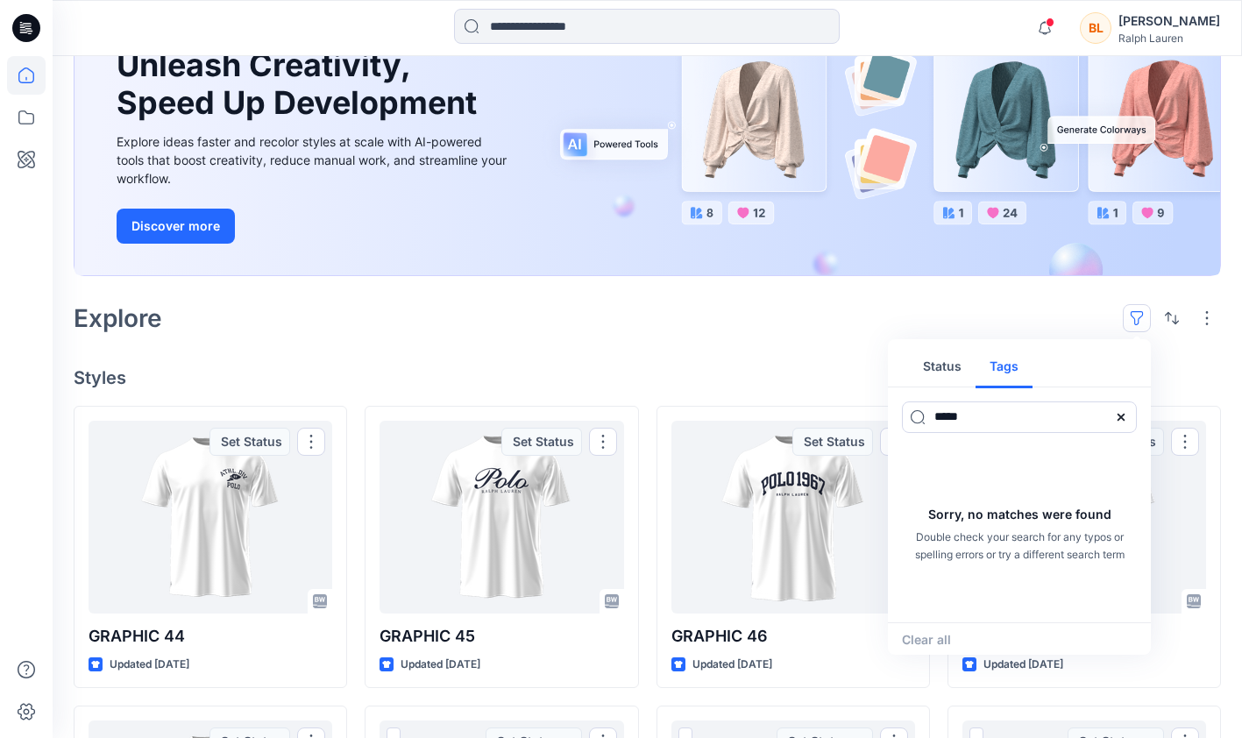
type input "*****"
click at [1025, 316] on div "Explore Status Tags ***** Sorry, no matches were found Double check your search…" at bounding box center [647, 318] width 1147 height 42
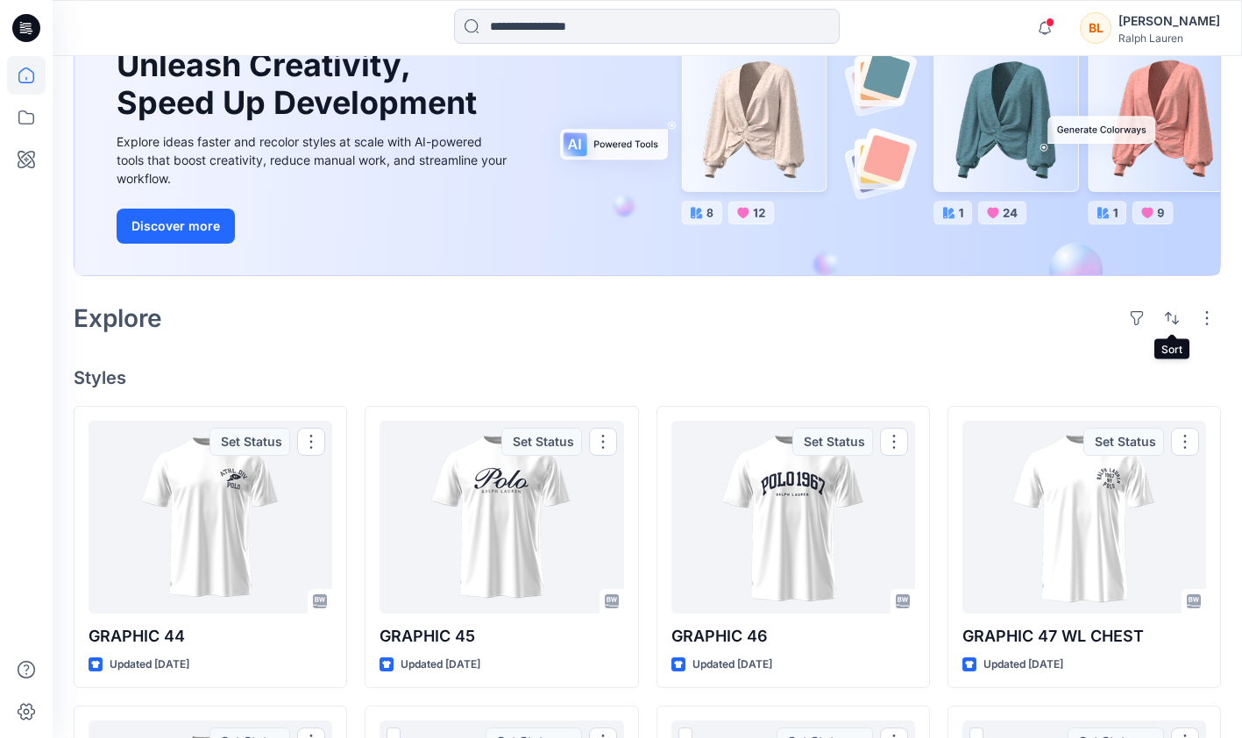
click at [1171, 320] on button "button" at bounding box center [1172, 318] width 28 height 28
click at [1040, 322] on div "Explore Last update A to Z" at bounding box center [647, 318] width 1147 height 42
click at [1200, 321] on button "button" at bounding box center [1207, 318] width 28 height 28
click at [810, 332] on div "Explore Layout Grid Large Grid Folder View Compact Card Card View Card Info Tags" at bounding box center [647, 318] width 1147 height 42
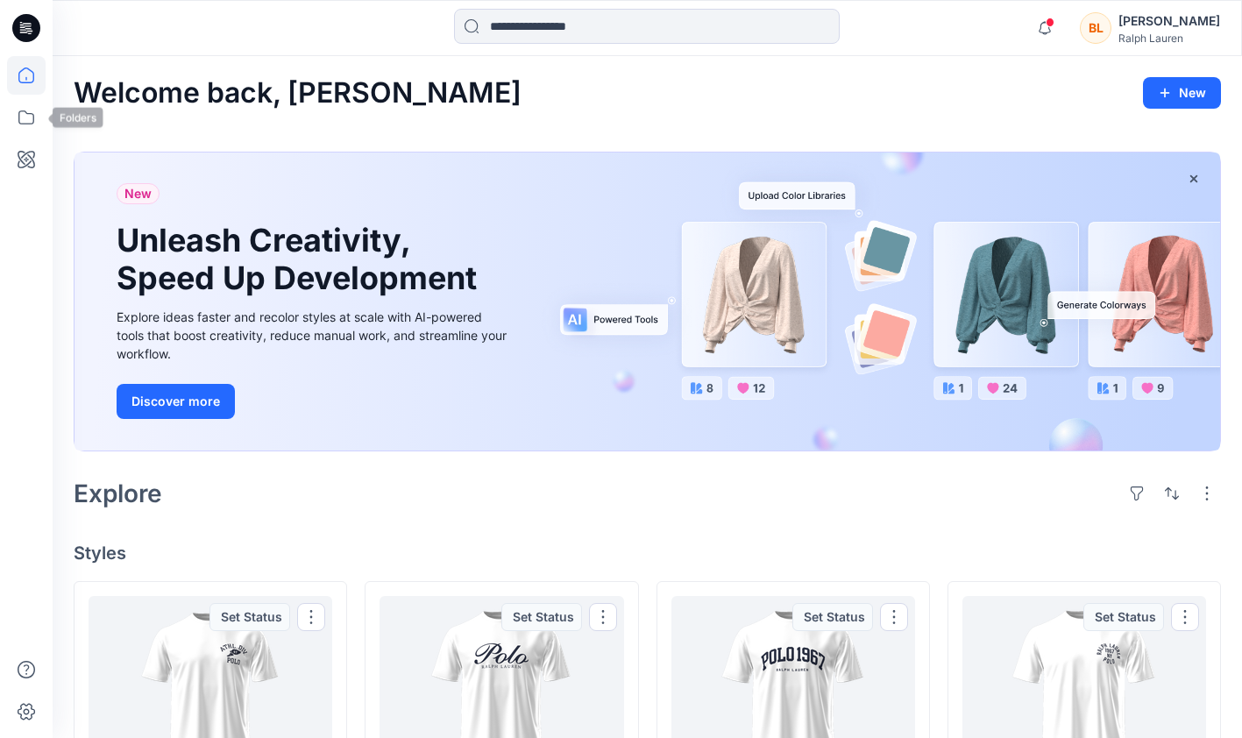
click at [24, 119] on icon at bounding box center [26, 117] width 39 height 39
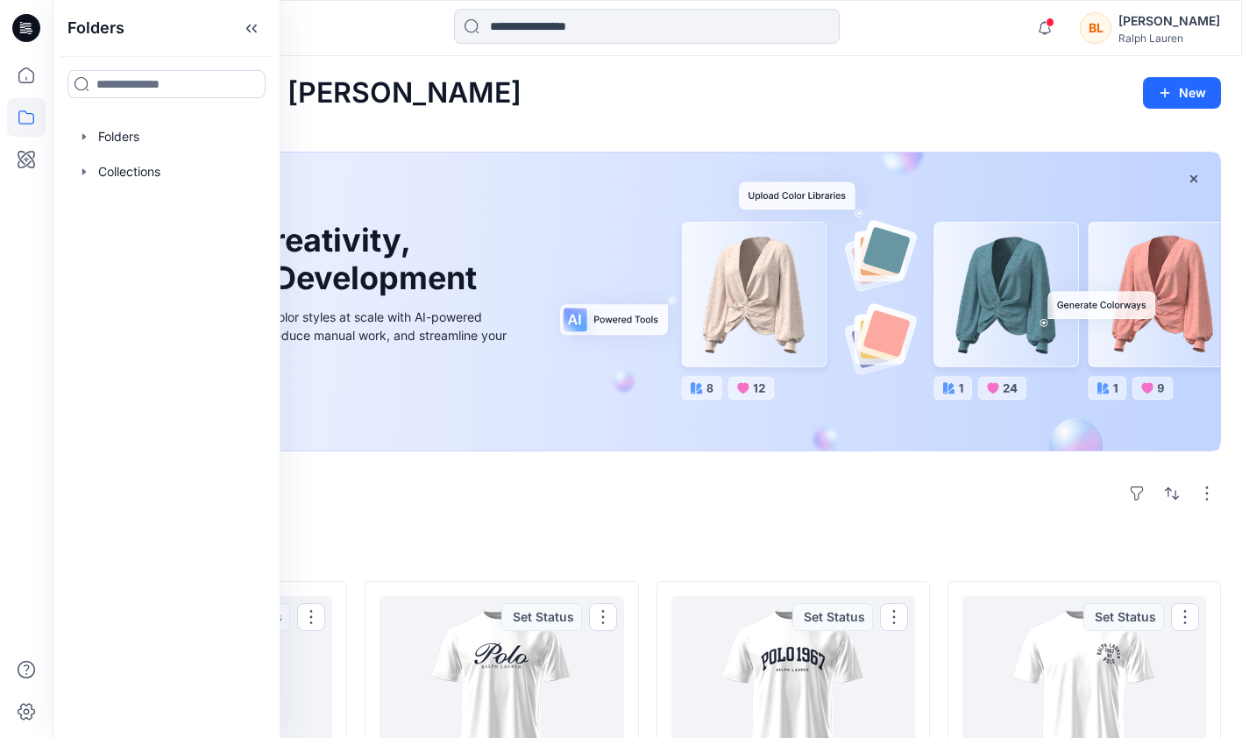
click at [134, 131] on div at bounding box center [167, 136] width 200 height 35
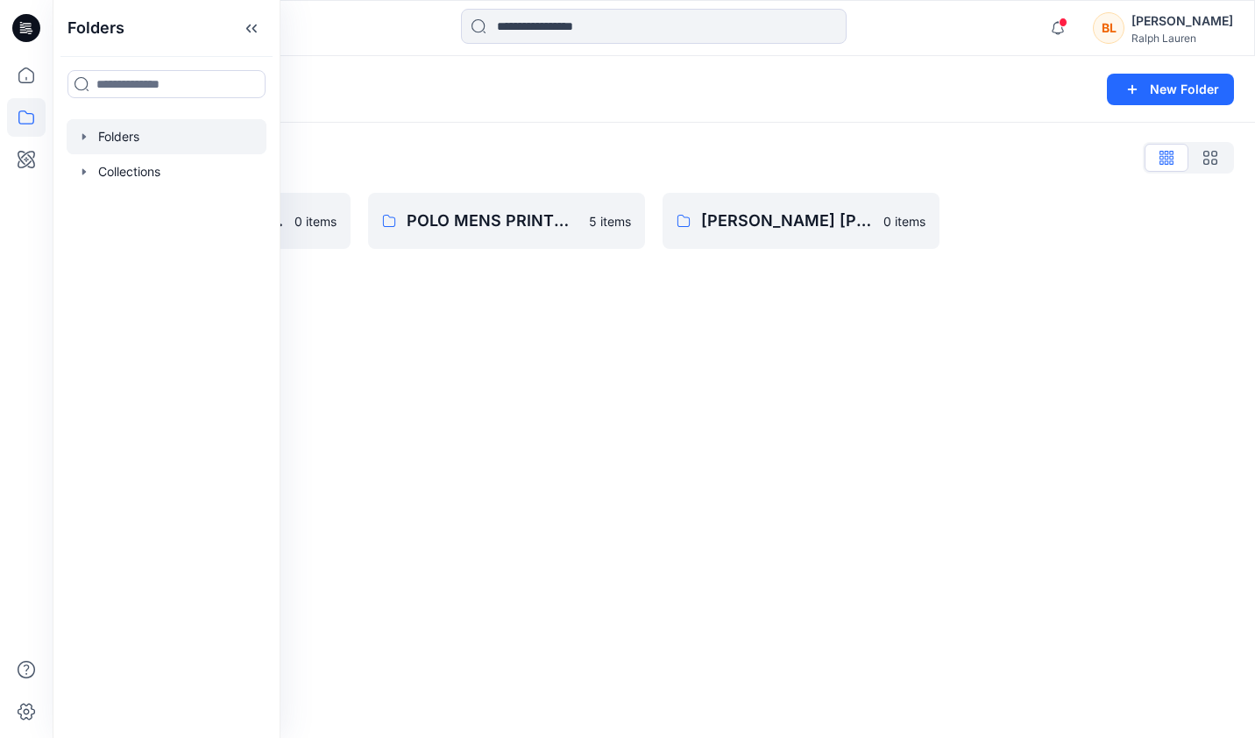
click at [546, 314] on div "Folders New Folder Folders List NY Annual Core Assortment Digital Lib 0 items P…" at bounding box center [654, 397] width 1203 height 682
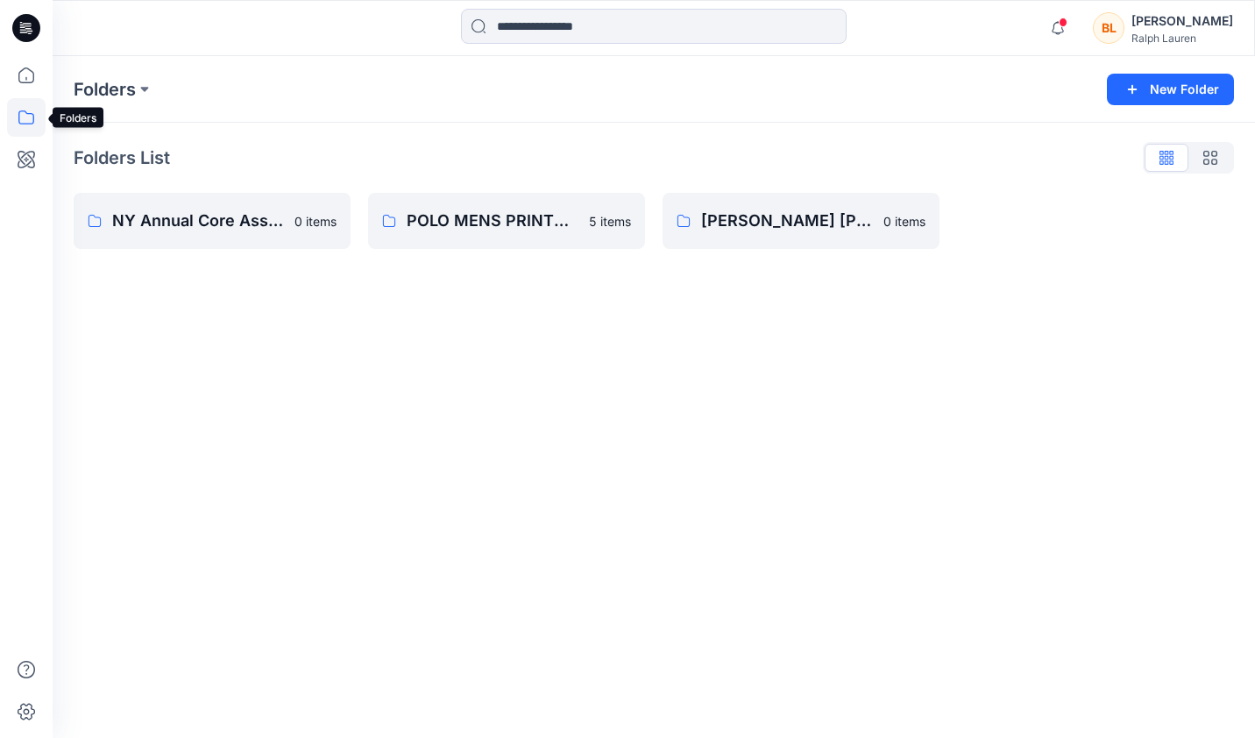
click at [23, 114] on icon at bounding box center [26, 117] width 39 height 39
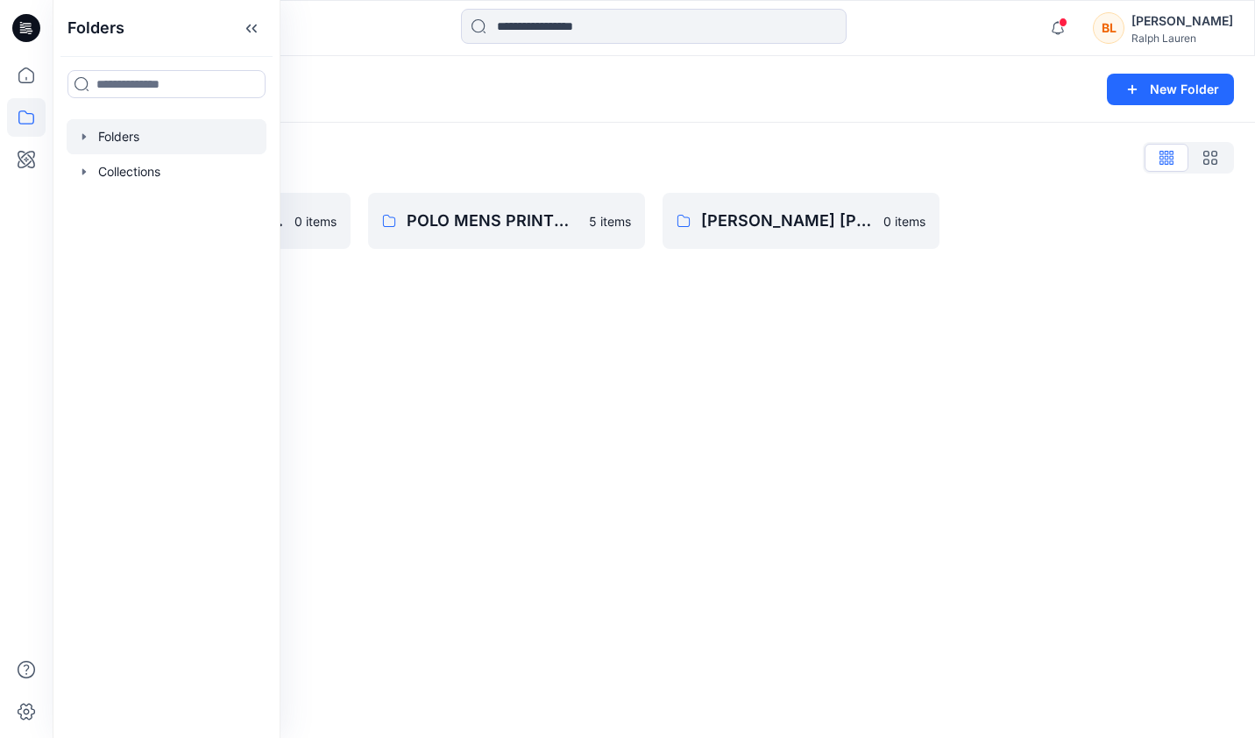
click at [139, 163] on div at bounding box center [167, 171] width 200 height 35
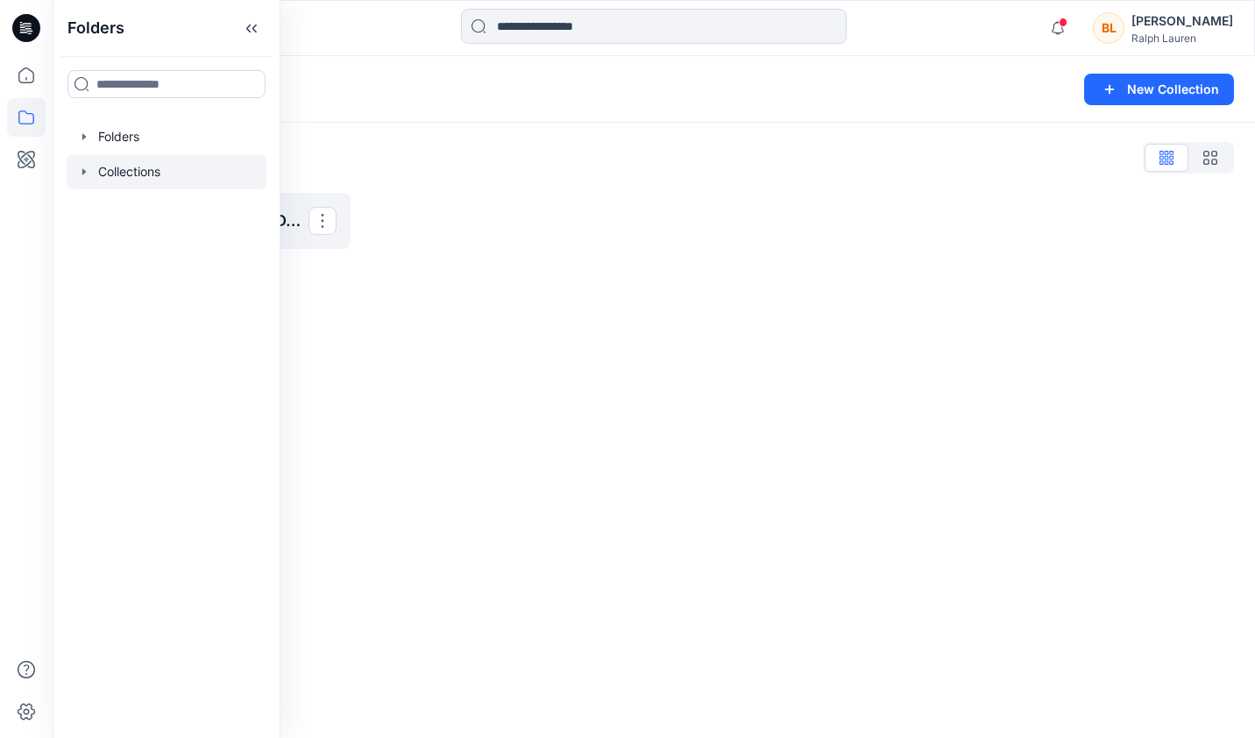
click at [83, 137] on icon "button" at bounding box center [84, 136] width 4 height 6
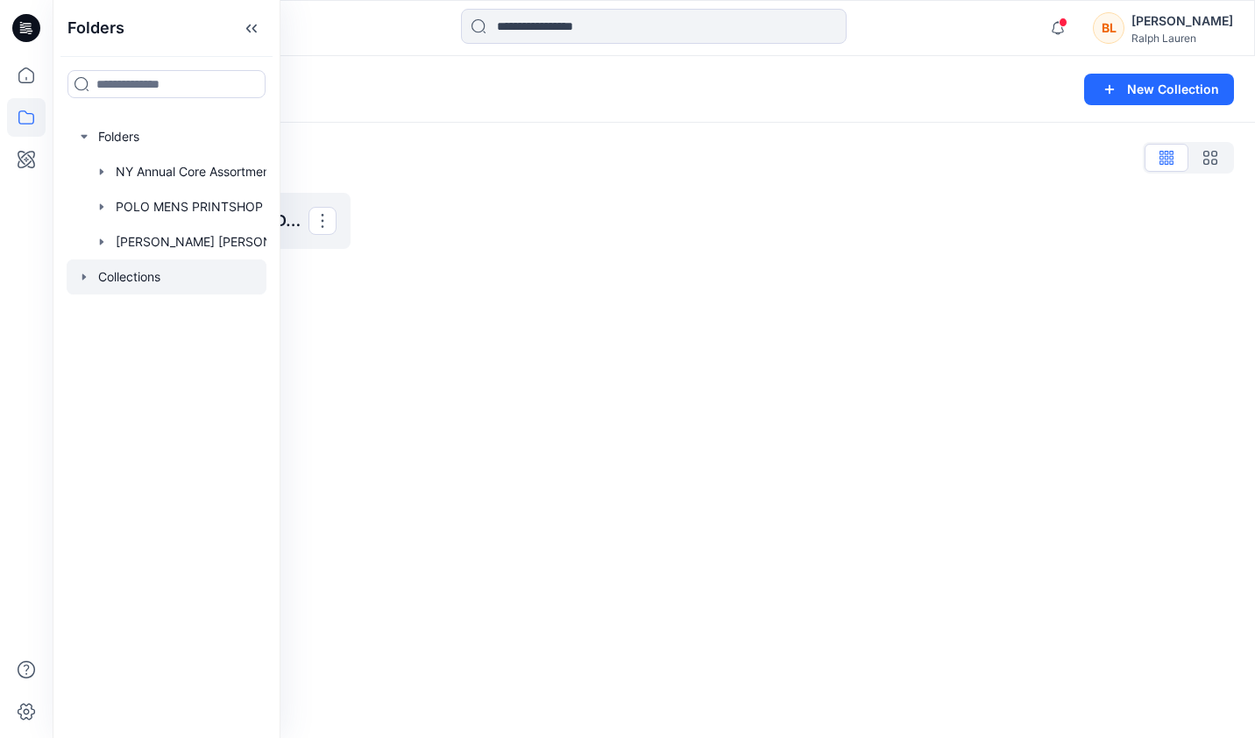
click at [101, 169] on icon "button" at bounding box center [102, 172] width 14 height 14
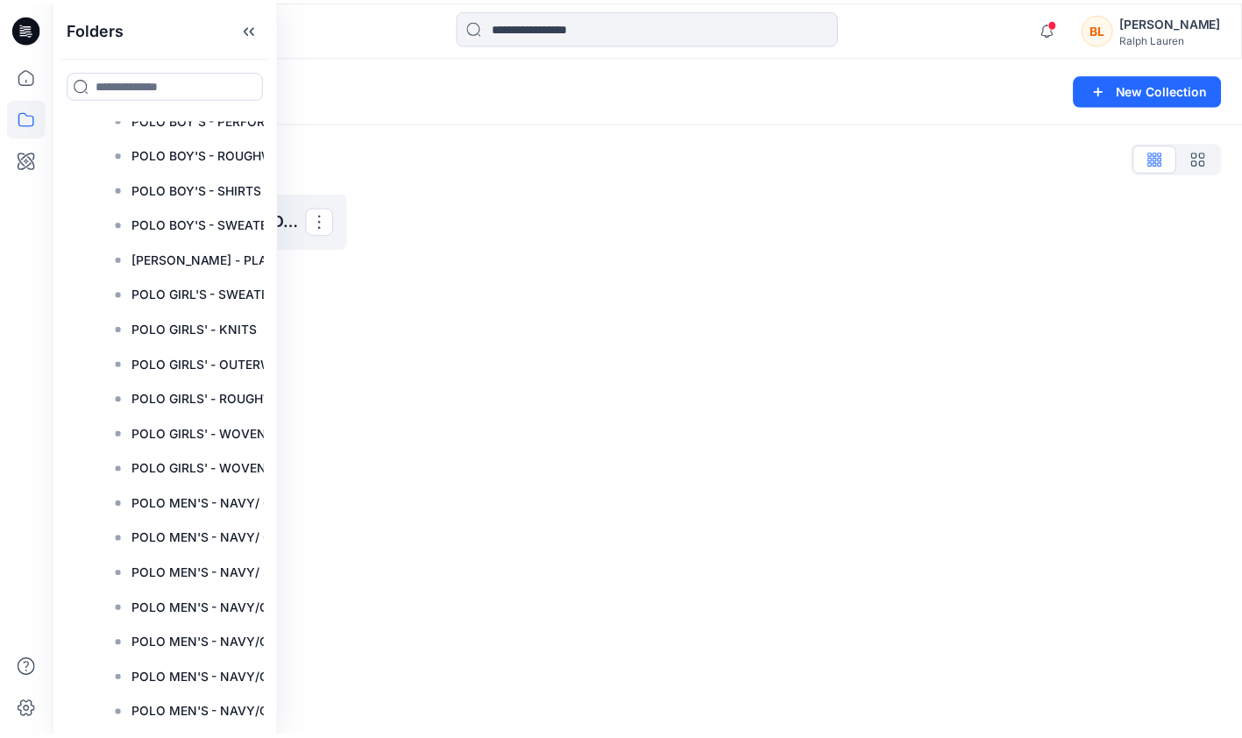
scroll to position [175, 0]
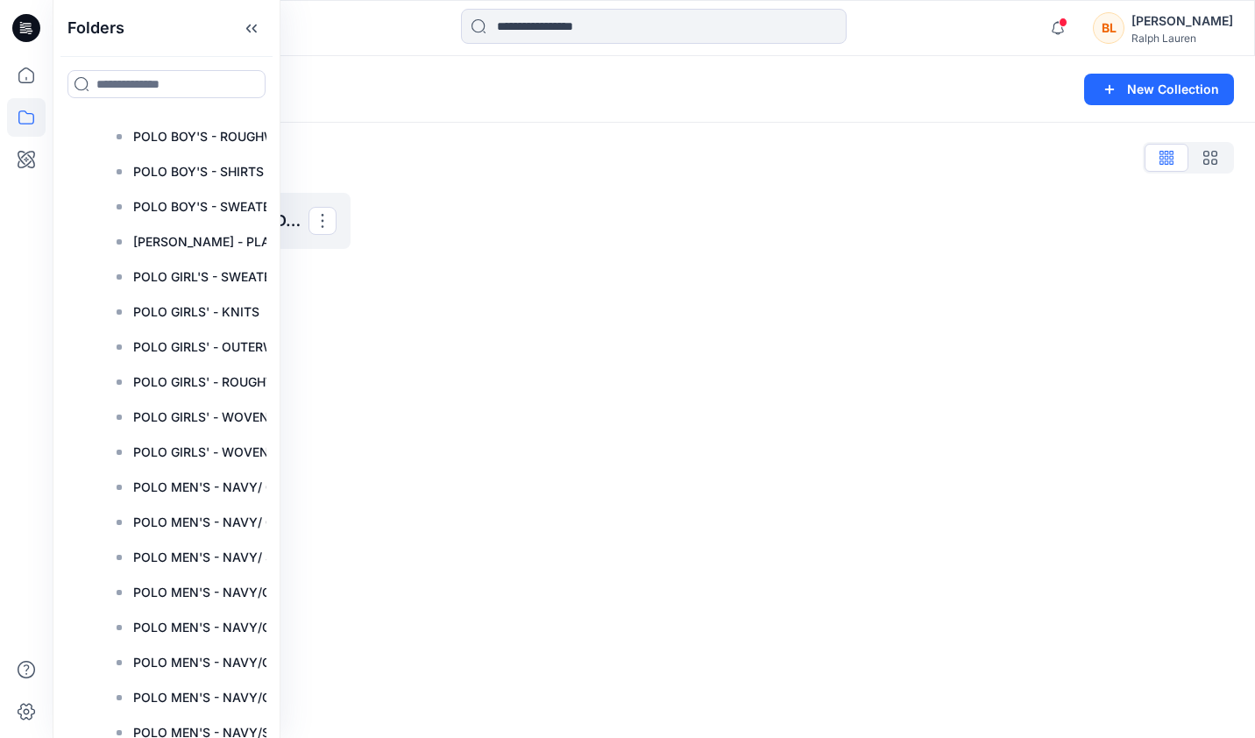
click at [137, 89] on input at bounding box center [166, 84] width 198 height 28
type input "*"
click at [247, 80] on icon at bounding box center [252, 84] width 14 height 14
click at [472, 230] on div at bounding box center [506, 221] width 277 height 56
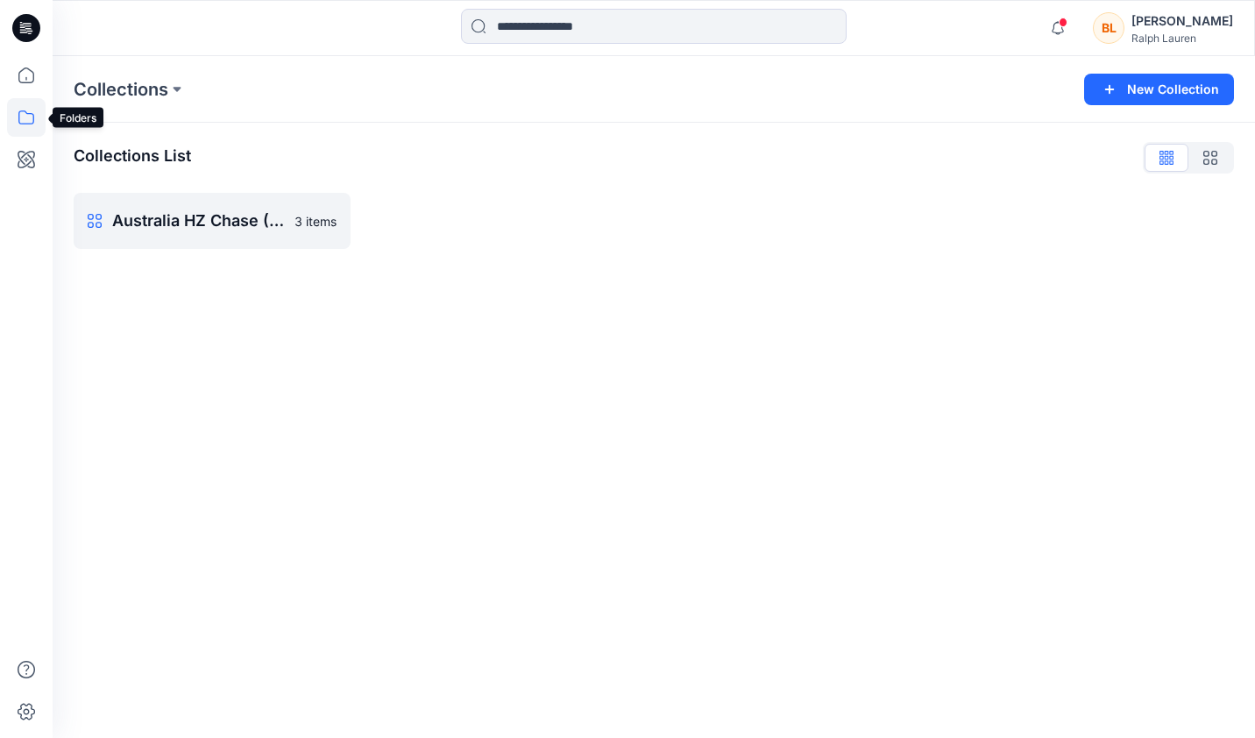
click at [7, 121] on icon at bounding box center [26, 117] width 39 height 39
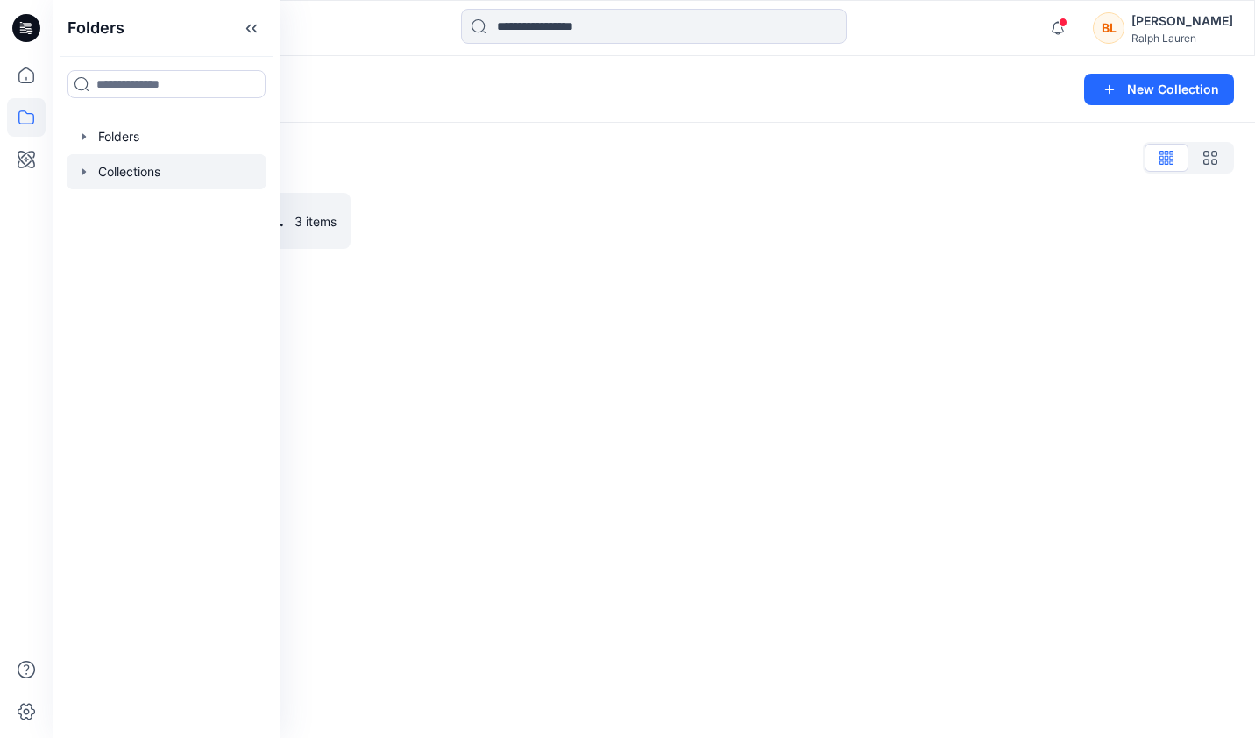
click at [89, 169] on icon "button" at bounding box center [84, 172] width 14 height 14
click at [86, 138] on icon "button" at bounding box center [84, 137] width 14 height 14
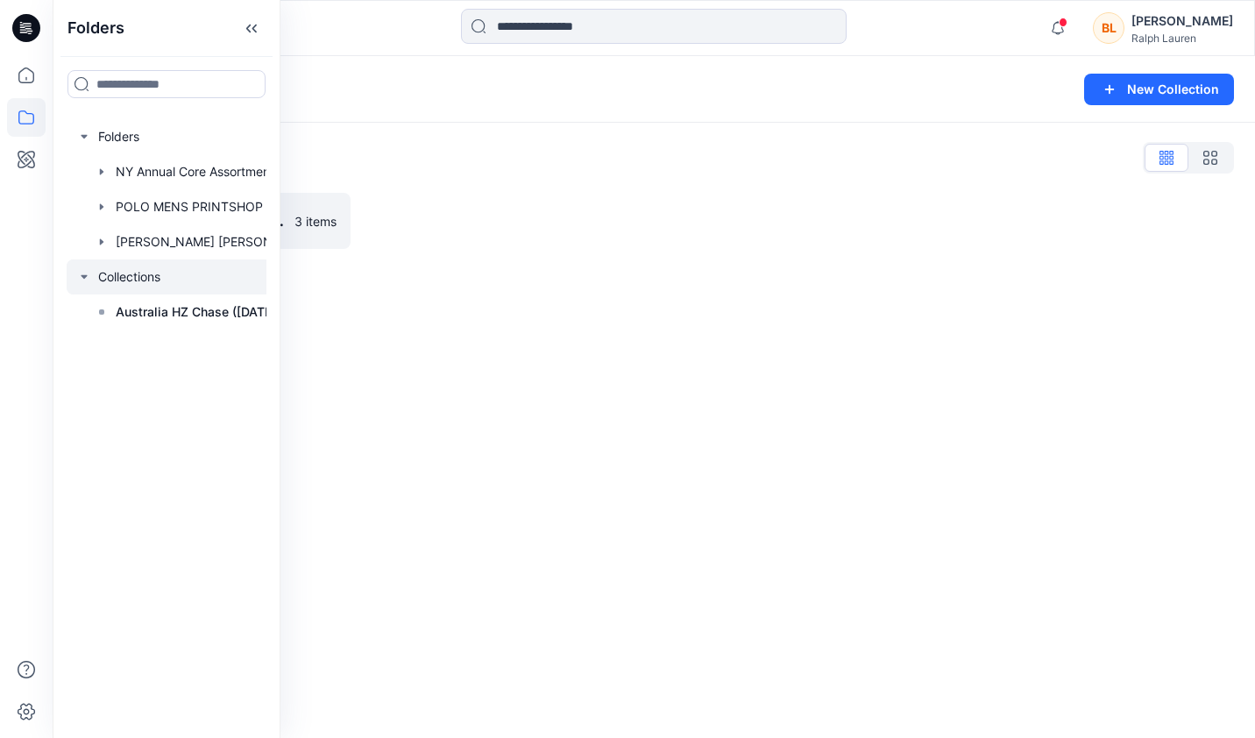
click at [102, 242] on icon "button" at bounding box center [102, 241] width 4 height 6
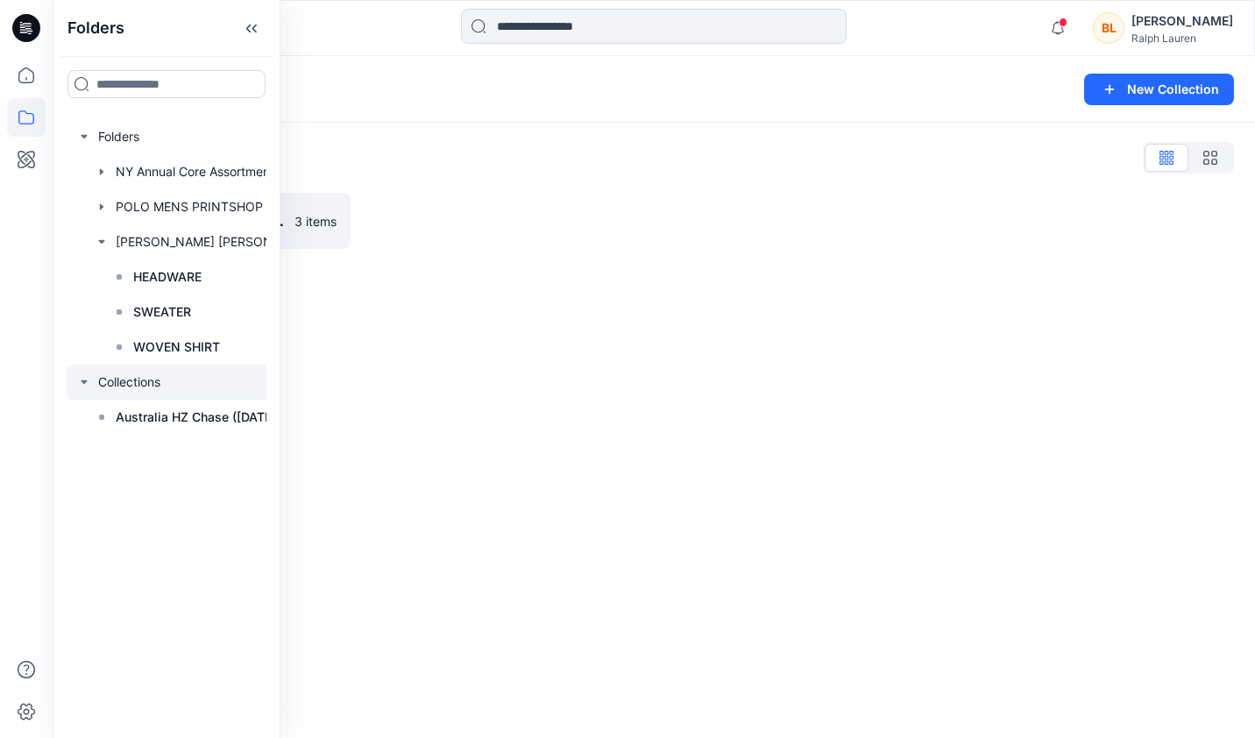
click at [169, 311] on p "SWEATER" at bounding box center [162, 312] width 58 height 21
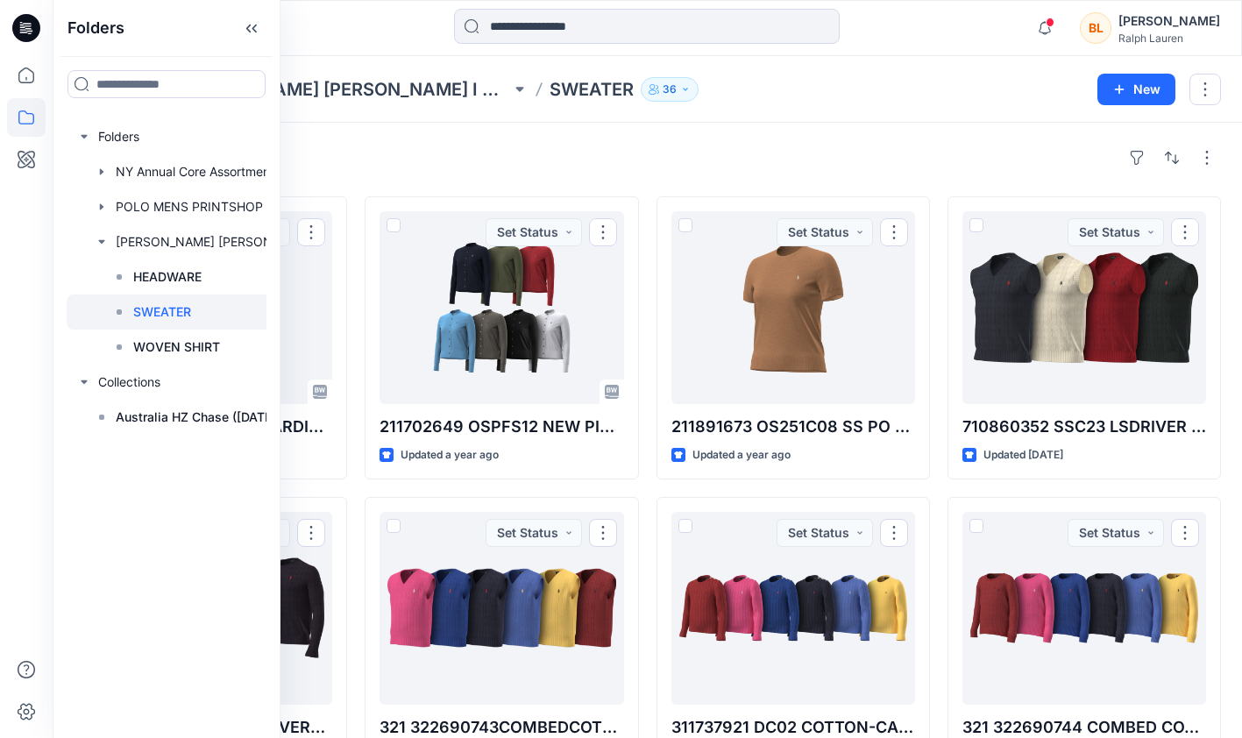
click at [822, 157] on div "Styles" at bounding box center [647, 158] width 1147 height 28
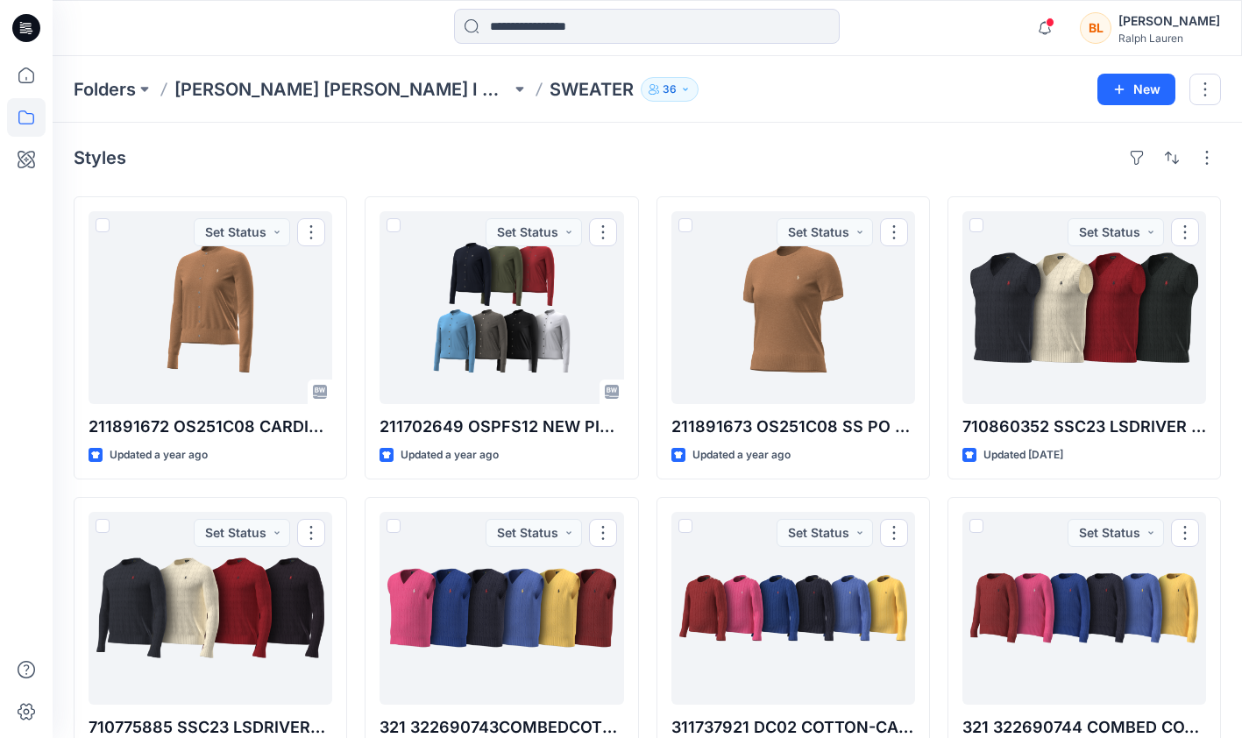
click at [405, 91] on p "[PERSON_NAME] [PERSON_NAME] I APAC Digital Shop" at bounding box center [342, 89] width 337 height 25
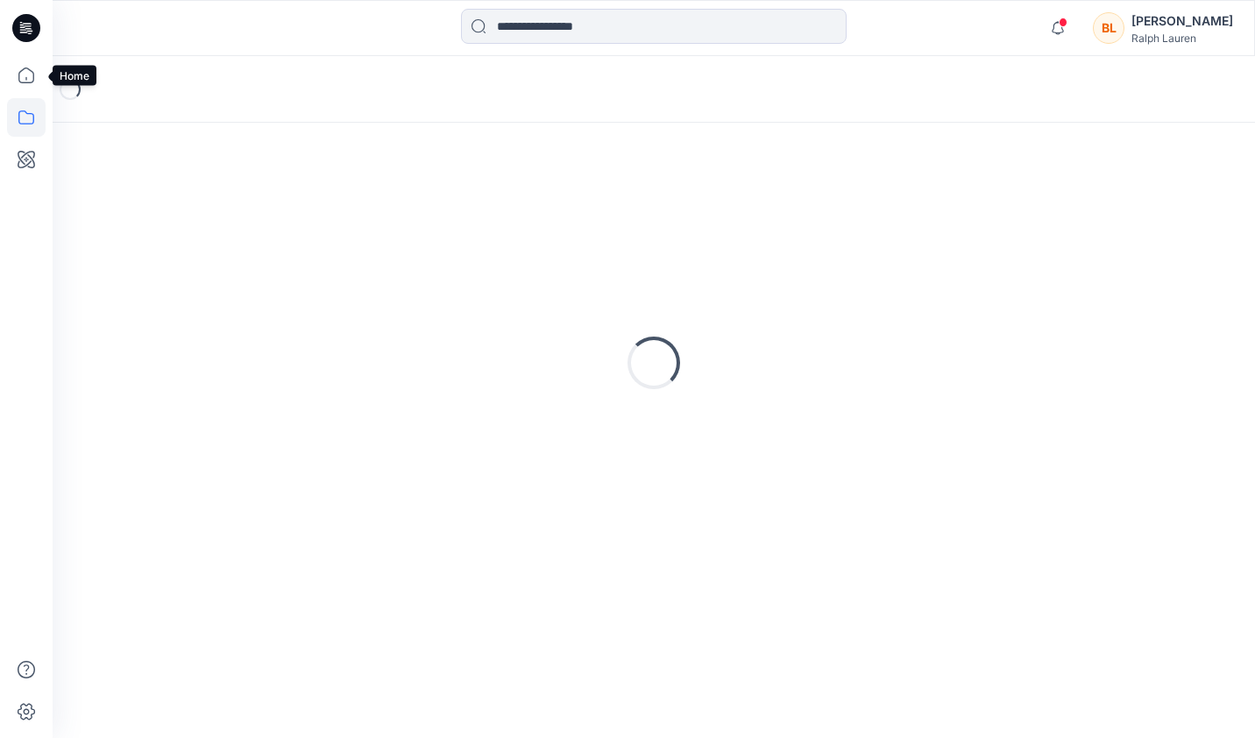
click at [25, 73] on icon at bounding box center [26, 75] width 39 height 39
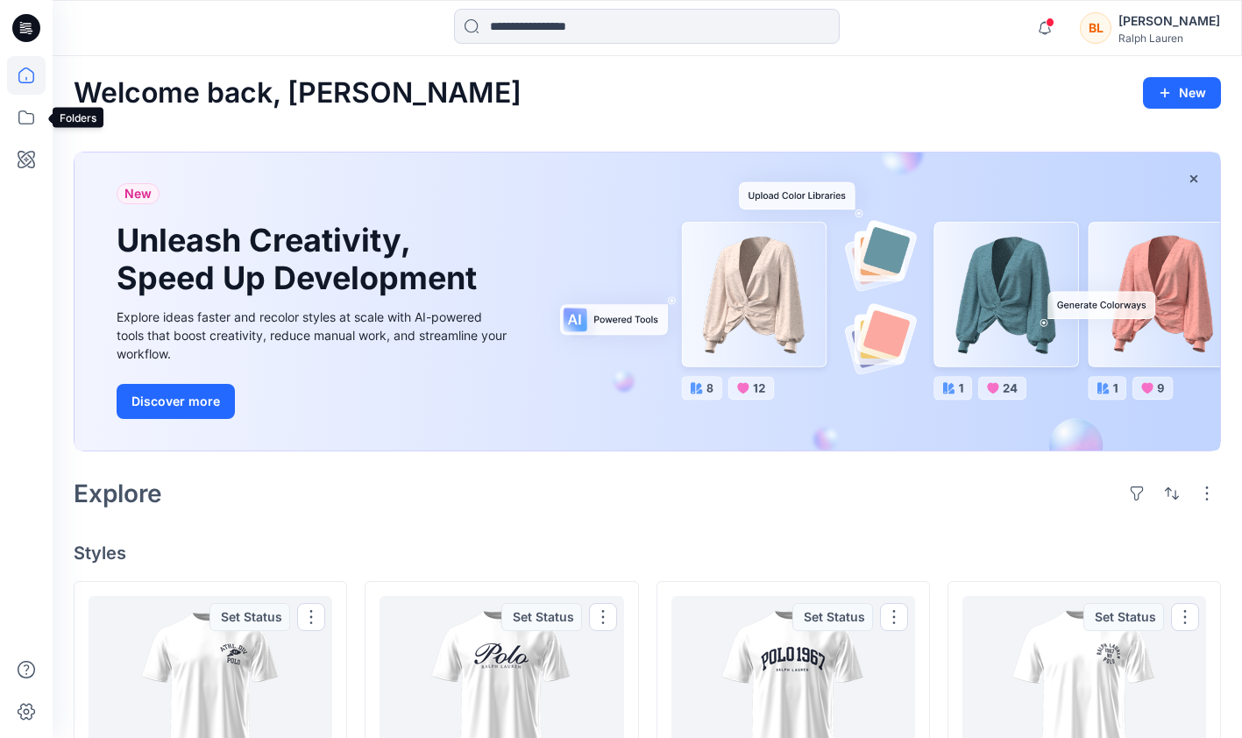
click at [21, 112] on icon at bounding box center [26, 117] width 39 height 39
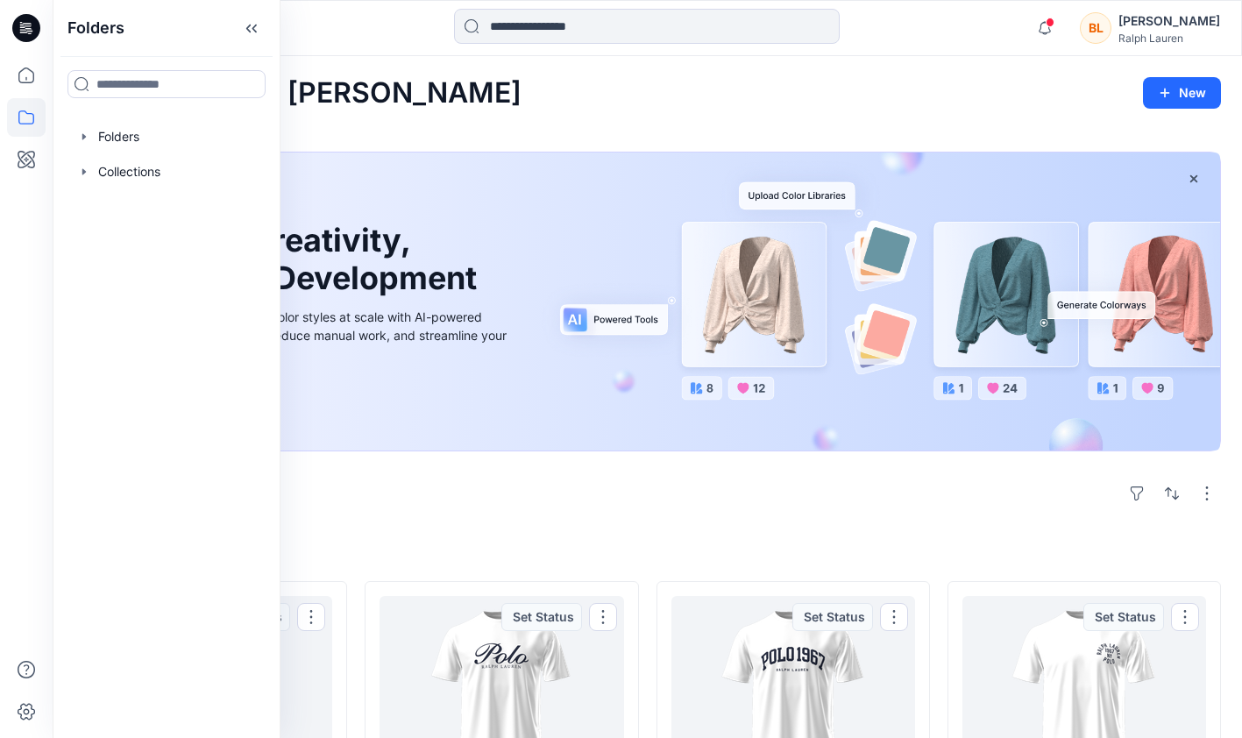
click at [81, 139] on icon "button" at bounding box center [84, 137] width 14 height 14
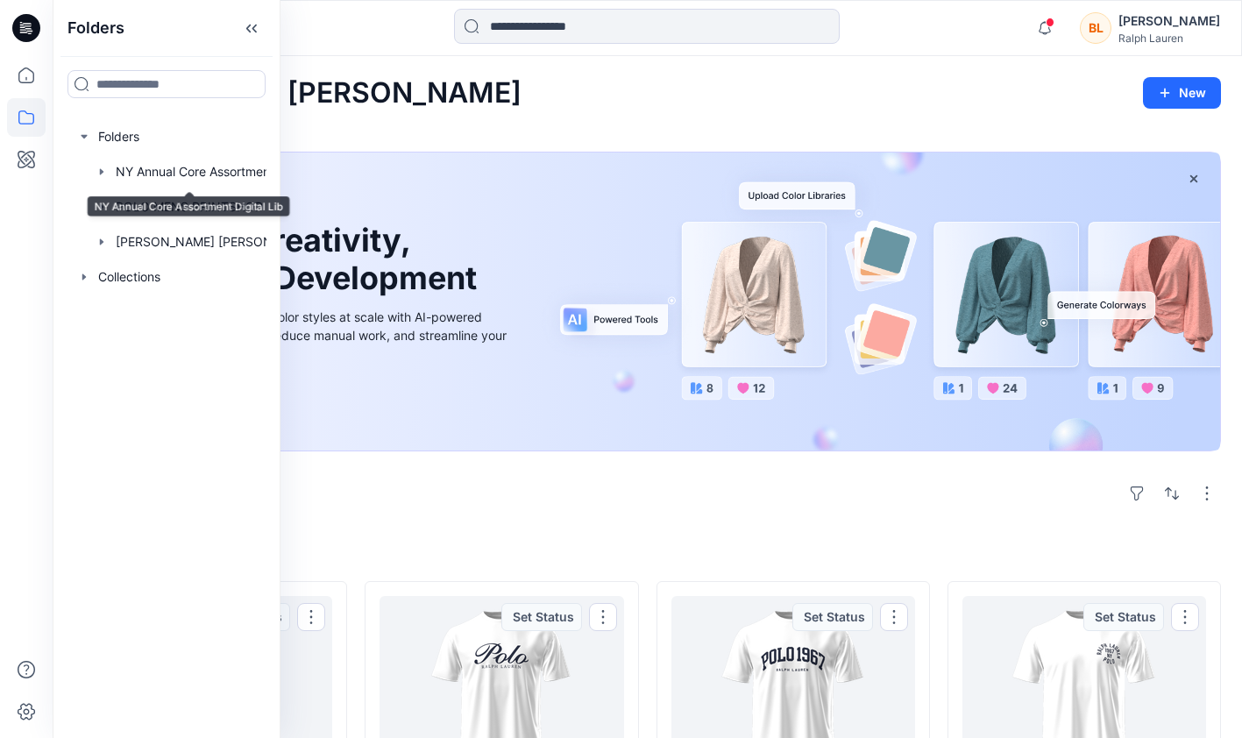
click at [102, 171] on icon "button" at bounding box center [102, 171] width 4 height 6
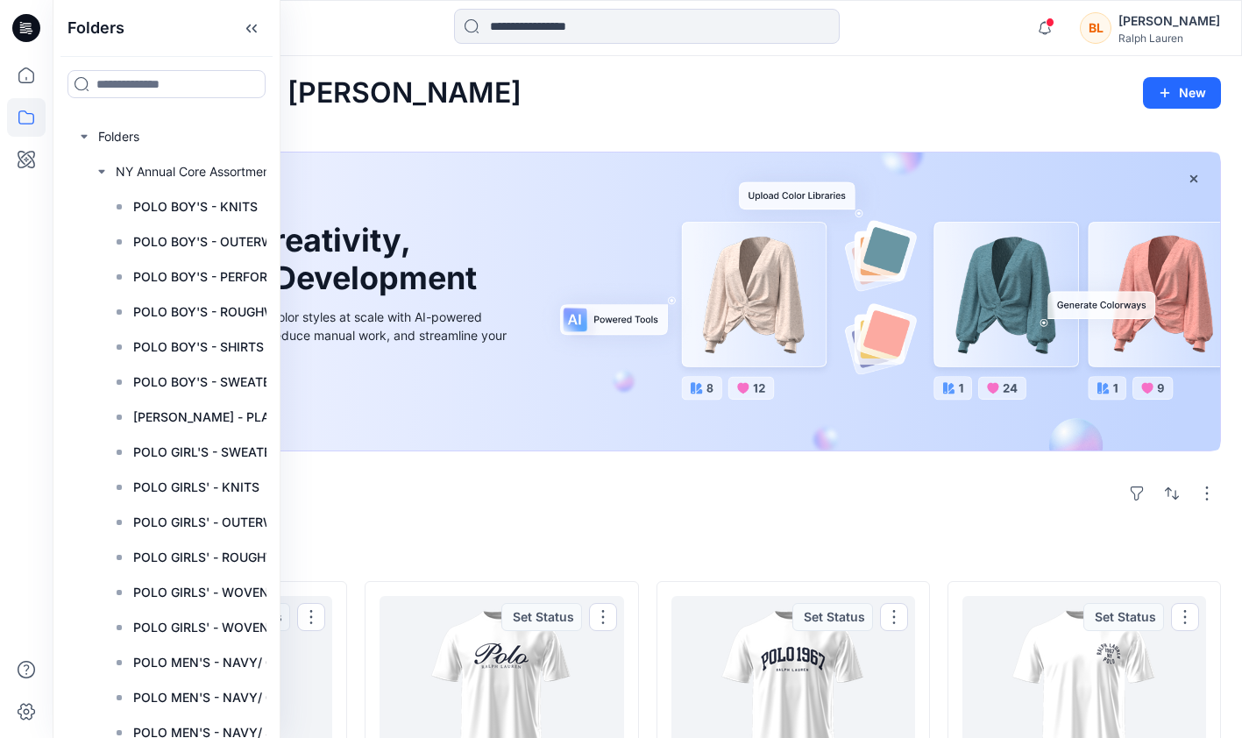
click at [174, 83] on input at bounding box center [166, 84] width 198 height 28
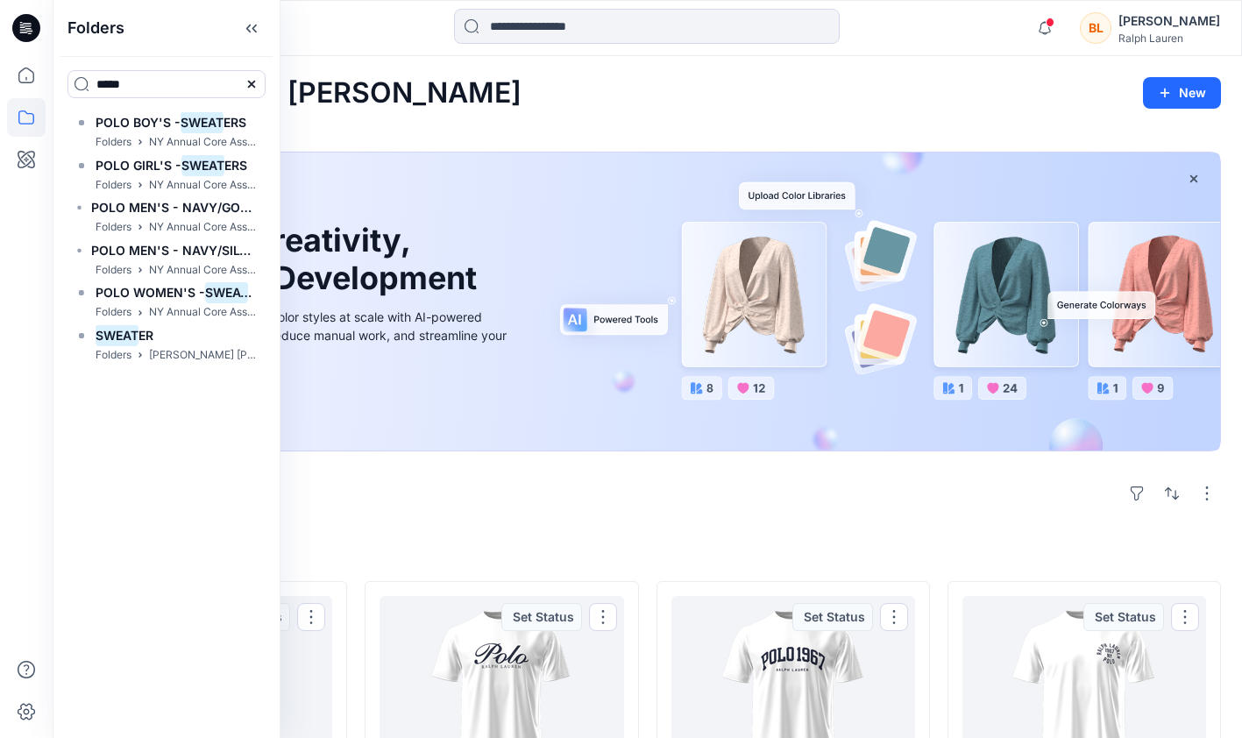
type input "*****"
click at [147, 334] on span "ER" at bounding box center [145, 335] width 15 height 15
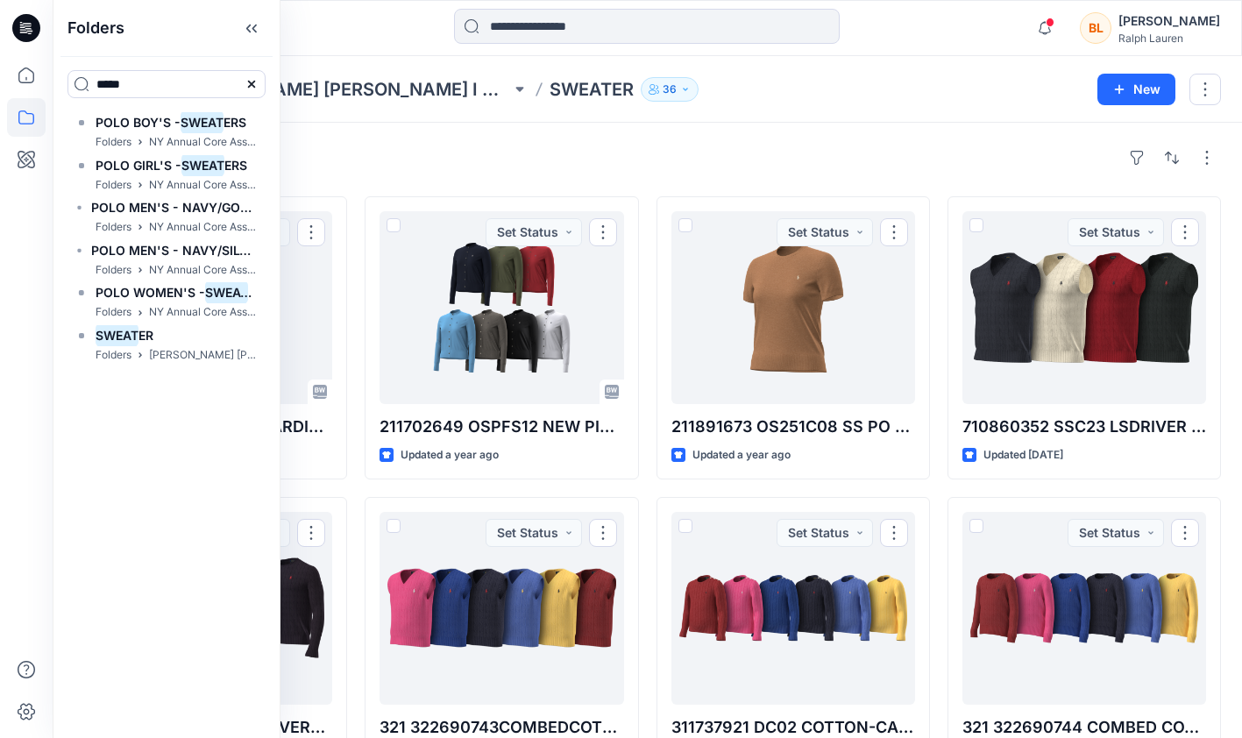
click at [165, 210] on span "POLO MEN'S - NAVY/GOLD -" at bounding box center [178, 207] width 174 height 15
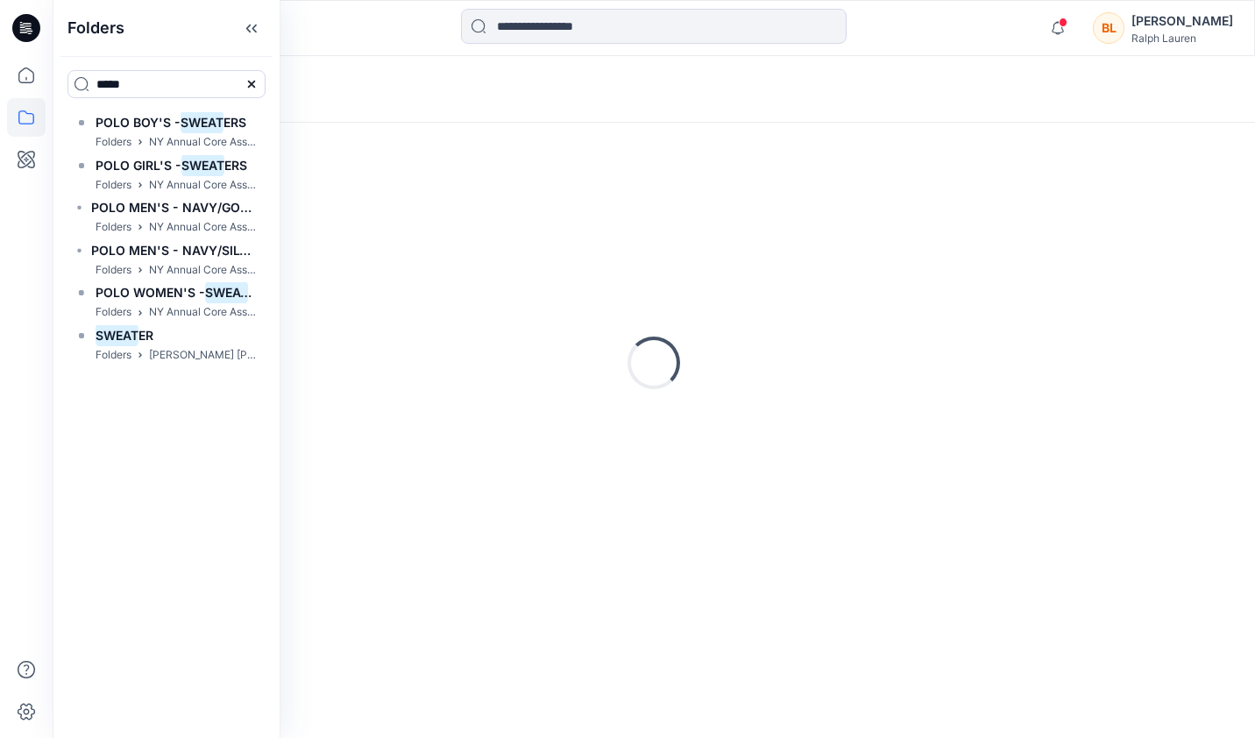
click at [323, 18] on div at bounding box center [203, 28] width 301 height 39
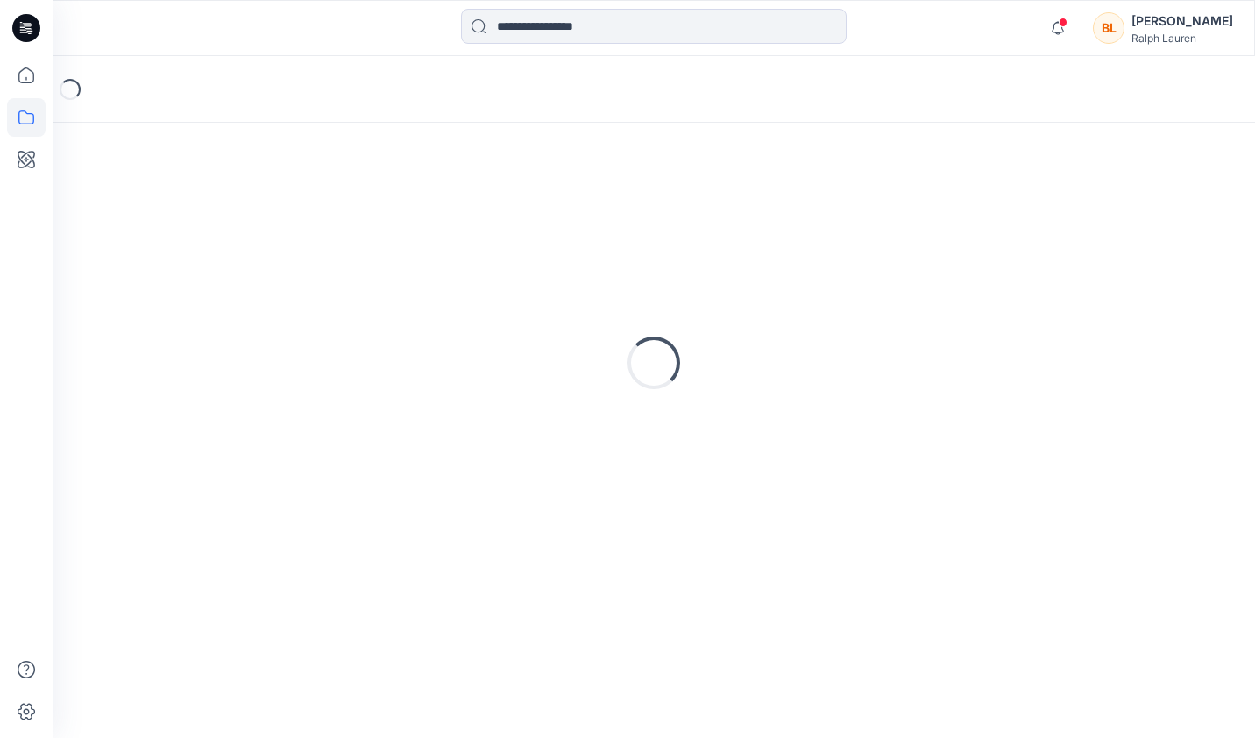
click at [682, 266] on div "Loading..." at bounding box center [654, 363] width 1161 height 438
click at [468, 230] on div "Loading..." at bounding box center [654, 363] width 1161 height 438
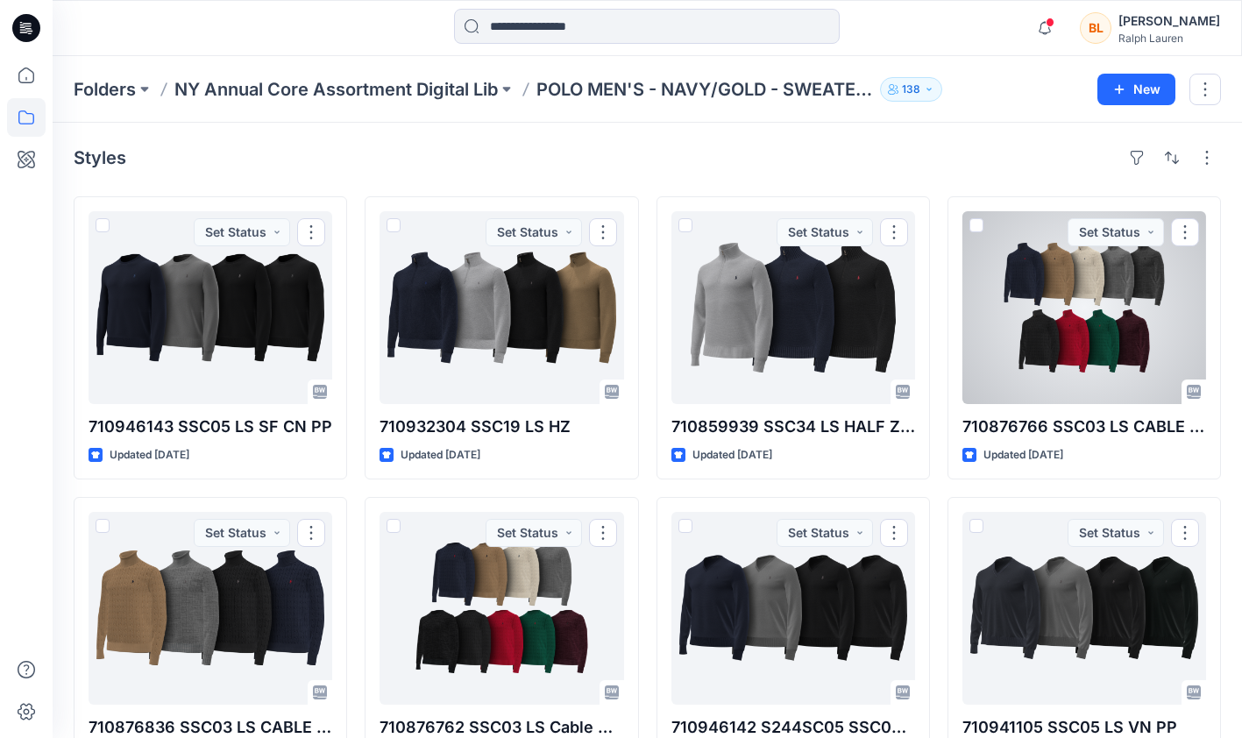
click at [1069, 317] on div at bounding box center [1084, 307] width 244 height 193
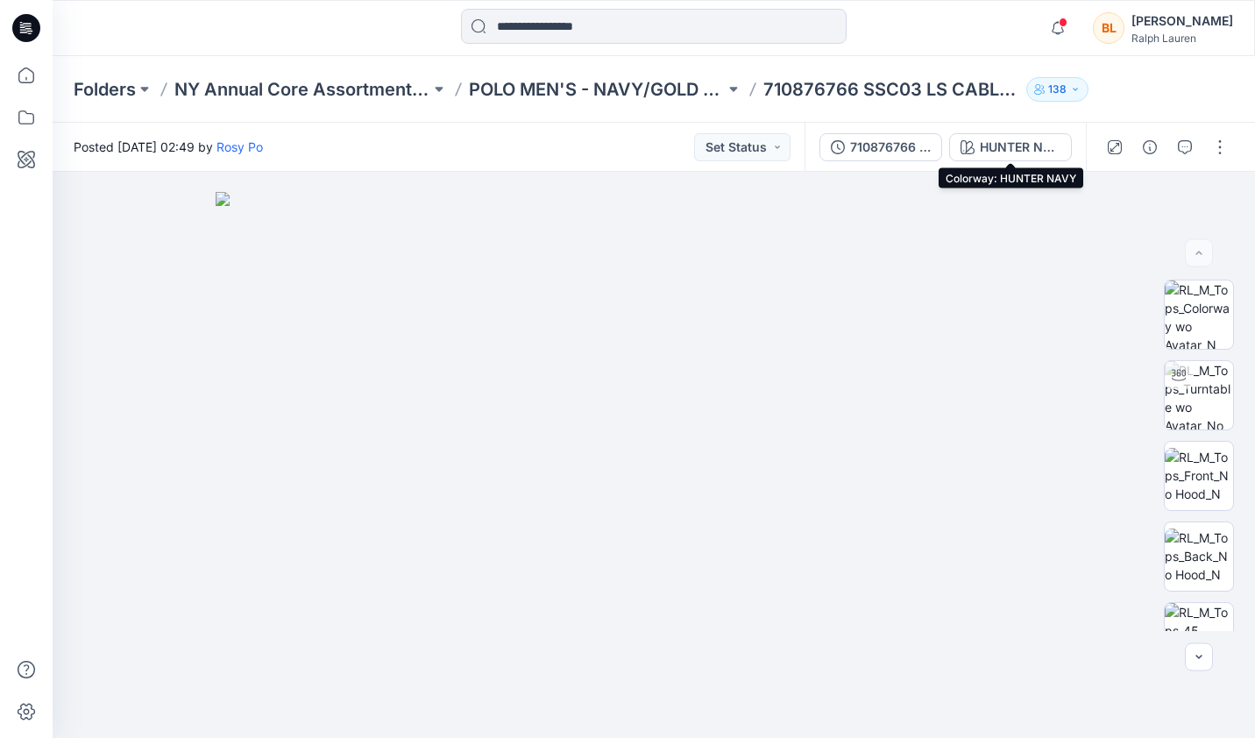
click at [993, 141] on div "HUNTER NAVY" at bounding box center [1020, 147] width 81 height 19
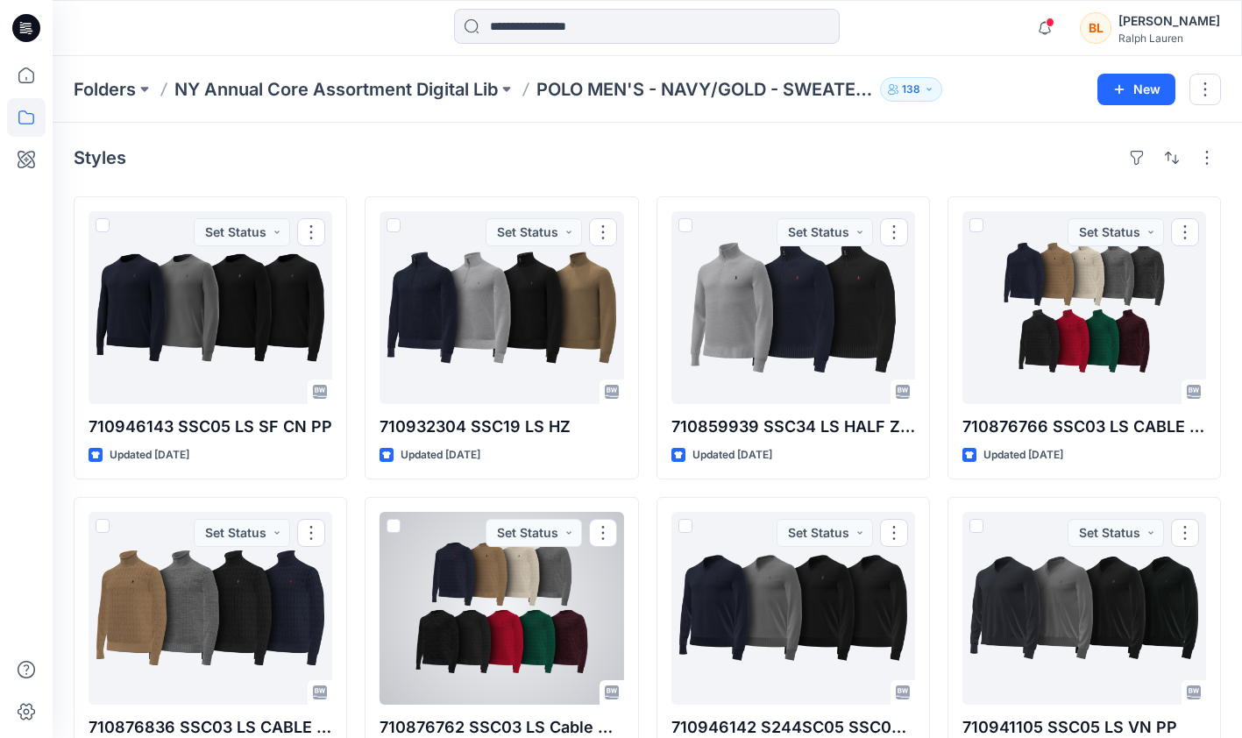
scroll to position [175, 0]
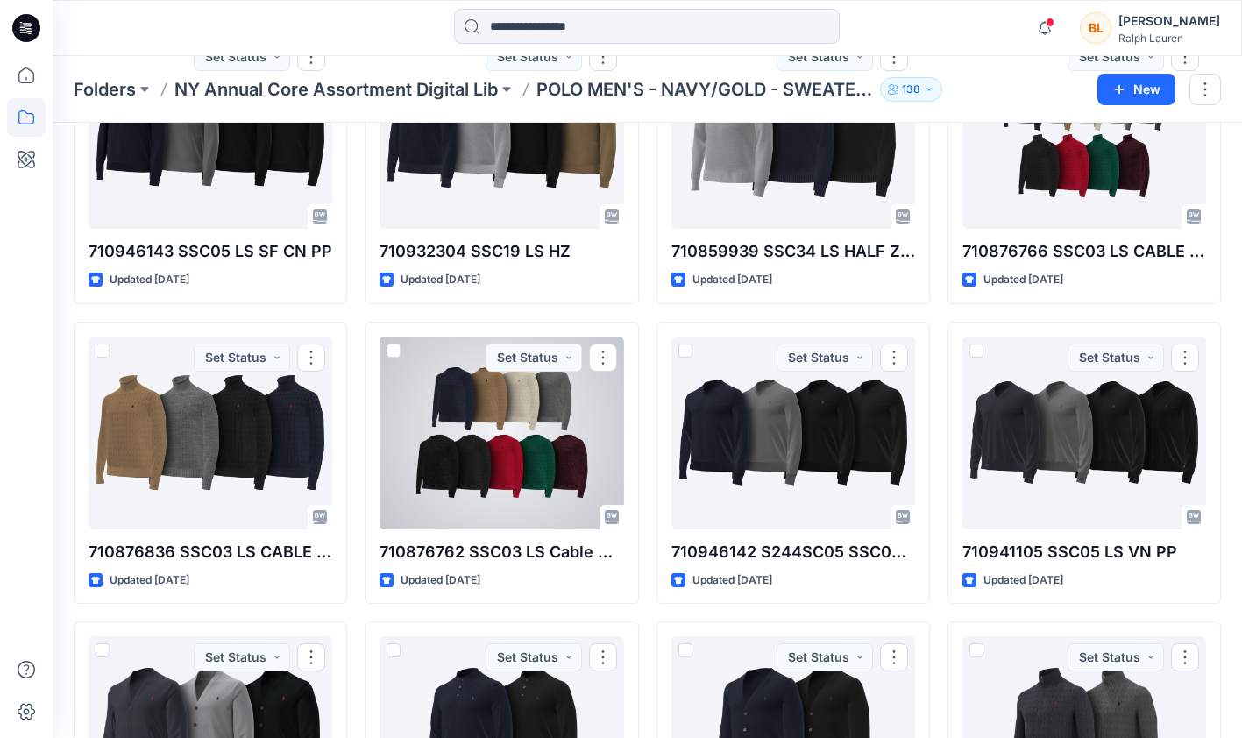
click at [561, 460] on div at bounding box center [502, 433] width 244 height 193
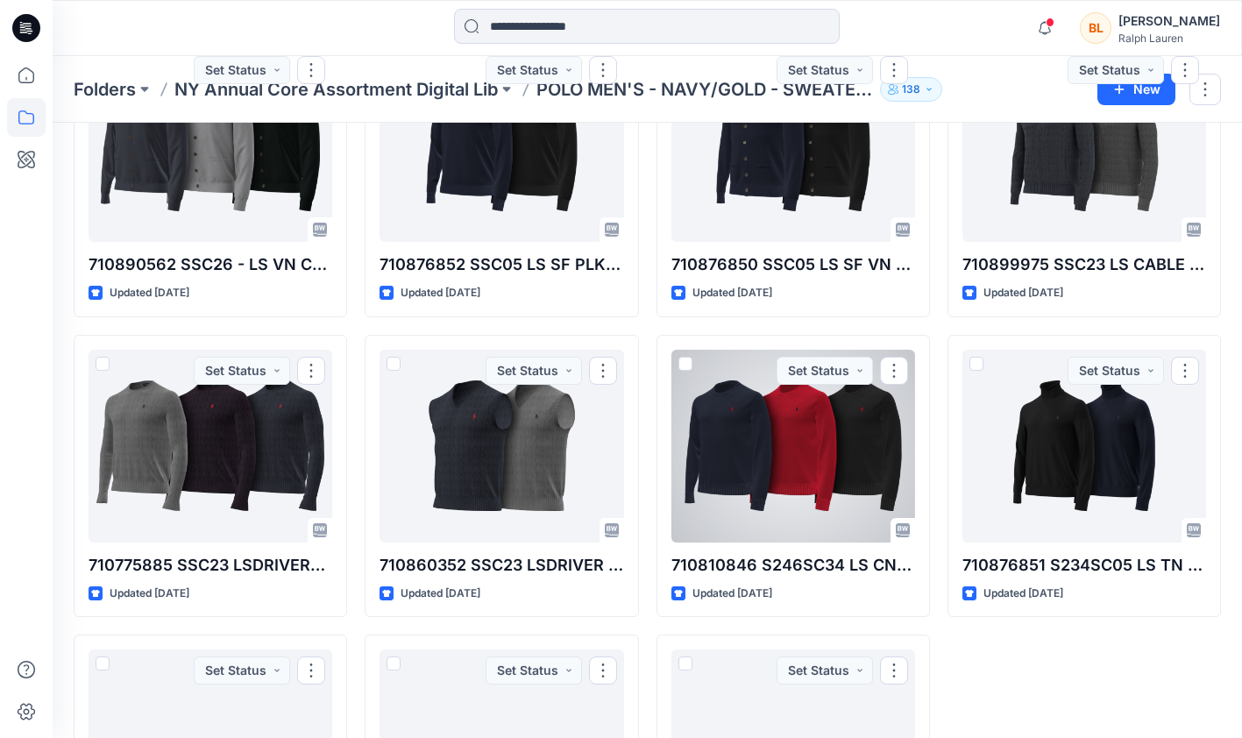
scroll to position [963, 0]
